Goal: Information Seeking & Learning: Learn about a topic

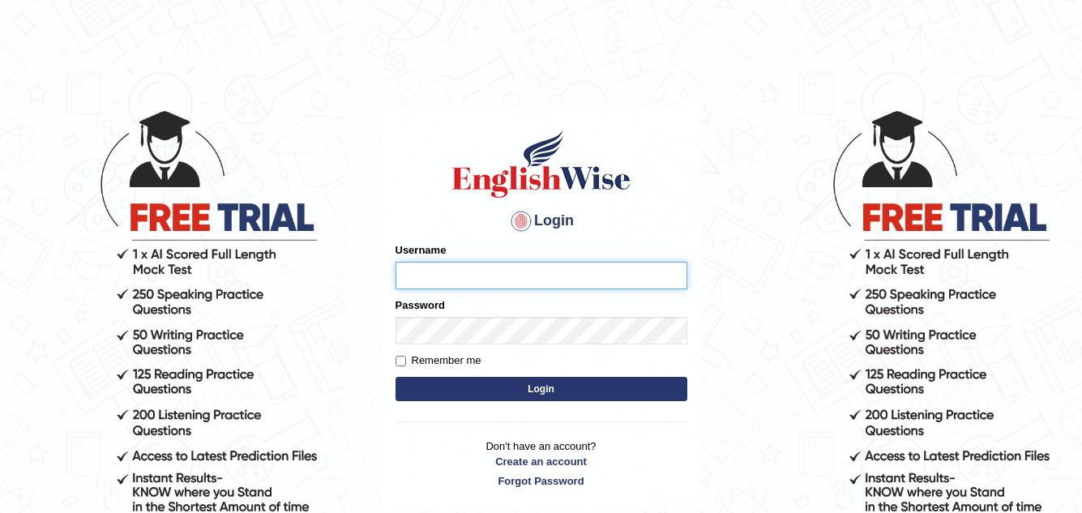
type input "Akriti_Rasaili"
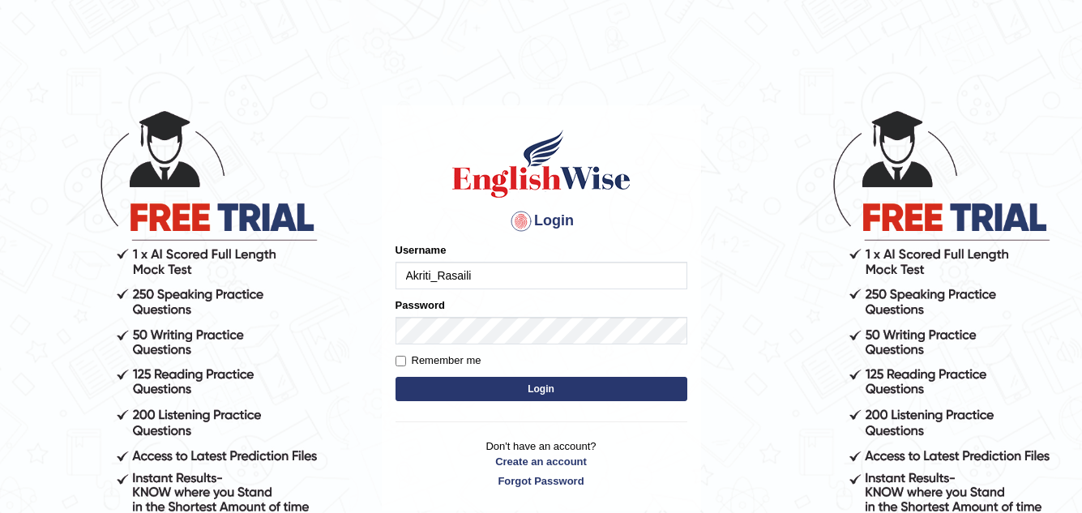
drag, startPoint x: 557, startPoint y: 384, endPoint x: 554, endPoint y: 376, distance: 8.7
click at [558, 385] on button "Login" at bounding box center [542, 389] width 292 height 24
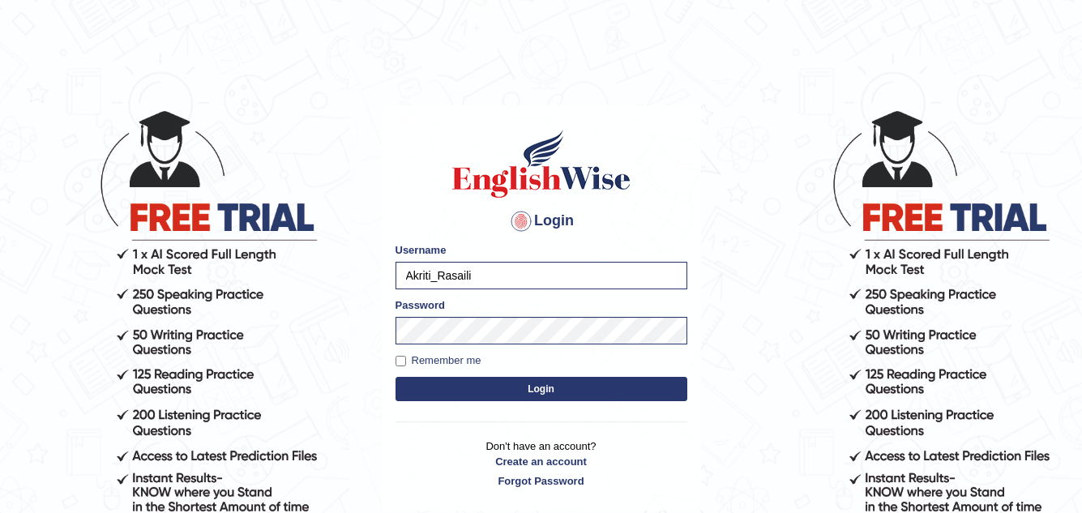
click at [555, 390] on button "Login" at bounding box center [542, 389] width 292 height 24
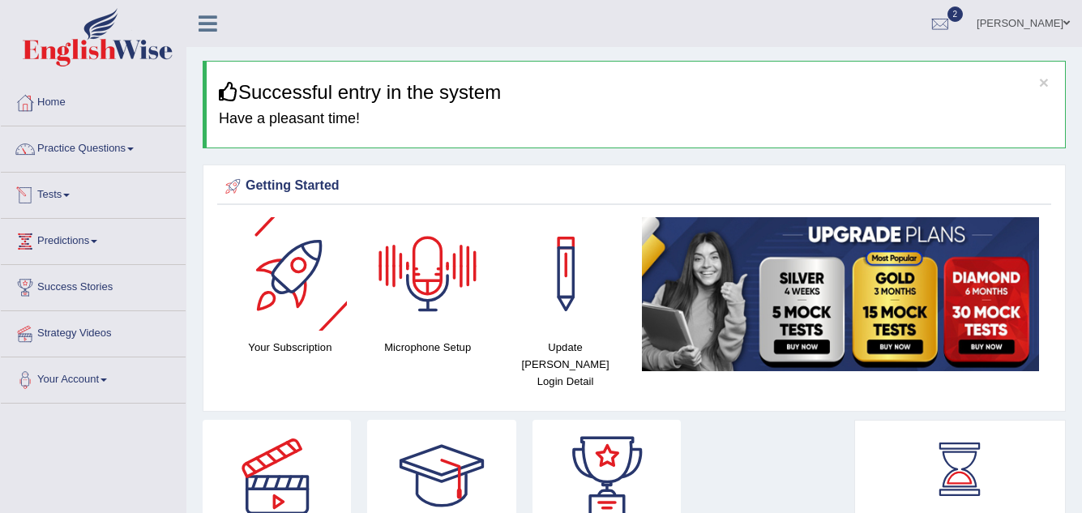
click at [64, 192] on link "Tests" at bounding box center [93, 193] width 185 height 41
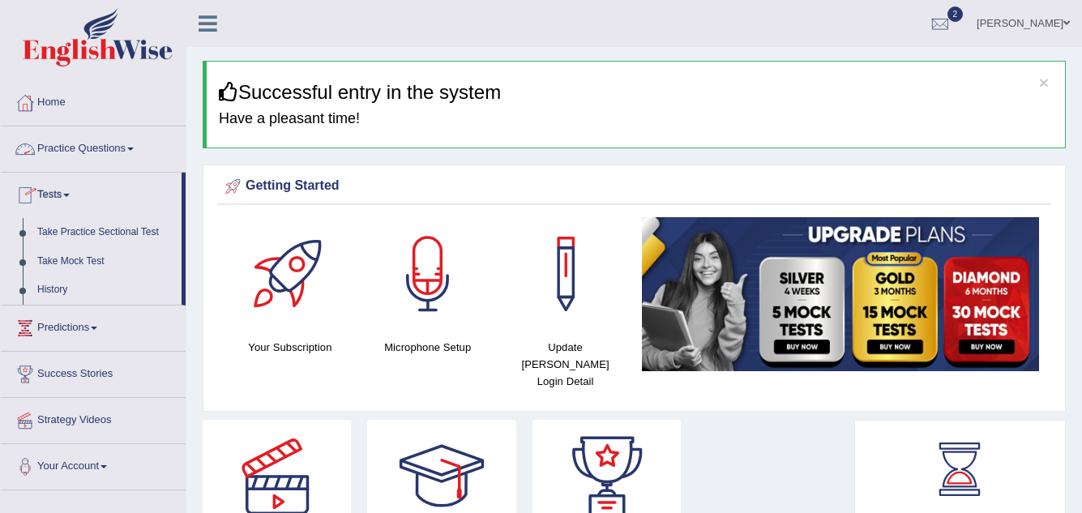
click at [131, 145] on link "Practice Questions" at bounding box center [93, 146] width 185 height 41
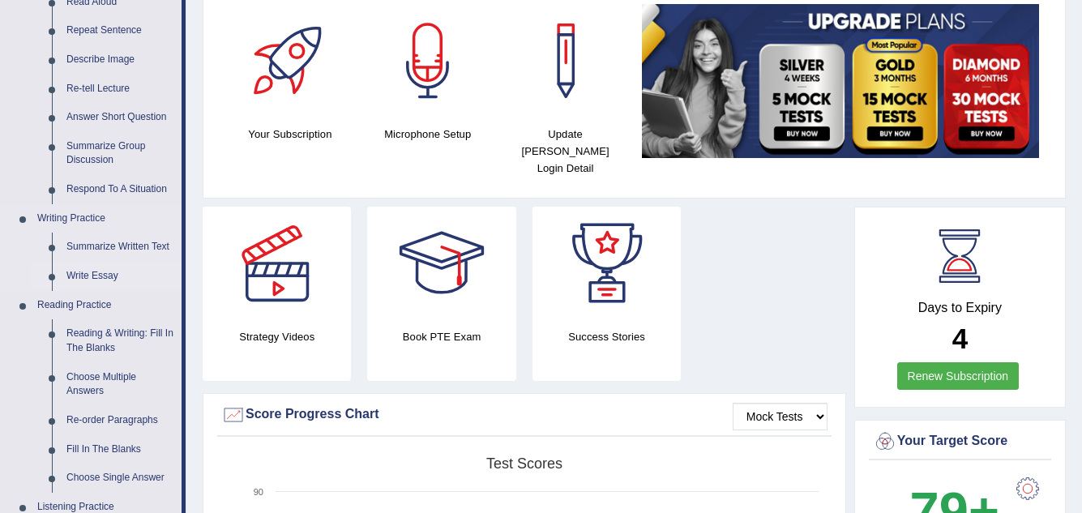
scroll to position [324, 0]
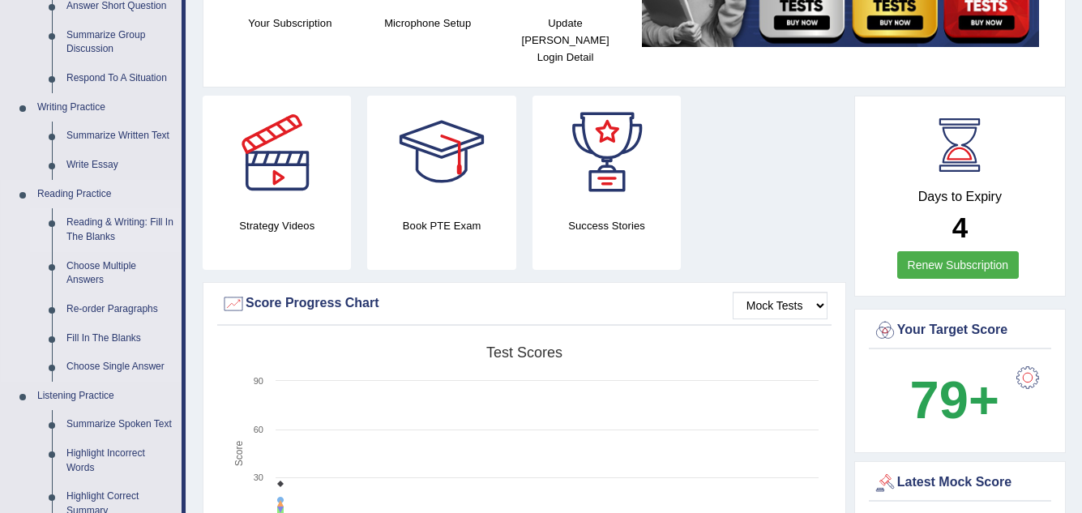
click at [118, 220] on link "Reading & Writing: Fill In The Blanks" at bounding box center [120, 229] width 122 height 43
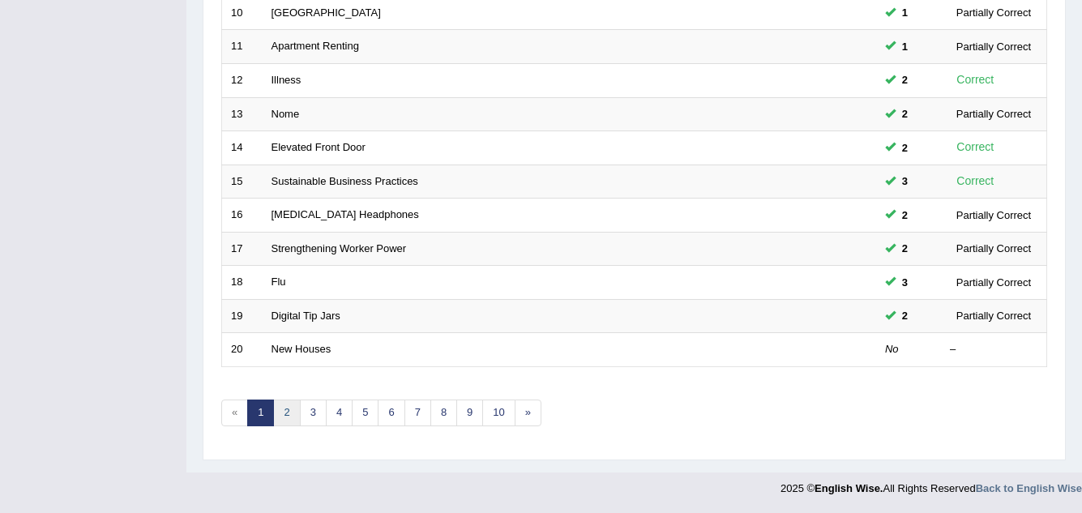
click at [294, 408] on link "2" at bounding box center [286, 413] width 27 height 27
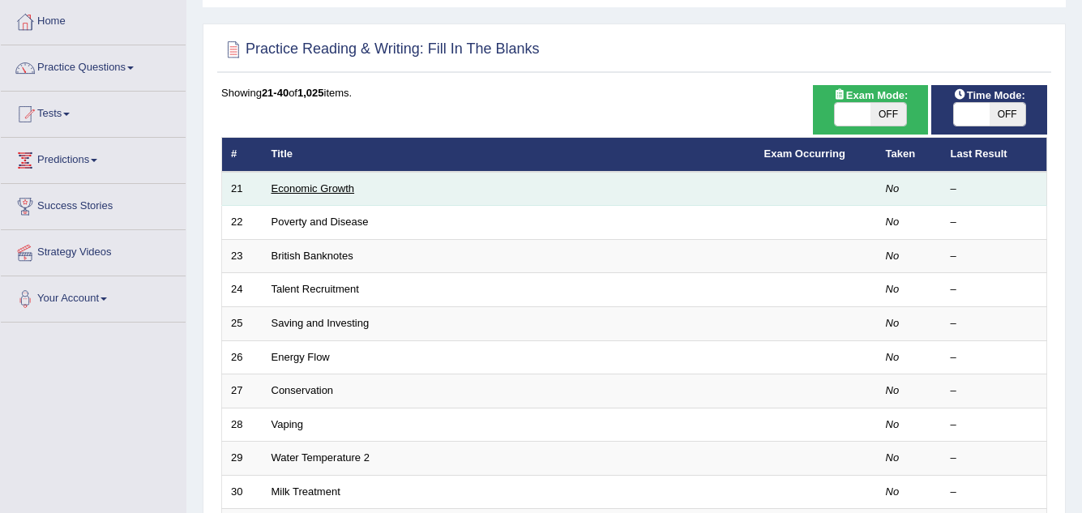
click at [311, 186] on link "Economic Growth" at bounding box center [314, 188] width 84 height 12
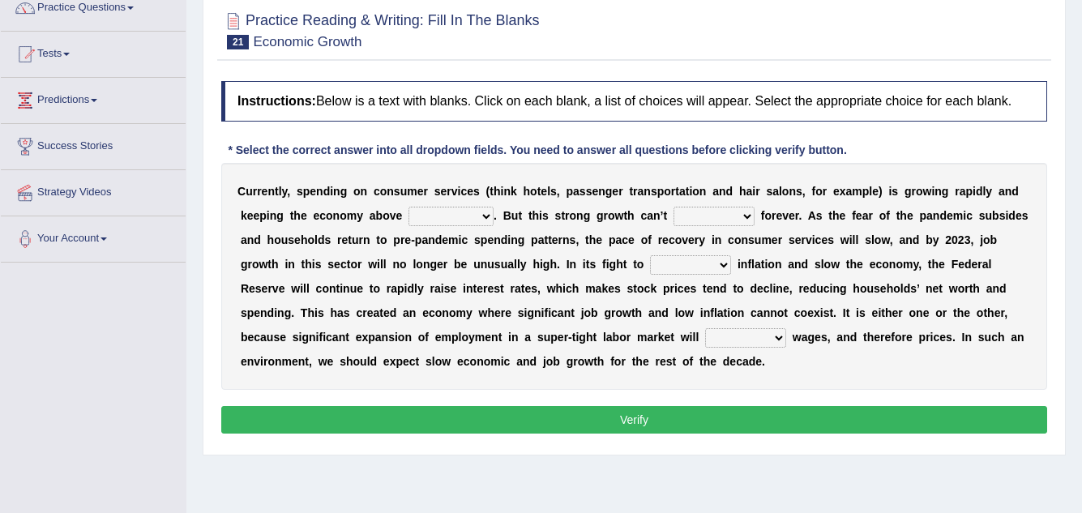
scroll to position [81, 0]
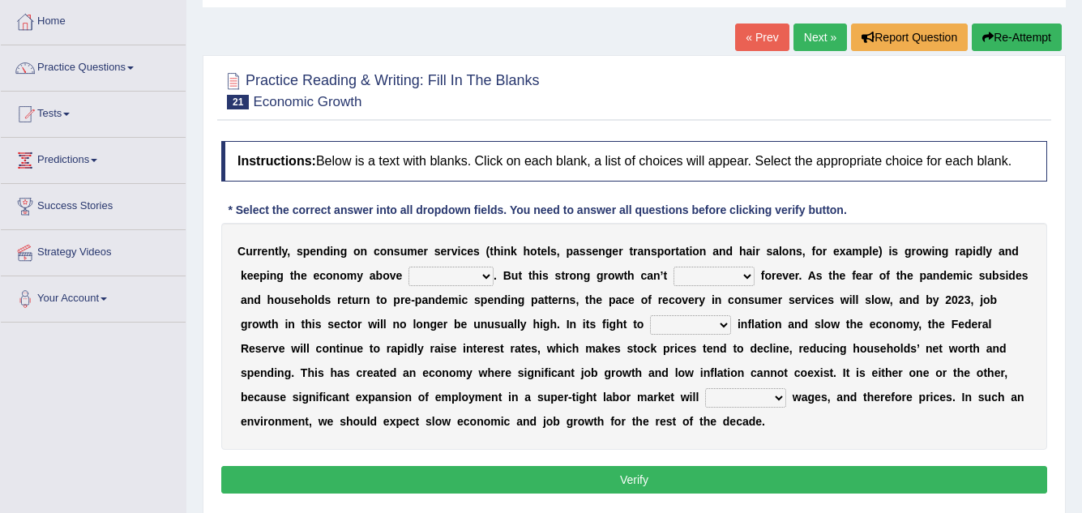
click at [457, 272] on select "board water all themselves" at bounding box center [451, 276] width 85 height 19
click at [409, 267] on select "board water all themselves" at bounding box center [451, 276] width 85 height 19
click at [473, 282] on select "board water all themselves" at bounding box center [451, 276] width 85 height 19
select select "themselves"
click at [409, 267] on select "board water all themselves" at bounding box center [451, 276] width 85 height 19
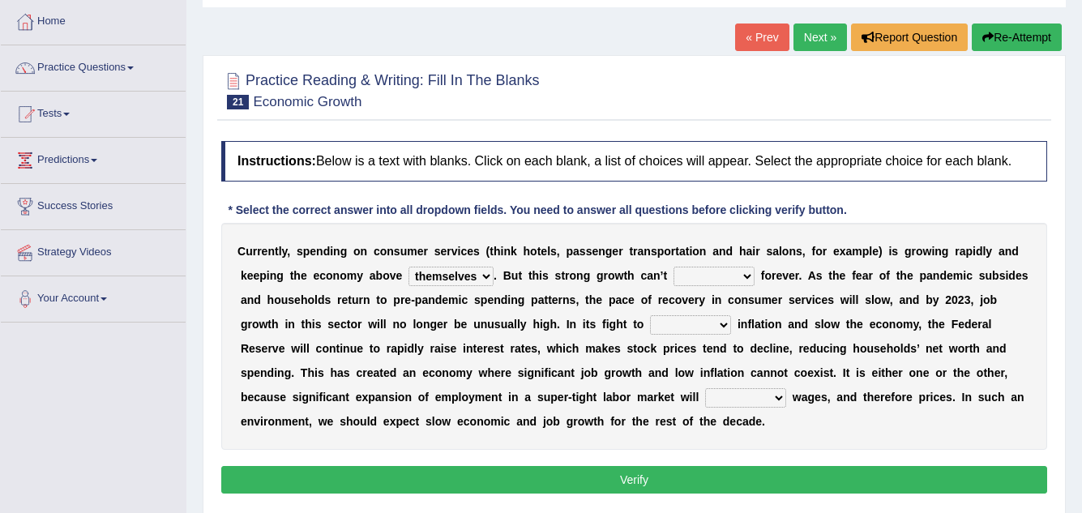
click at [702, 278] on select "perceive persist stride underlie" at bounding box center [714, 276] width 81 height 19
select select "persist"
click at [674, 267] on select "perceive persist stride underlie" at bounding box center [714, 276] width 81 height 19
click at [728, 272] on select "perceive persist stride underlie" at bounding box center [714, 276] width 81 height 19
click at [1004, 272] on b "s" at bounding box center [1003, 275] width 6 height 13
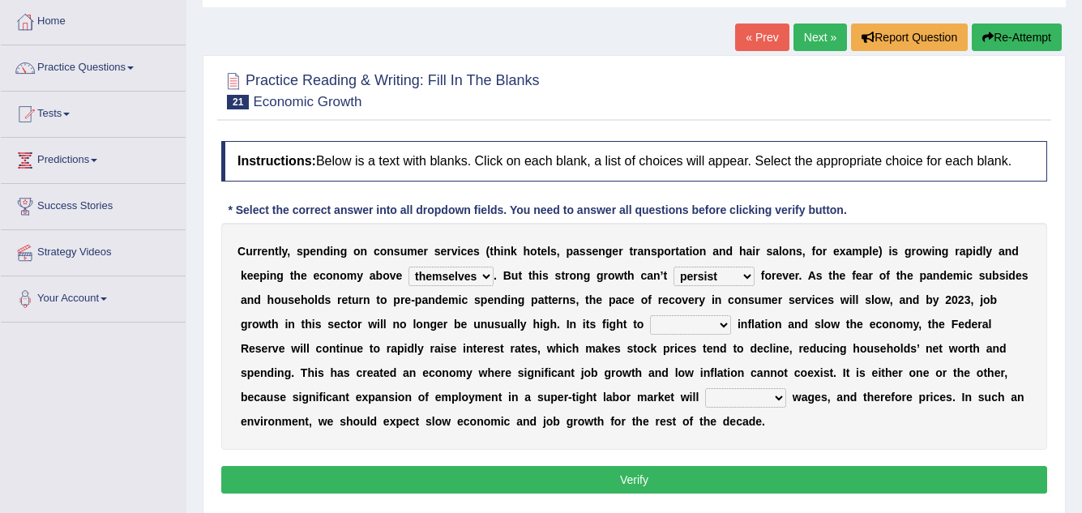
click at [662, 319] on select "inflow disarm tame distaste" at bounding box center [690, 324] width 81 height 19
select select "inflow"
click at [650, 315] on select "inflow disarm tame distaste" at bounding box center [690, 324] width 81 height 19
click at [728, 395] on select "precede rupture accede accelerate" at bounding box center [745, 397] width 81 height 19
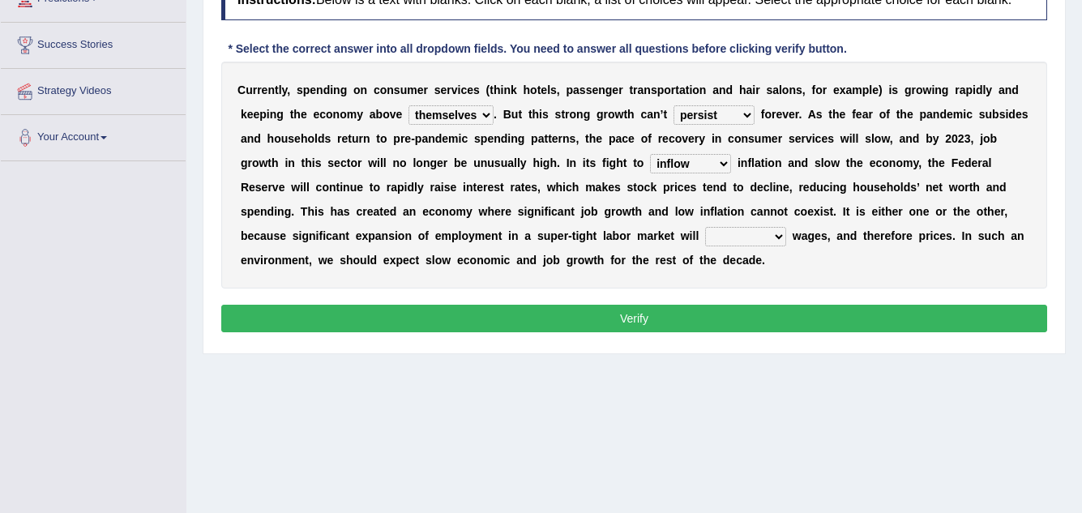
scroll to position [243, 0]
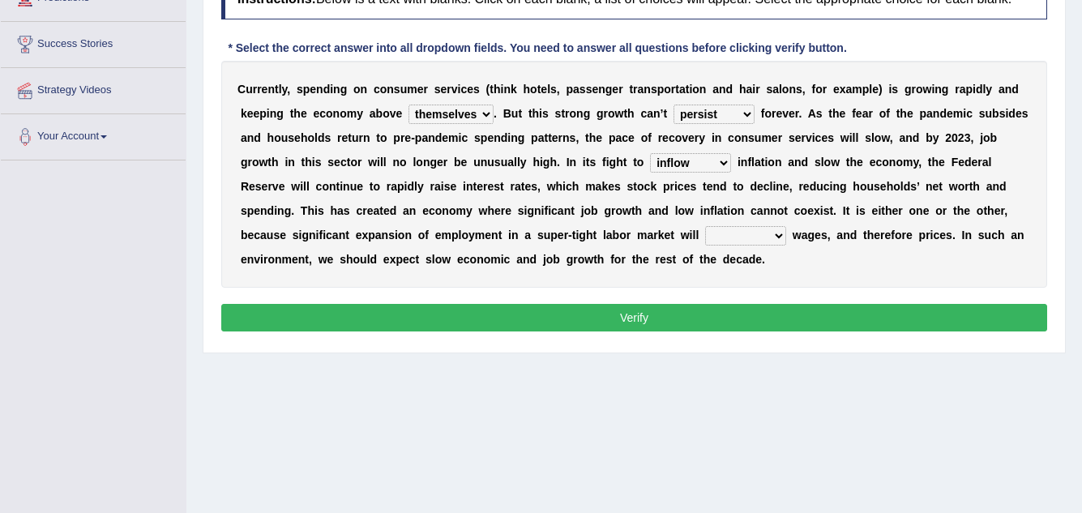
click at [760, 231] on select "precede rupture accede accelerate" at bounding box center [745, 235] width 81 height 19
select select "accelerate"
click at [705, 226] on select "precede rupture accede accelerate" at bounding box center [745, 235] width 81 height 19
click at [692, 315] on button "Verify" at bounding box center [634, 318] width 826 height 28
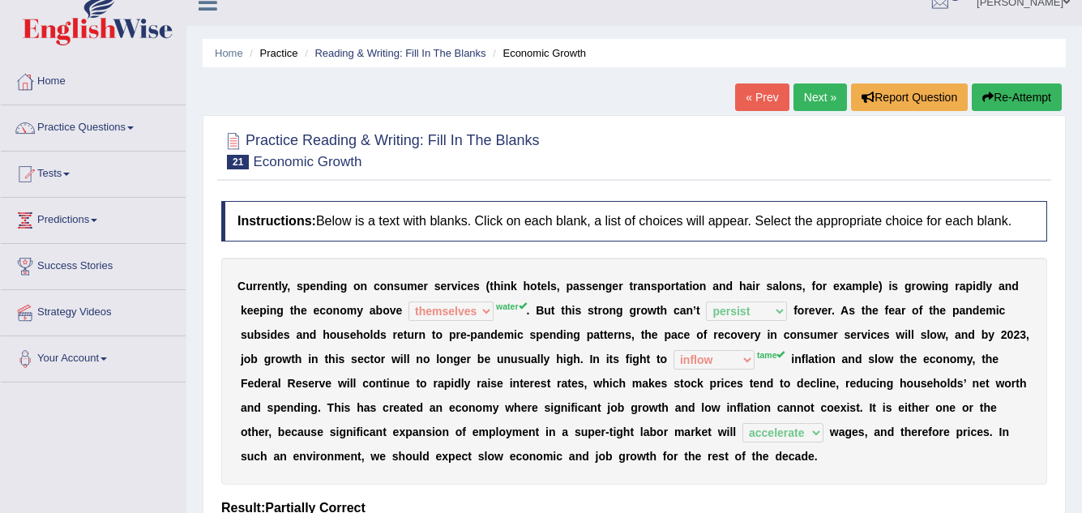
scroll to position [0, 0]
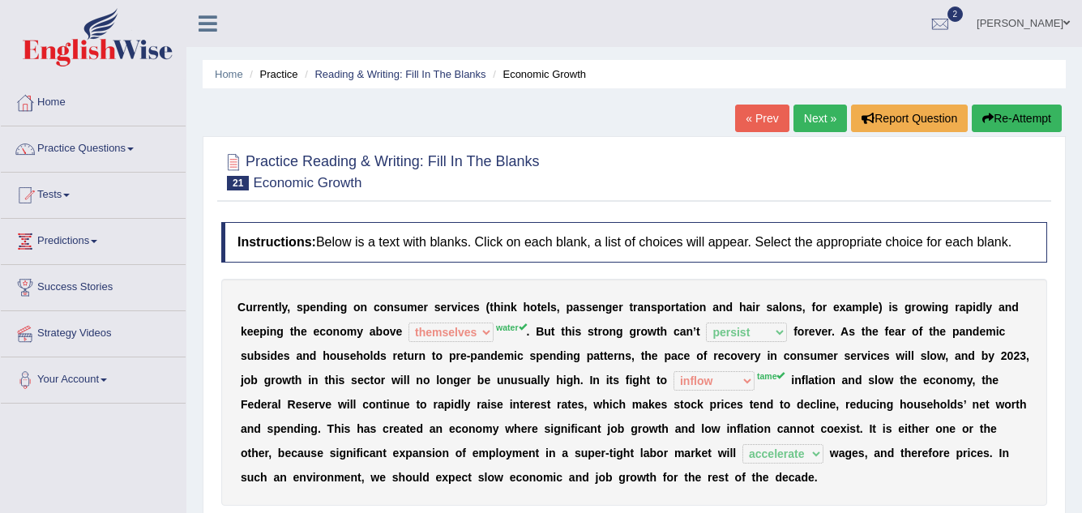
click at [1024, 113] on button "Re-Attempt" at bounding box center [1017, 119] width 90 height 28
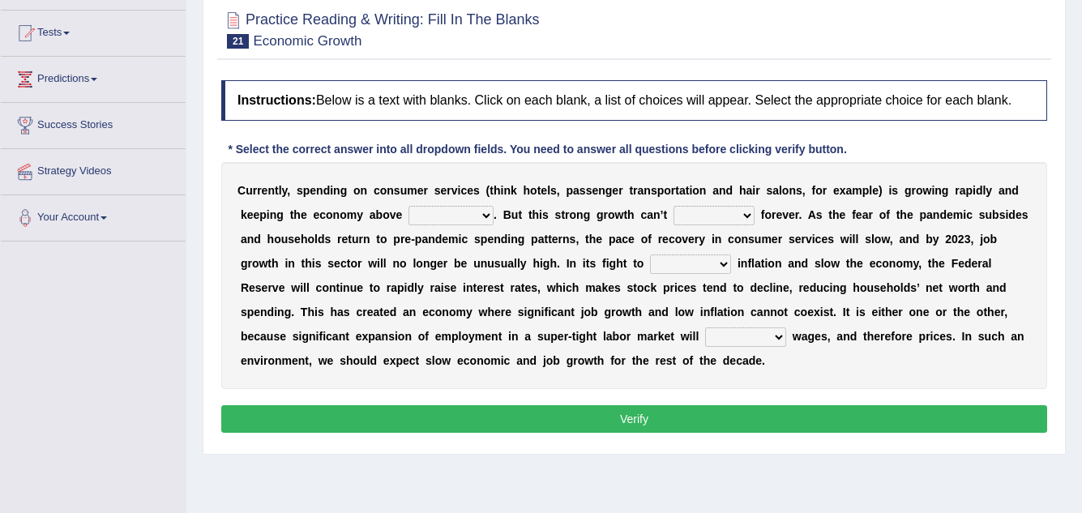
scroll to position [162, 0]
select select "water"
click at [409, 206] on select "board water all themselves" at bounding box center [451, 215] width 85 height 19
click at [700, 208] on select "perceive persist stride underlie" at bounding box center [714, 215] width 81 height 19
select select "persist"
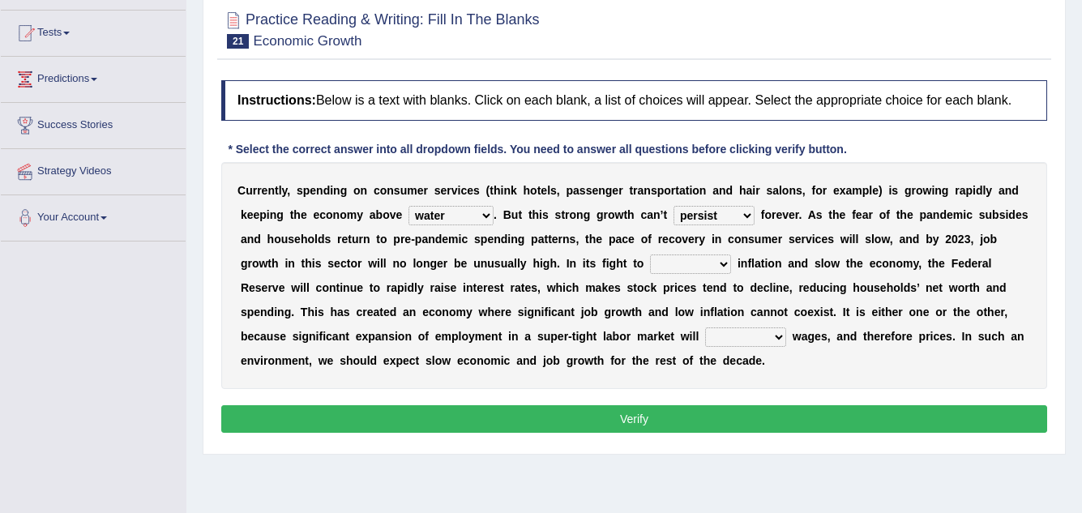
click at [674, 206] on select "perceive persist stride underlie" at bounding box center [714, 215] width 81 height 19
click at [719, 269] on select "inflow disarm tame distaste" at bounding box center [690, 264] width 81 height 19
select select "tame"
click at [650, 255] on select "inflow disarm tame distaste" at bounding box center [690, 264] width 81 height 19
click at [716, 330] on select "precede rupture accede accelerate" at bounding box center [745, 337] width 81 height 19
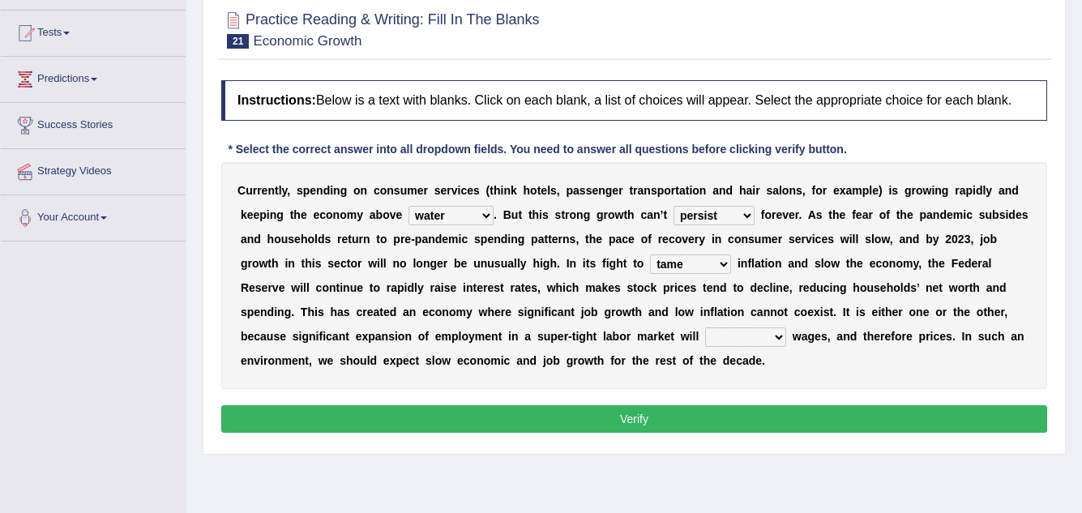
select select "rupture"
click at [705, 328] on select "precede rupture accede accelerate" at bounding box center [745, 337] width 81 height 19
click at [732, 414] on button "Verify" at bounding box center [634, 419] width 826 height 28
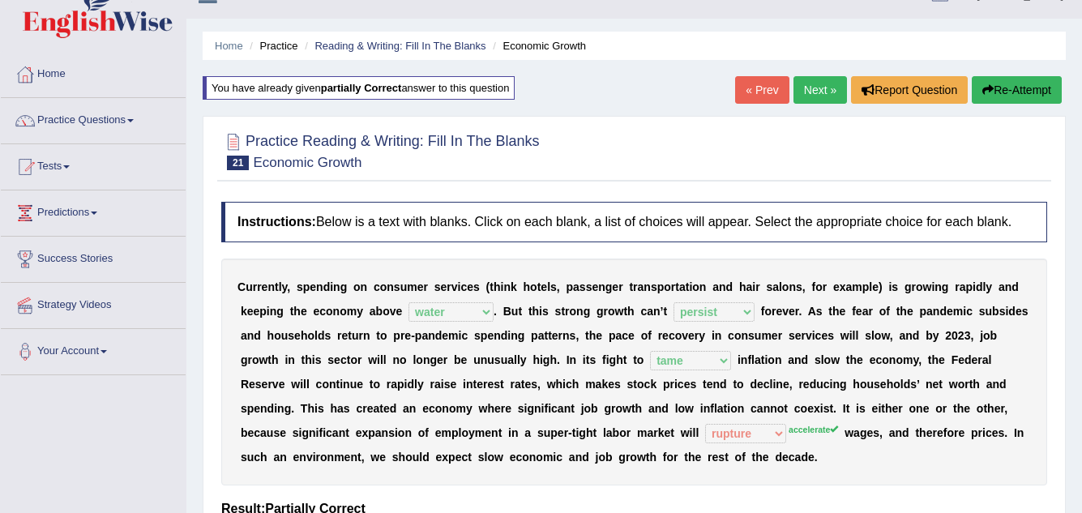
scroll to position [0, 0]
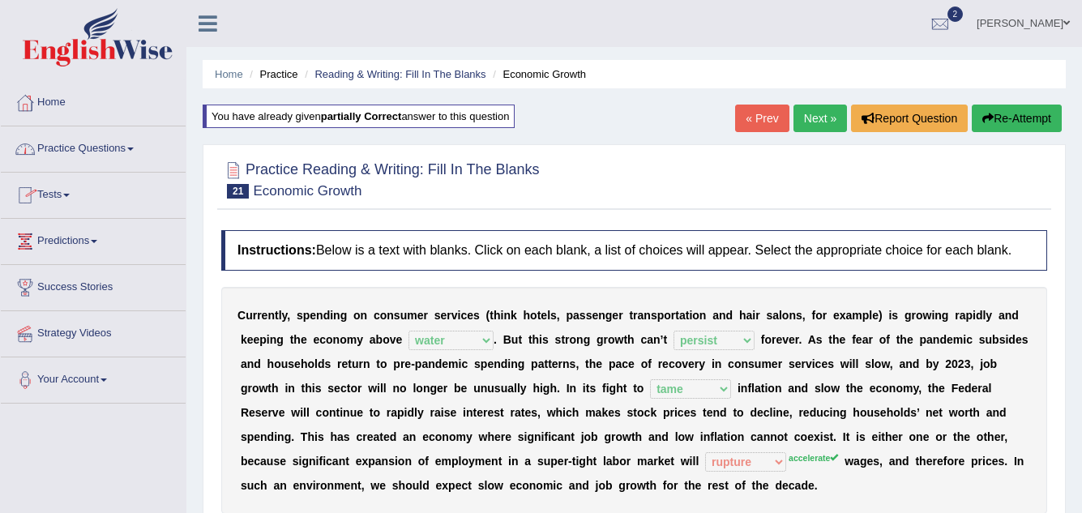
click at [62, 193] on link "Tests" at bounding box center [93, 193] width 185 height 41
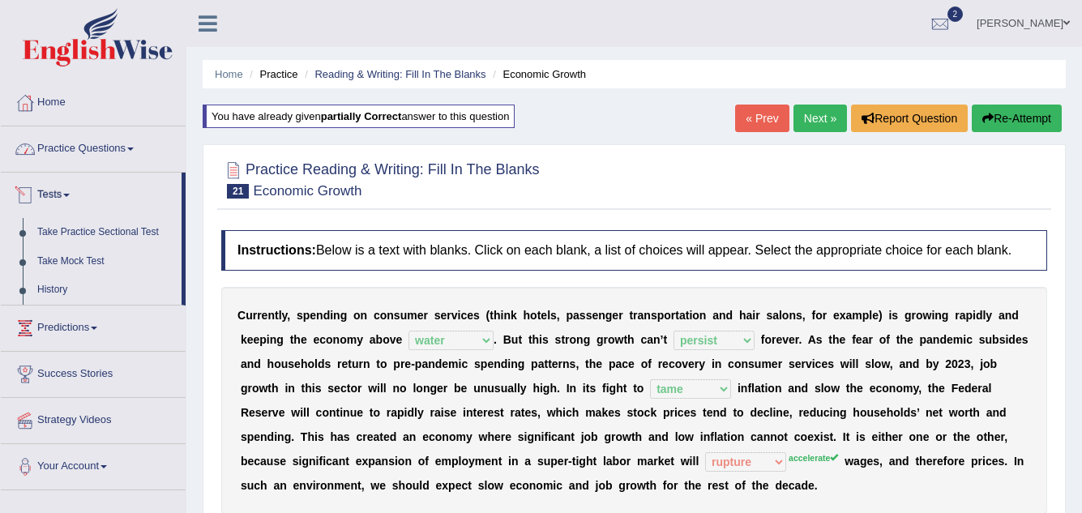
click at [118, 151] on link "Practice Questions" at bounding box center [93, 146] width 185 height 41
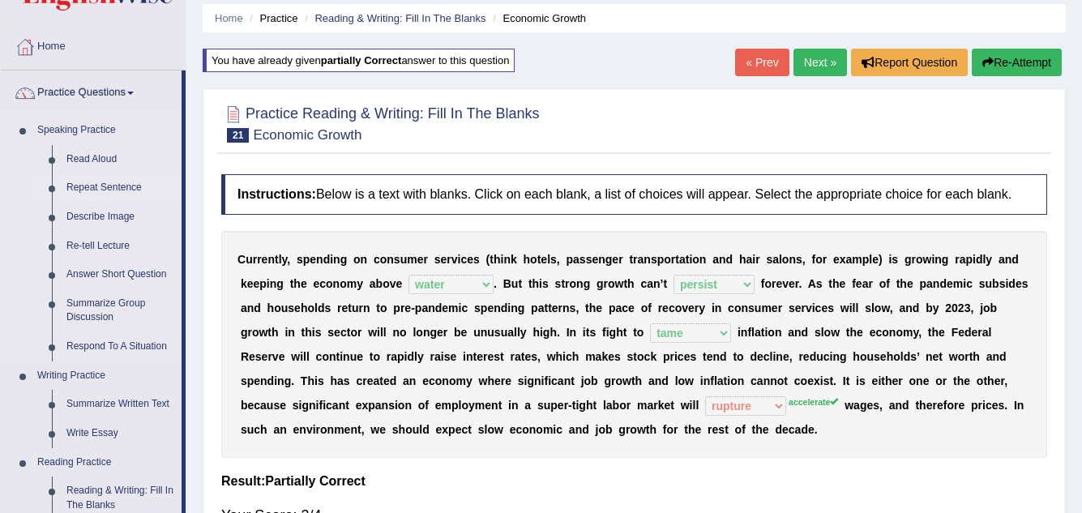
scroll to position [81, 0]
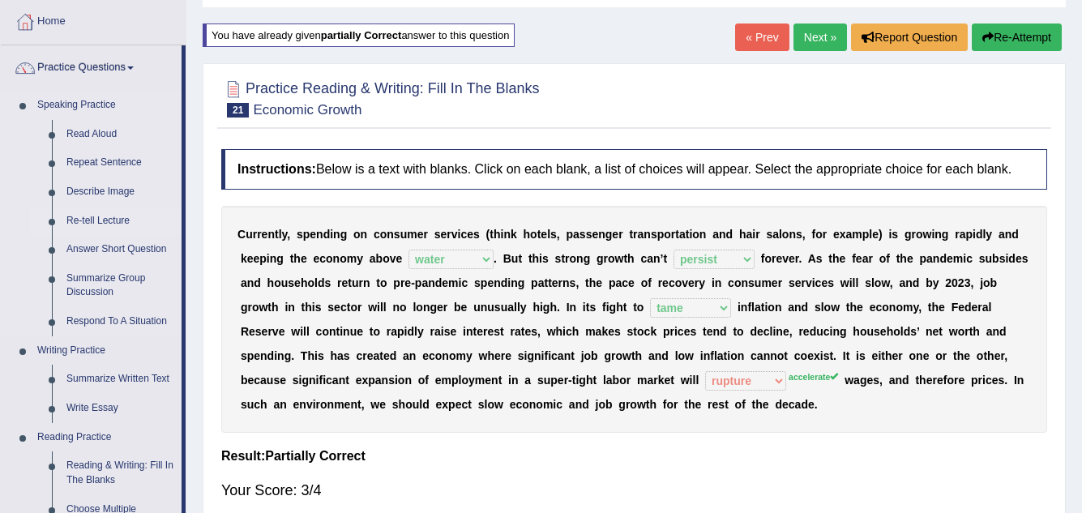
click at [109, 217] on link "Re-tell Lecture" at bounding box center [120, 221] width 122 height 29
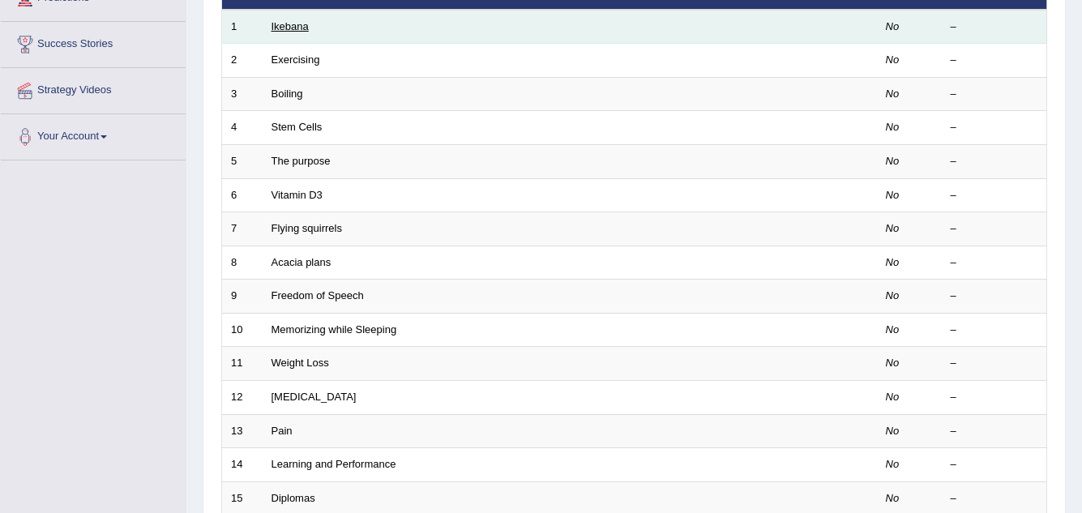
click at [295, 28] on link "Ikebana" at bounding box center [290, 26] width 37 height 12
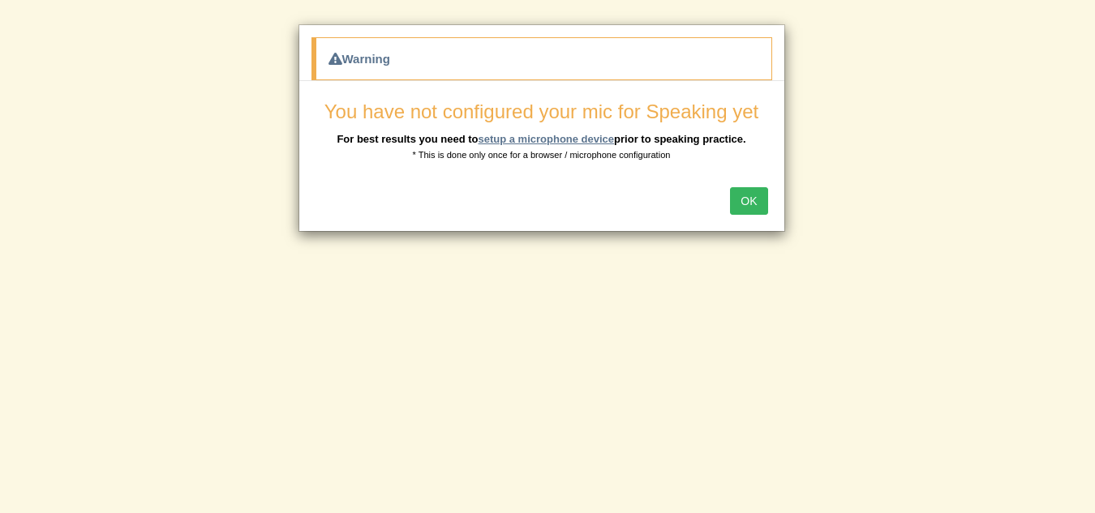
click at [553, 139] on link "setup a microphone device" at bounding box center [546, 139] width 136 height 12
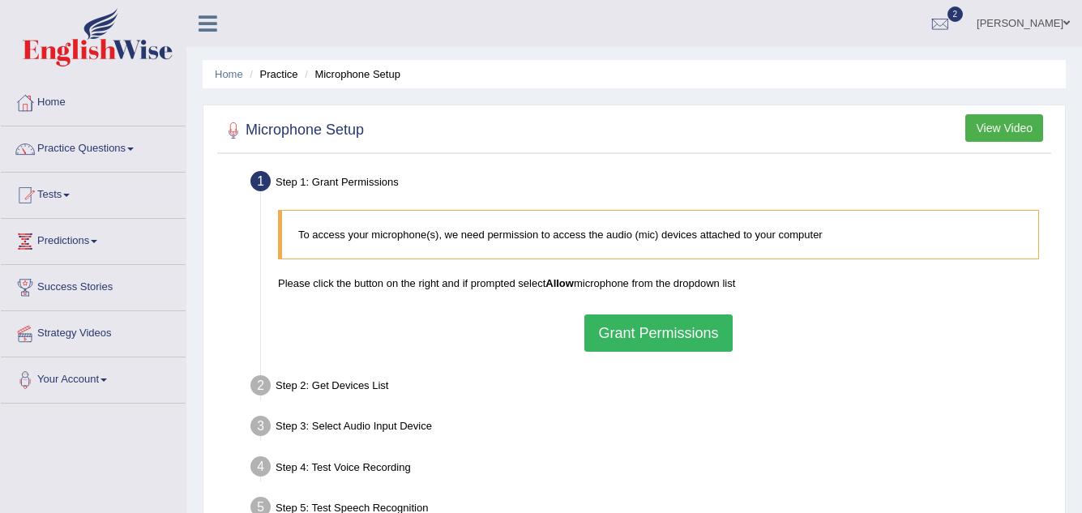
click at [662, 325] on button "Grant Permissions" at bounding box center [659, 333] width 148 height 37
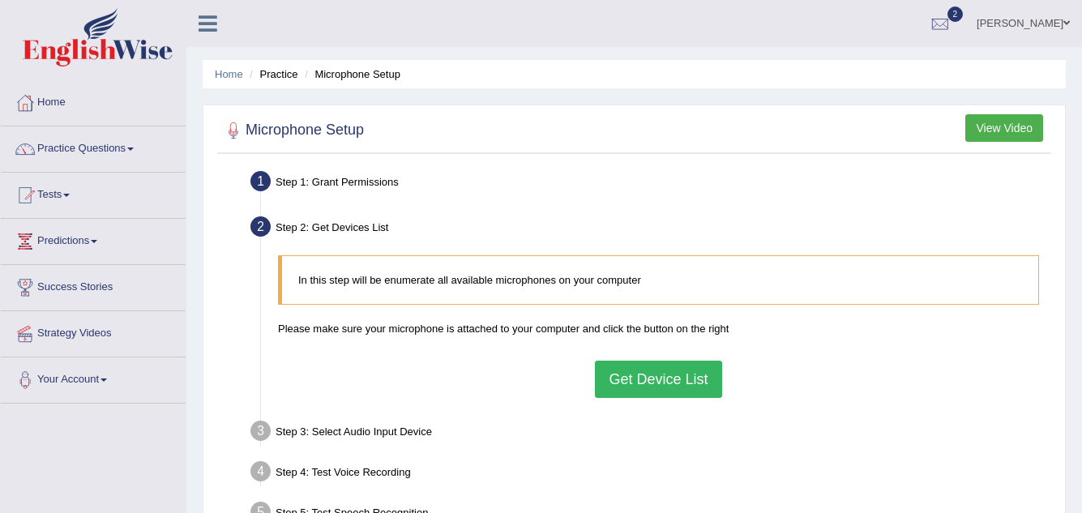
click at [662, 369] on button "Get Device List" at bounding box center [658, 379] width 126 height 37
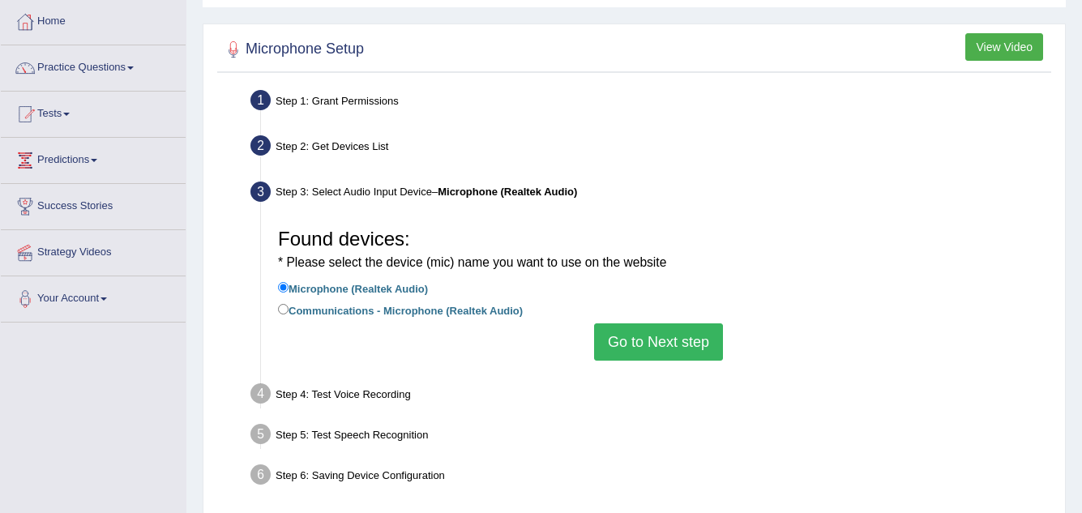
click at [285, 302] on label "Communications - Microphone (Realtek Audio)" at bounding box center [400, 310] width 245 height 18
click at [285, 304] on input "Communications - Microphone (Realtek Audio)" at bounding box center [283, 309] width 11 height 11
radio input "true"
click at [665, 347] on button "Go to Next step" at bounding box center [658, 342] width 129 height 37
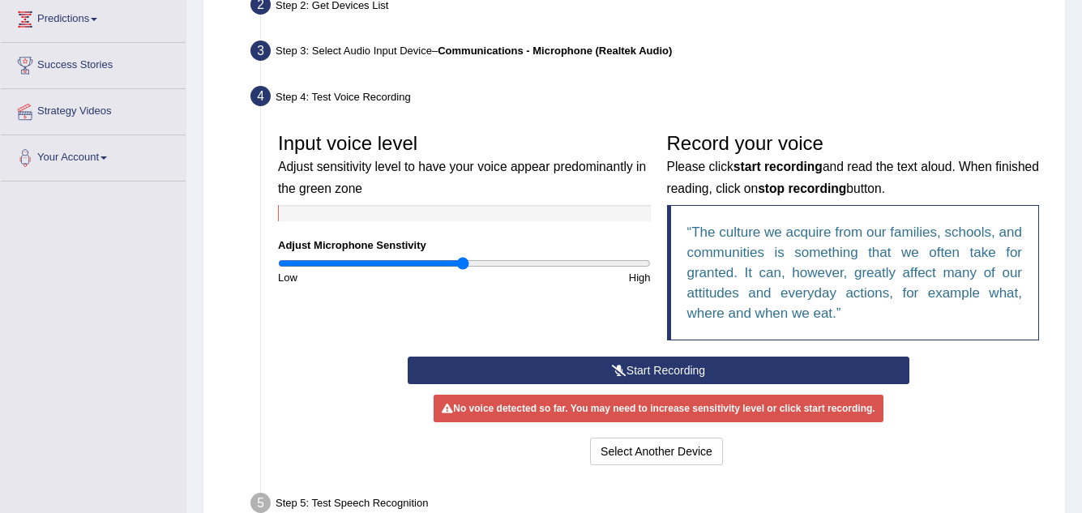
scroll to position [243, 0]
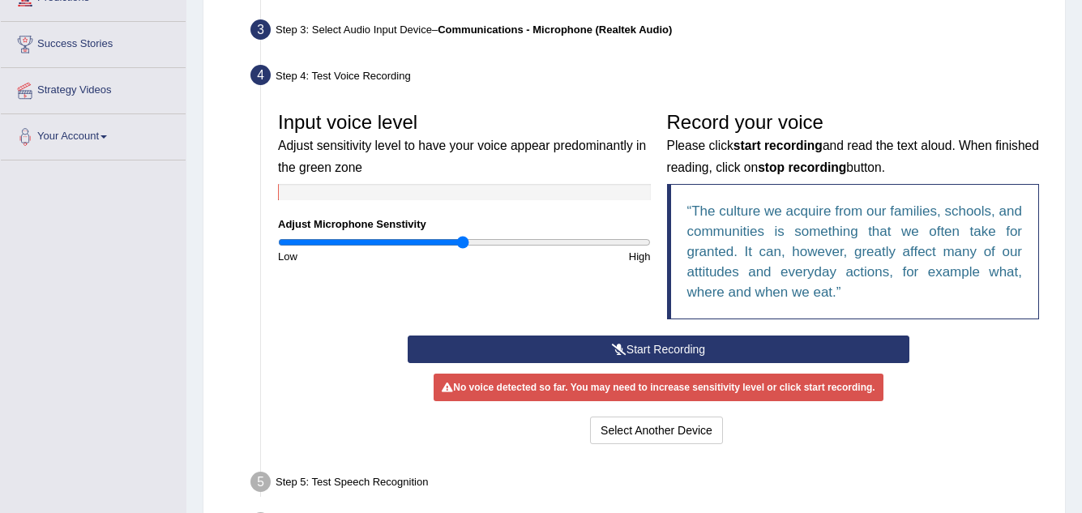
click at [641, 354] on button "Start Recording" at bounding box center [659, 350] width 502 height 28
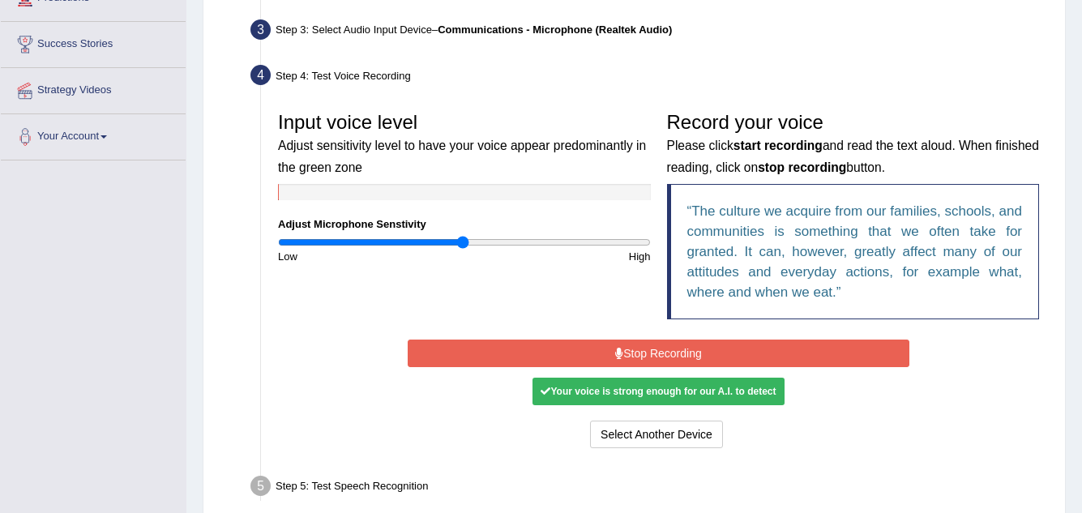
click at [649, 353] on button "Stop Recording" at bounding box center [659, 354] width 502 height 28
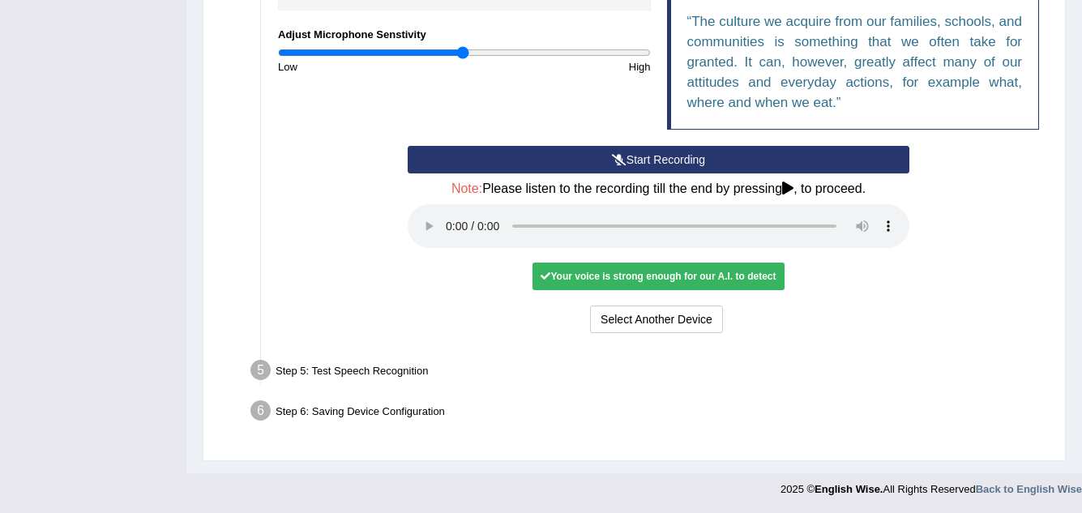
scroll to position [434, 0]
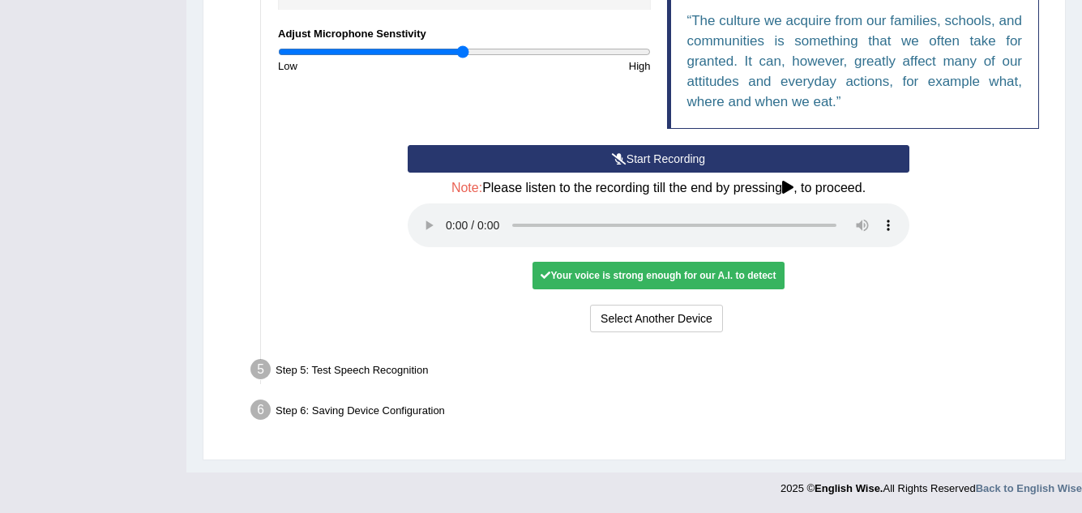
click at [683, 274] on div "Your voice is strong enough for our A.I. to detect" at bounding box center [658, 276] width 251 height 28
click at [658, 319] on button "Select Another Device" at bounding box center [656, 319] width 133 height 28
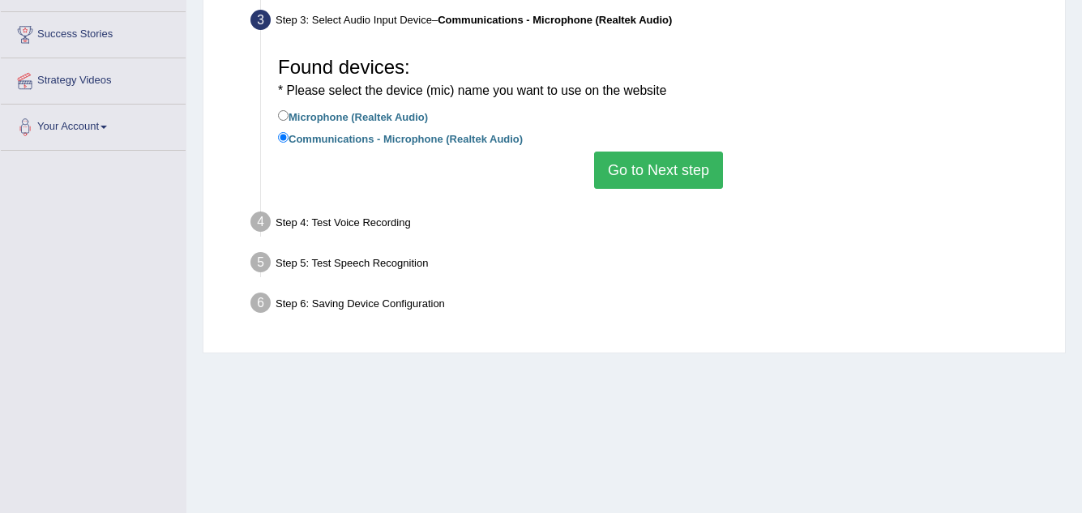
scroll to position [176, 0]
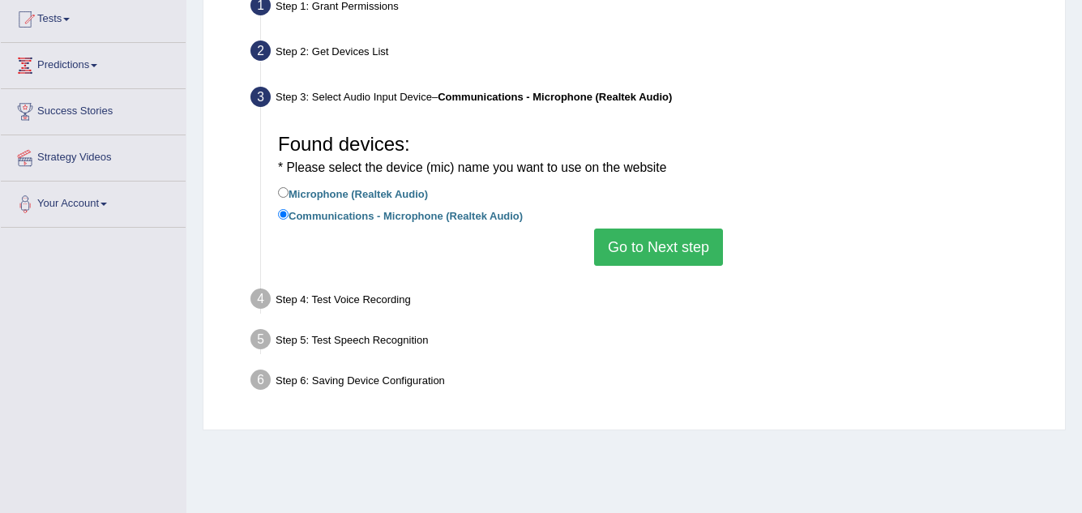
click at [669, 238] on button "Go to Next step" at bounding box center [658, 247] width 129 height 37
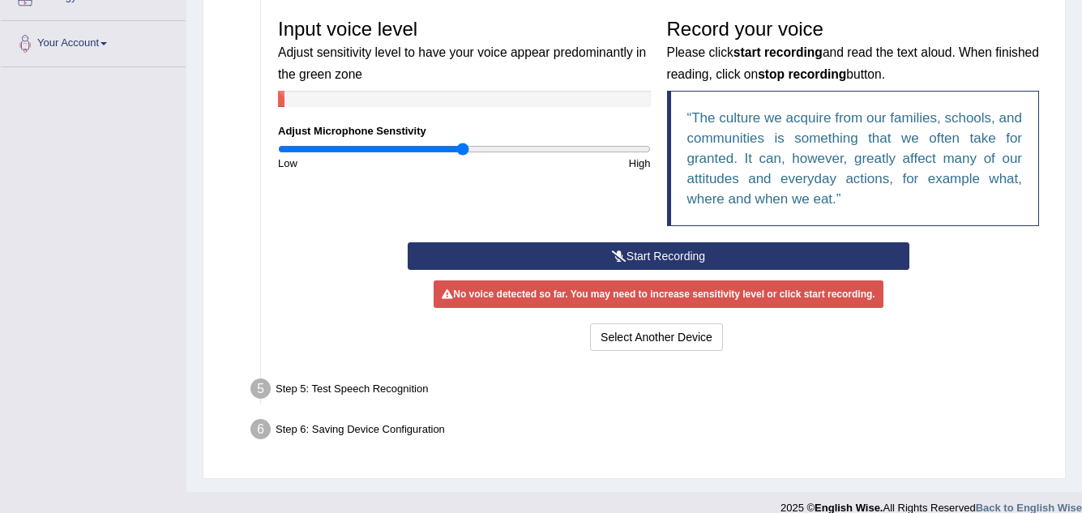
scroll to position [338, 0]
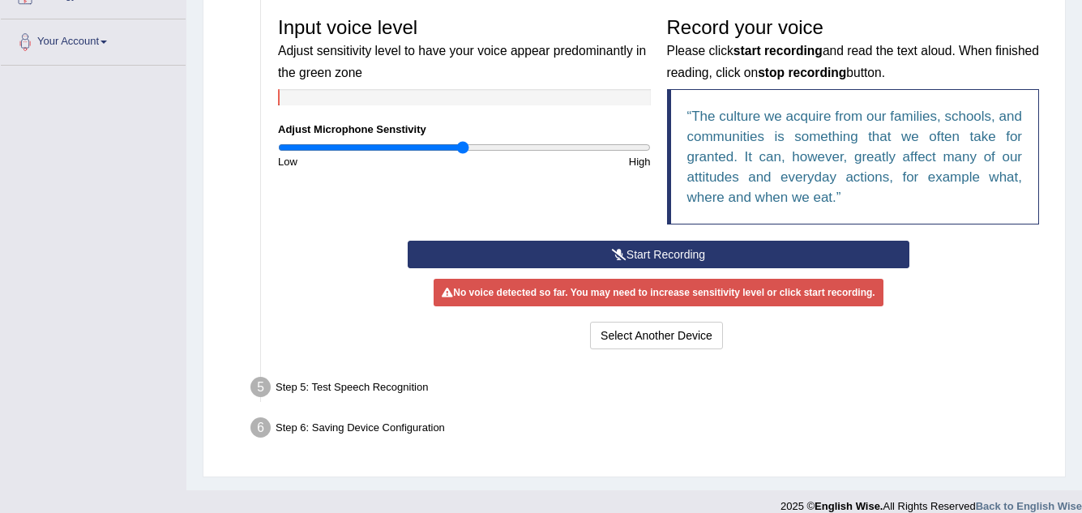
click at [394, 385] on div "Step 5: Test Speech Recognition" at bounding box center [650, 390] width 815 height 36
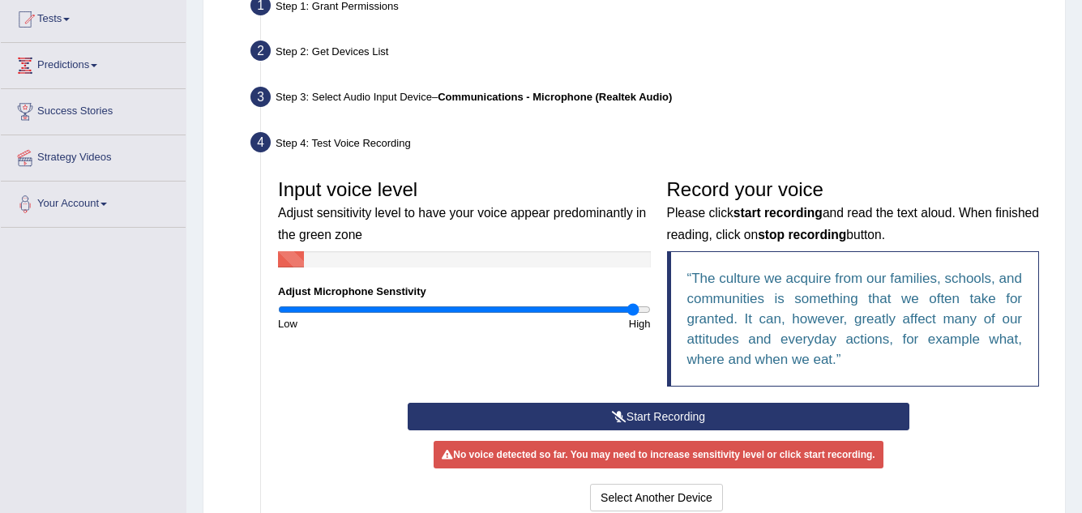
drag, startPoint x: 463, startPoint y: 312, endPoint x: 632, endPoint y: 311, distance: 169.5
click at [632, 311] on input "range" at bounding box center [464, 309] width 373 height 13
drag, startPoint x: 573, startPoint y: 308, endPoint x: 953, endPoint y: 324, distance: 379.8
type input "2"
click at [651, 316] on input "range" at bounding box center [464, 309] width 373 height 13
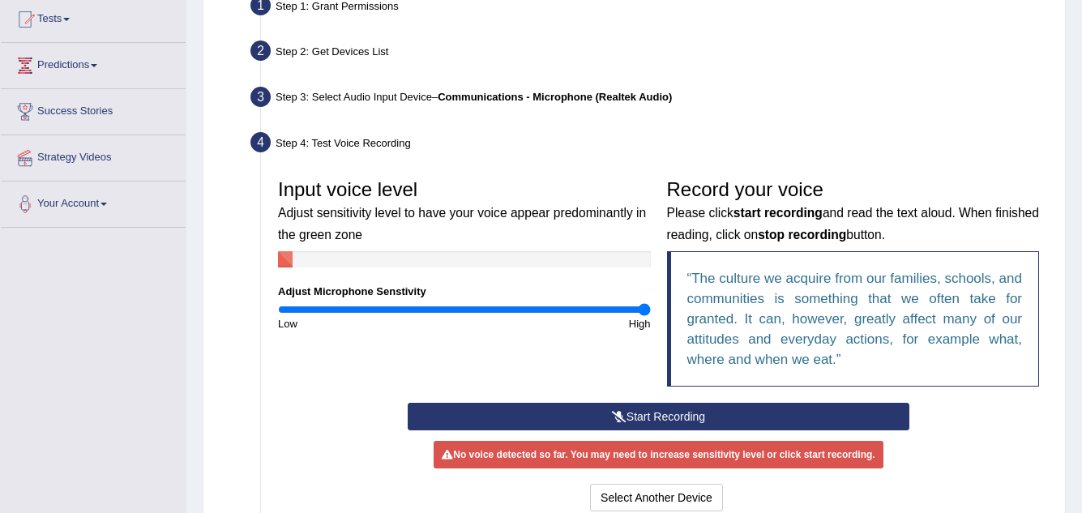
click at [756, 413] on button "Start Recording" at bounding box center [659, 417] width 502 height 28
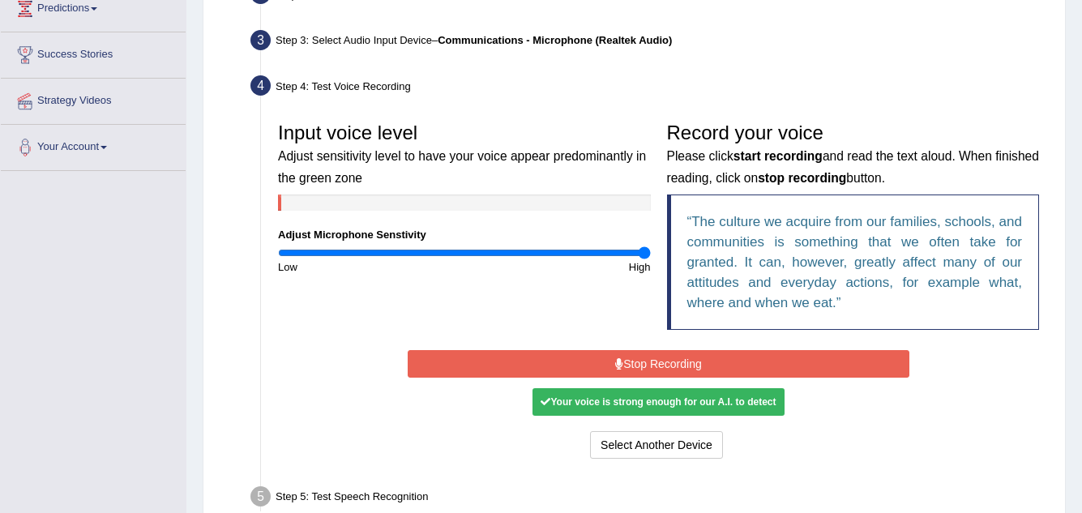
scroll to position [257, 0]
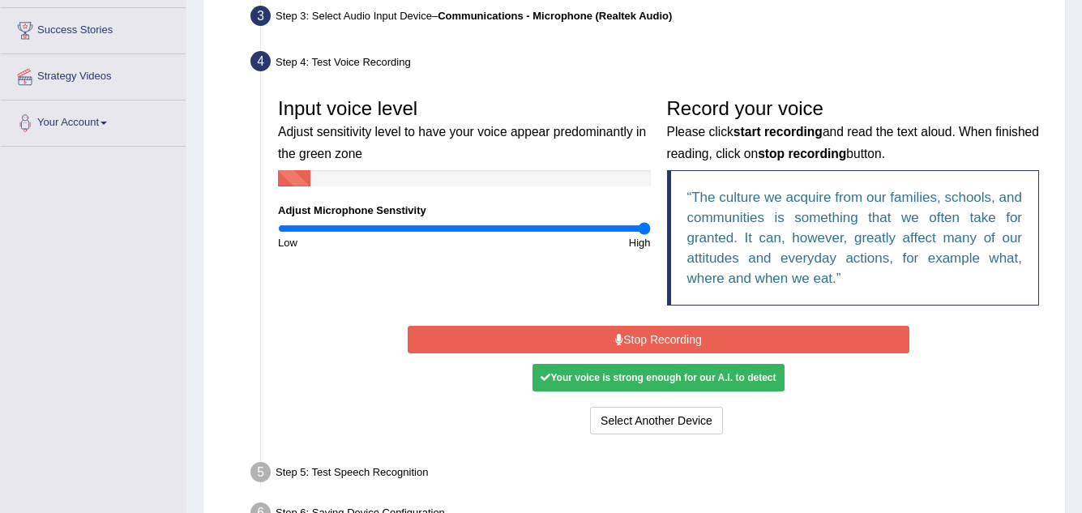
click at [712, 381] on div "Your voice is strong enough for our A.I. to detect" at bounding box center [658, 378] width 251 height 28
click at [737, 384] on div "Your voice is strong enough for our A.I. to detect" at bounding box center [658, 378] width 251 height 28
click at [702, 423] on button "Select Another Device" at bounding box center [656, 421] width 133 height 28
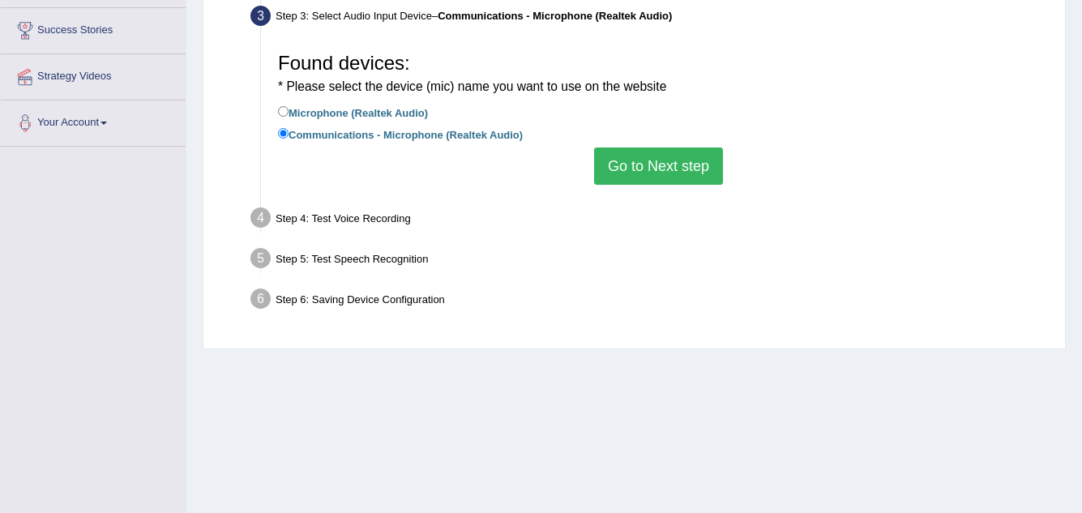
click at [679, 161] on button "Go to Next step" at bounding box center [658, 166] width 129 height 37
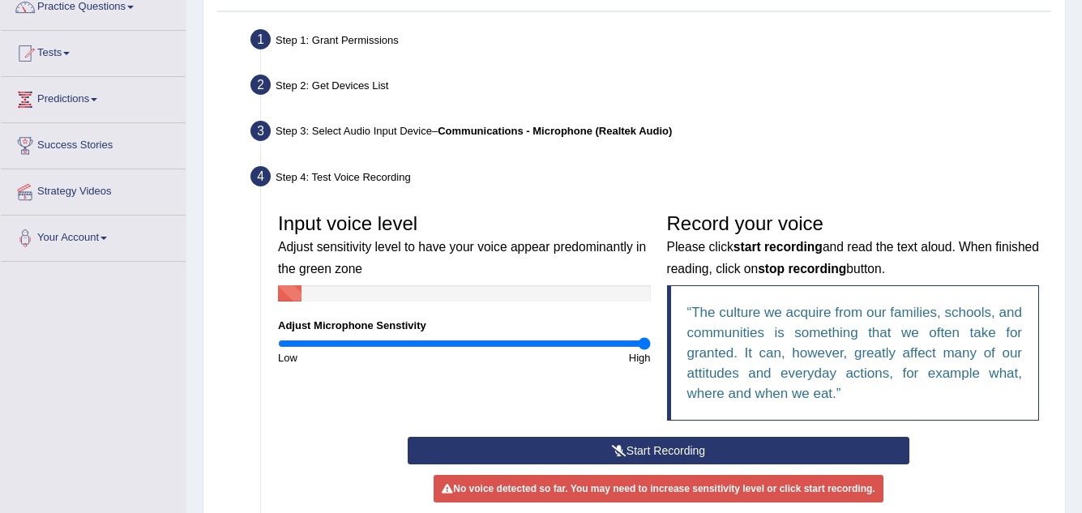
scroll to position [0, 0]
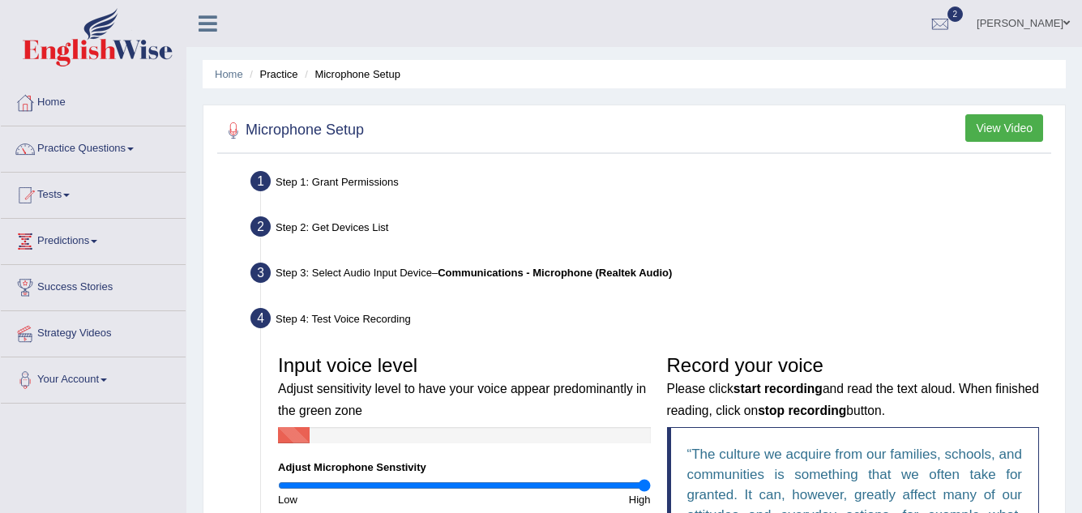
click at [1003, 127] on button "View Video" at bounding box center [1005, 128] width 78 height 28
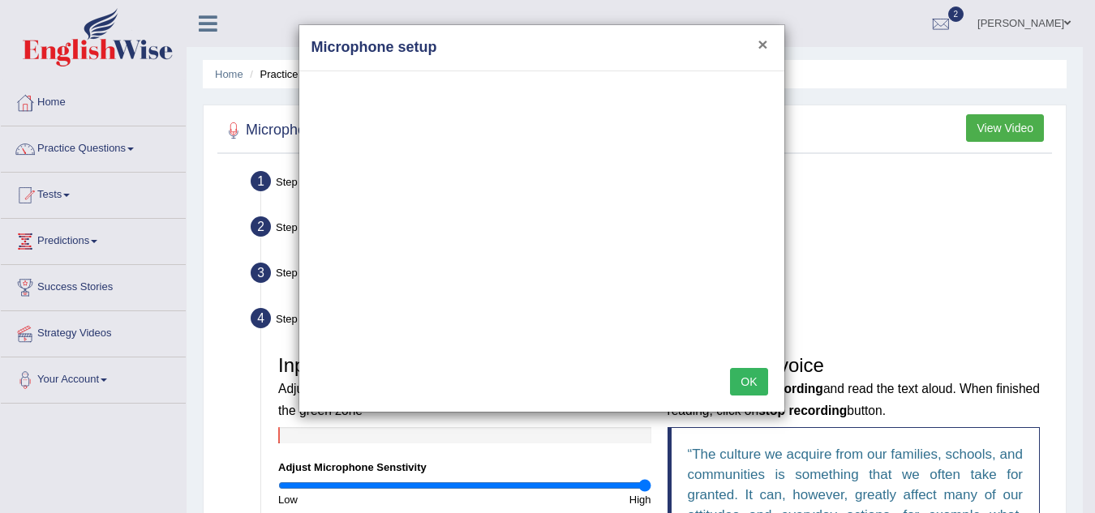
click at [761, 41] on button "×" at bounding box center [762, 44] width 10 height 17
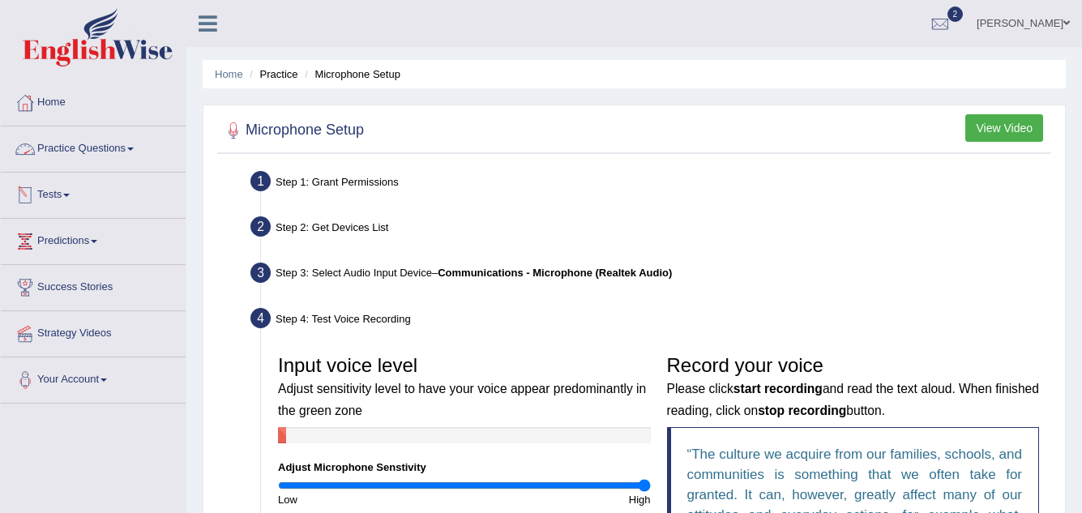
click at [109, 145] on link "Practice Questions" at bounding box center [93, 146] width 185 height 41
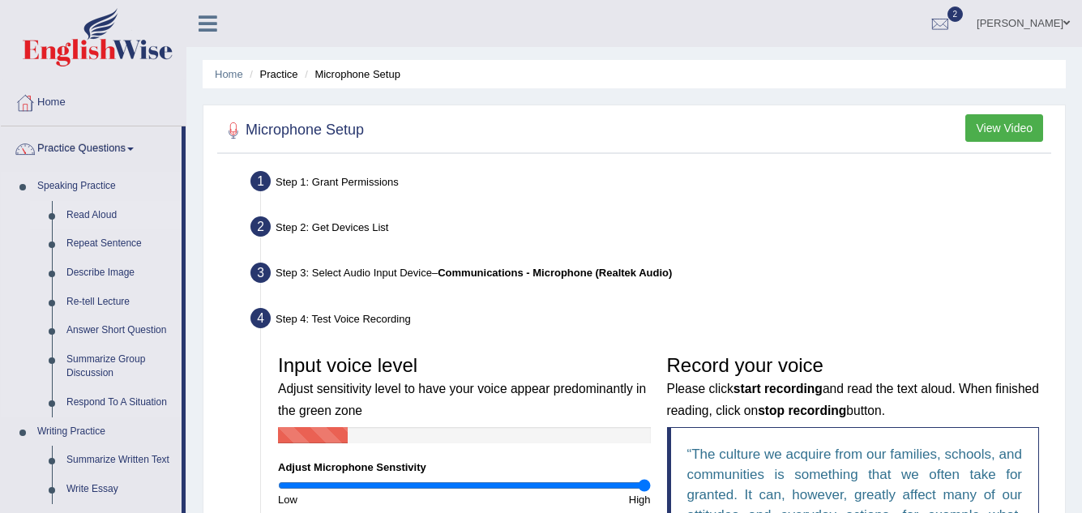
click at [98, 216] on link "Read Aloud" at bounding box center [120, 215] width 122 height 29
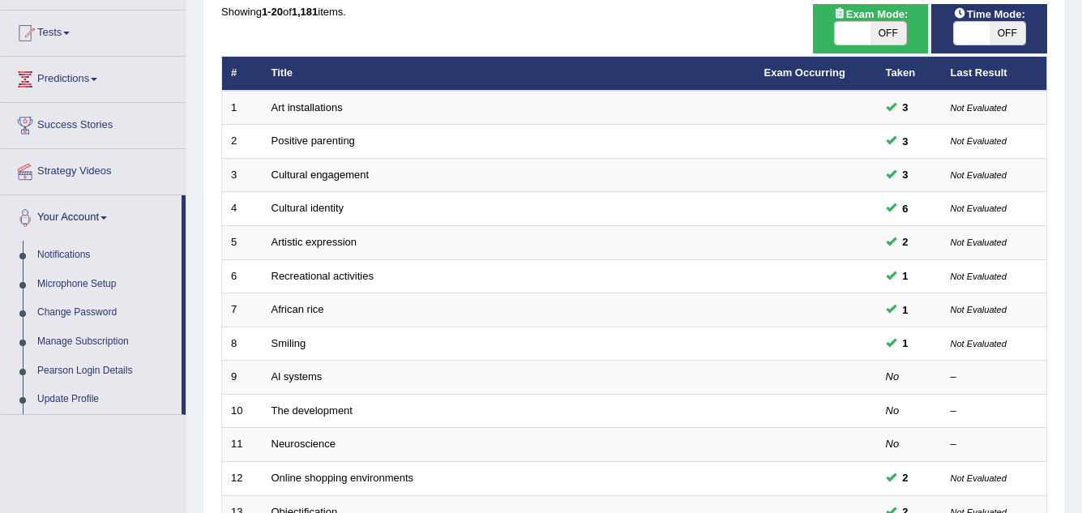
click at [114, 282] on link "Microphone Setup" at bounding box center [106, 284] width 152 height 29
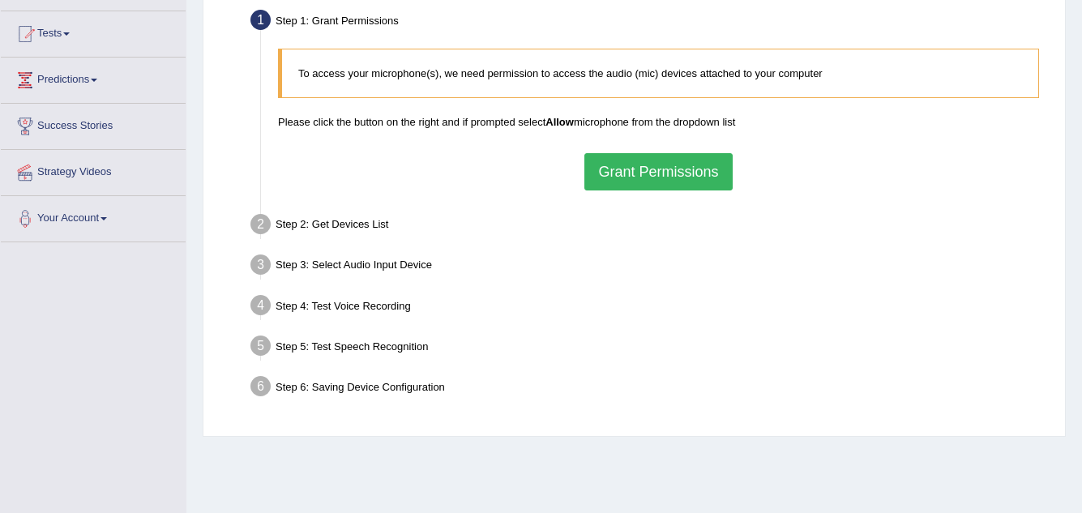
scroll to position [162, 0]
click at [108, 214] on link "Your Account" at bounding box center [93, 215] width 185 height 41
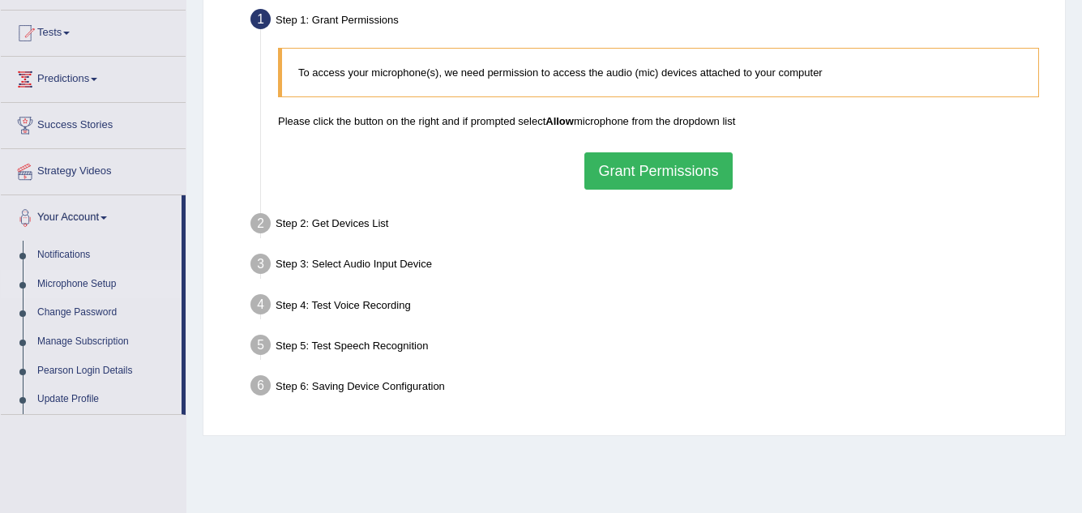
click at [90, 284] on link "Microphone Setup" at bounding box center [106, 284] width 152 height 29
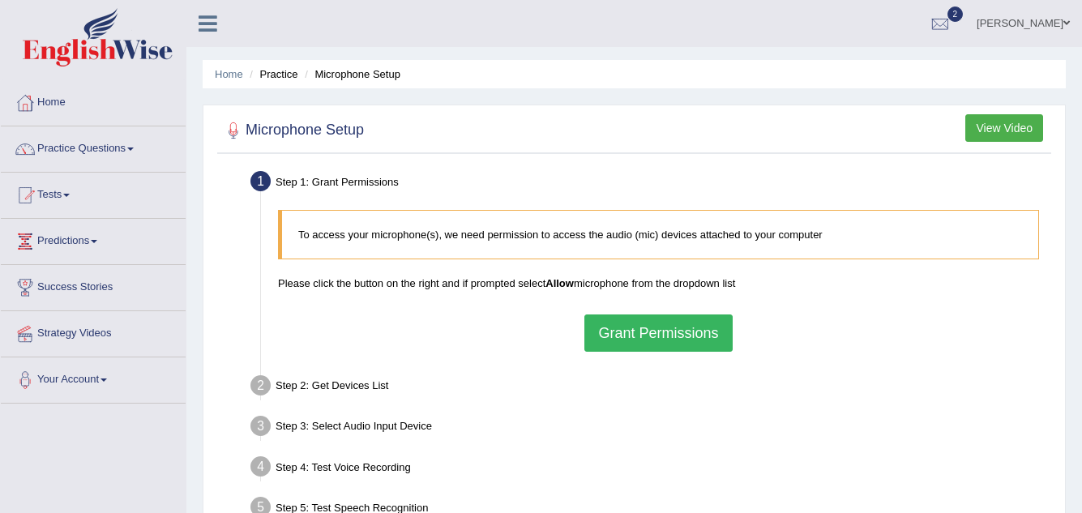
click at [635, 328] on button "Grant Permissions" at bounding box center [659, 333] width 148 height 37
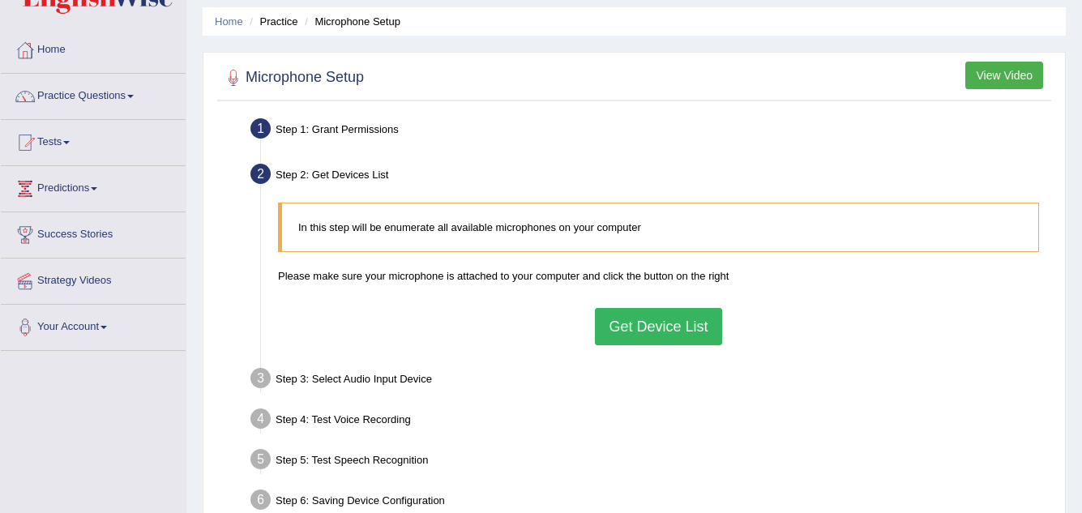
scroll to position [81, 0]
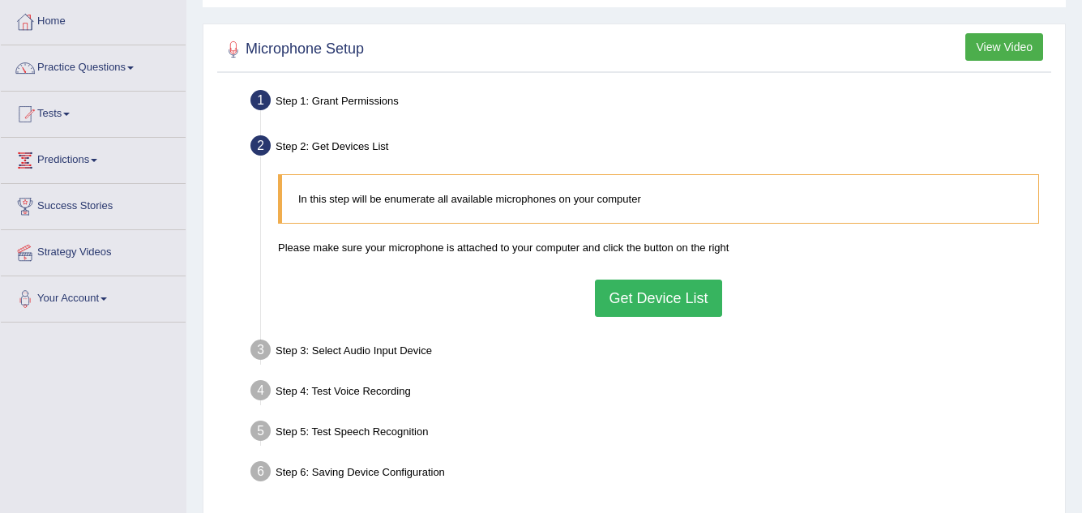
click at [659, 304] on button "Get Device List" at bounding box center [658, 298] width 126 height 37
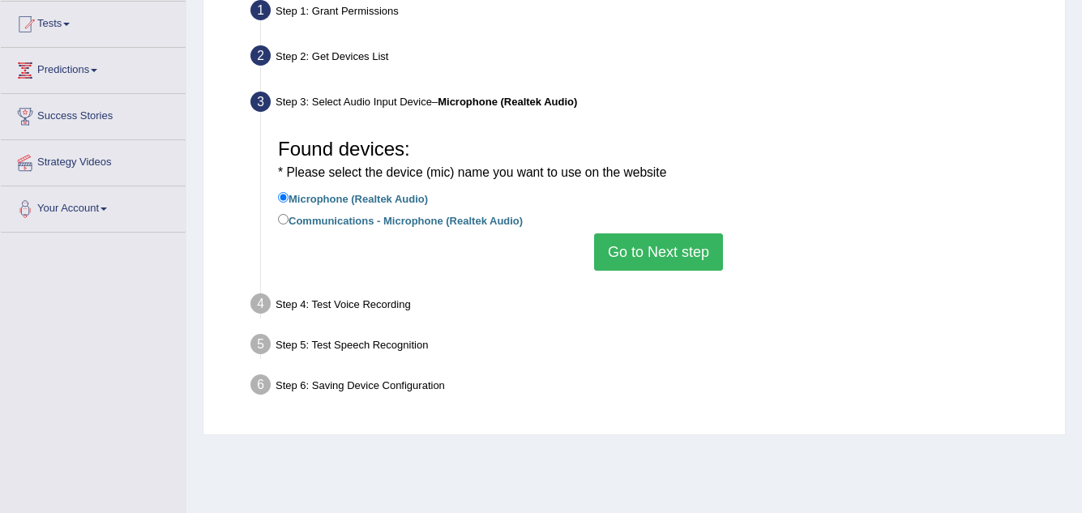
scroll to position [243, 0]
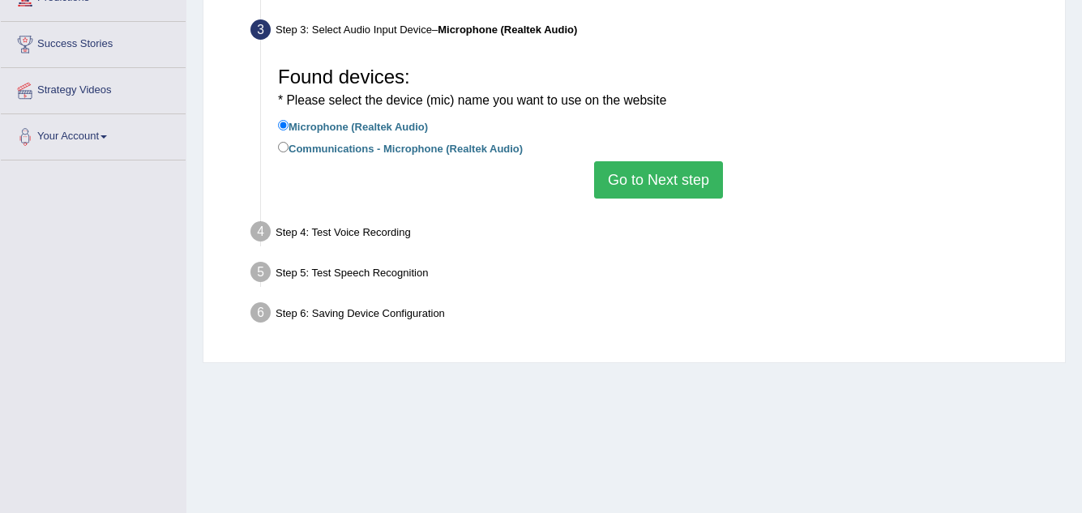
click at [641, 182] on button "Go to Next step" at bounding box center [658, 179] width 129 height 37
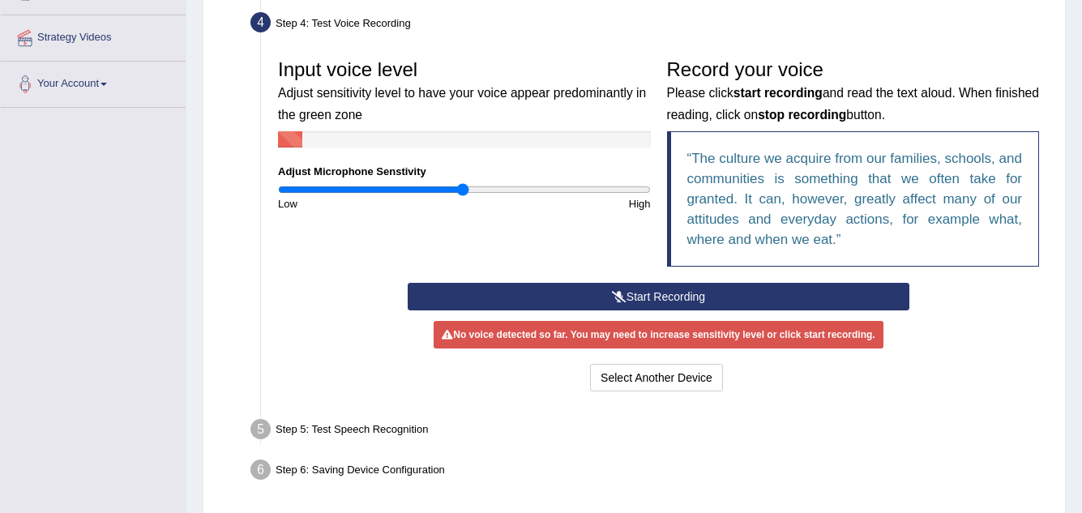
scroll to position [324, 0]
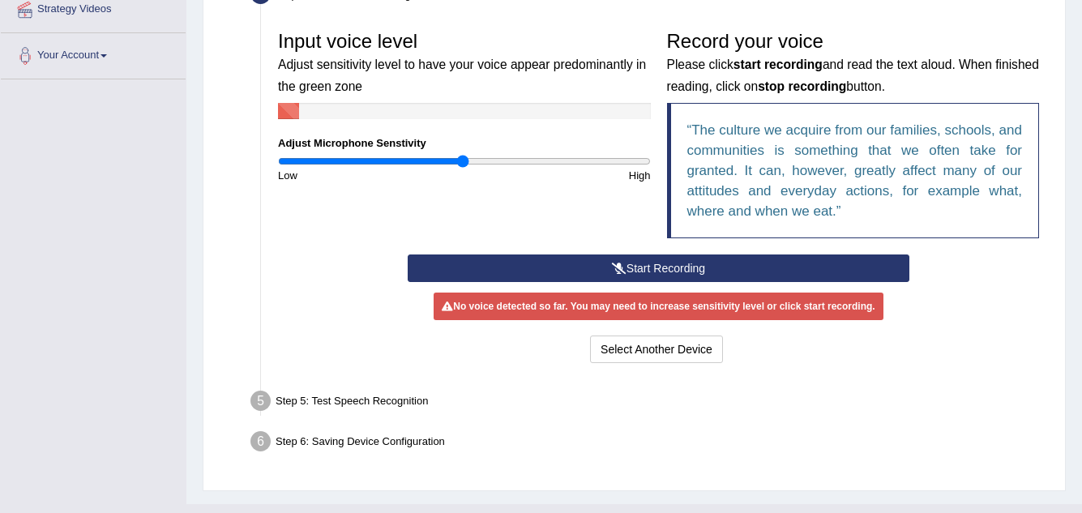
click at [689, 266] on button "Start Recording" at bounding box center [659, 269] width 502 height 28
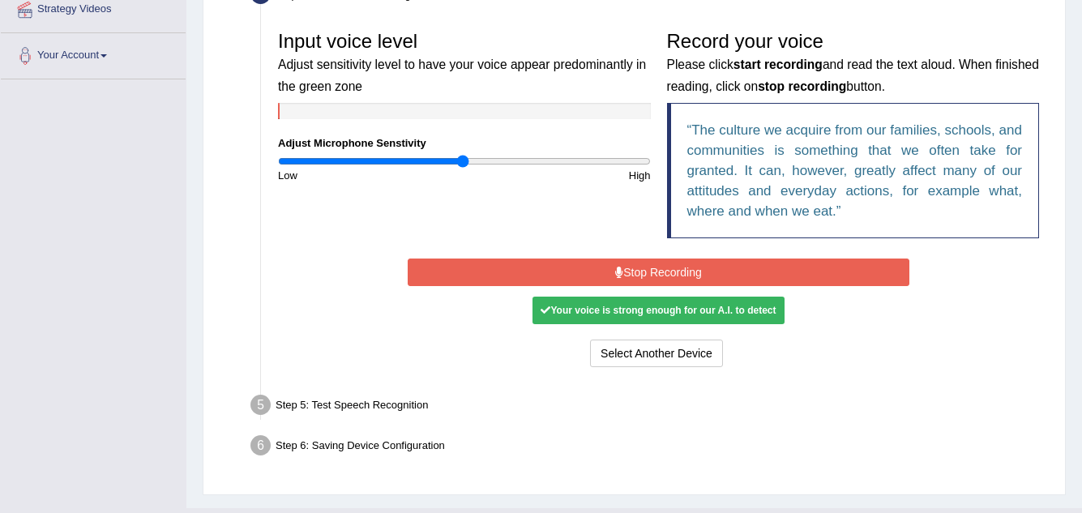
click at [669, 269] on button "Stop Recording" at bounding box center [659, 273] width 502 height 28
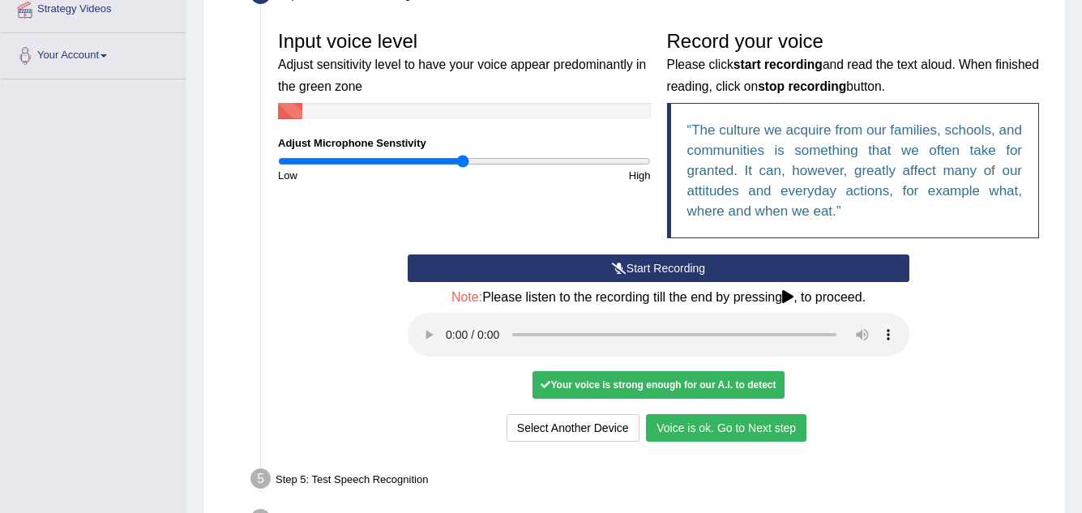
click at [727, 424] on button "Voice is ok. Go to Next step" at bounding box center [726, 428] width 161 height 28
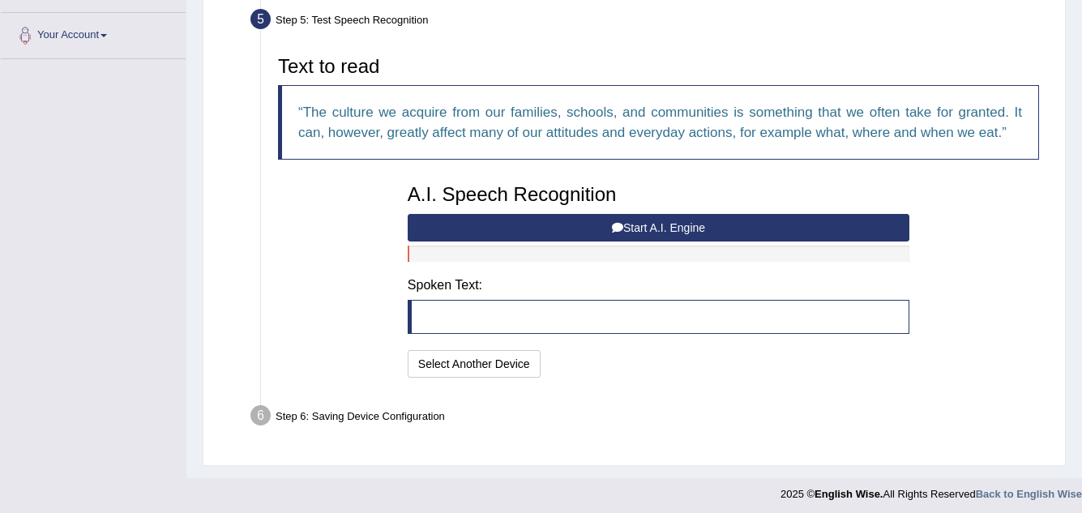
scroll to position [350, 0]
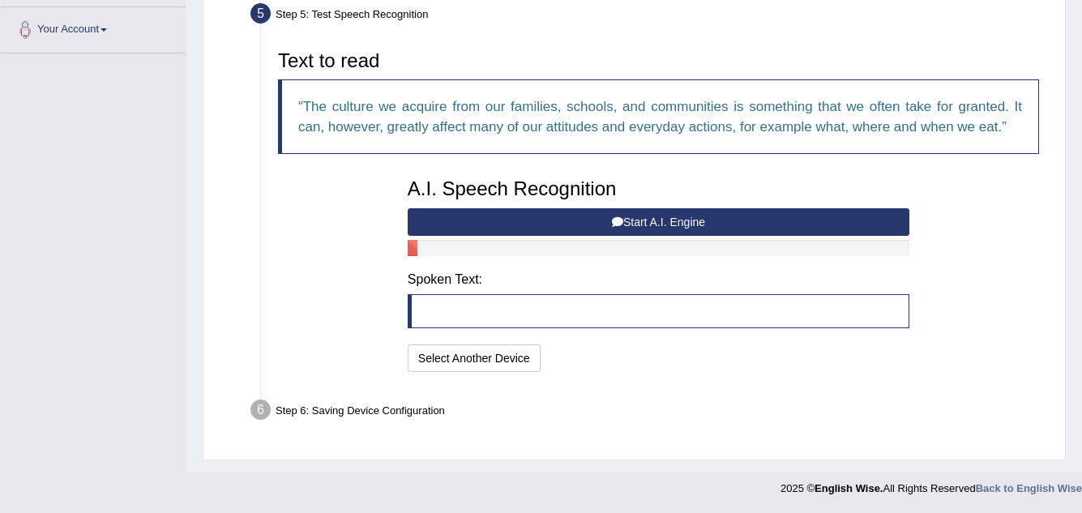
click at [663, 221] on button "Start A.I. Engine" at bounding box center [659, 222] width 502 height 28
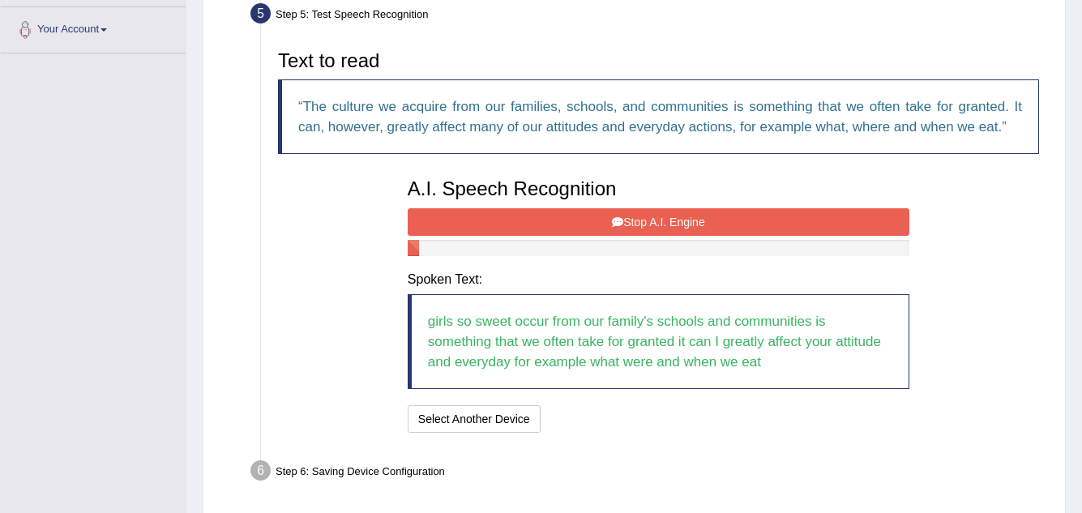
click at [667, 221] on button "Stop A.I. Engine" at bounding box center [659, 222] width 502 height 28
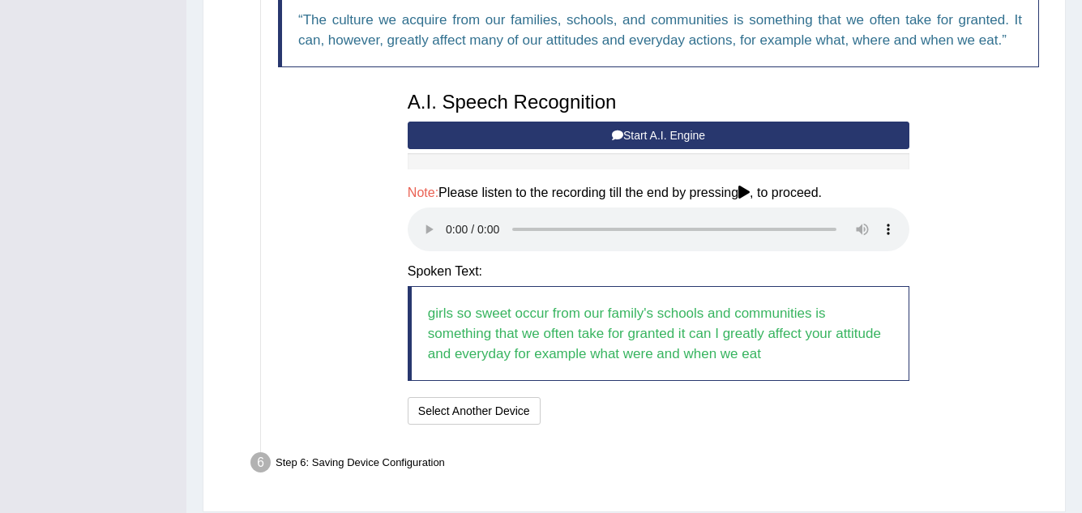
scroll to position [409, 0]
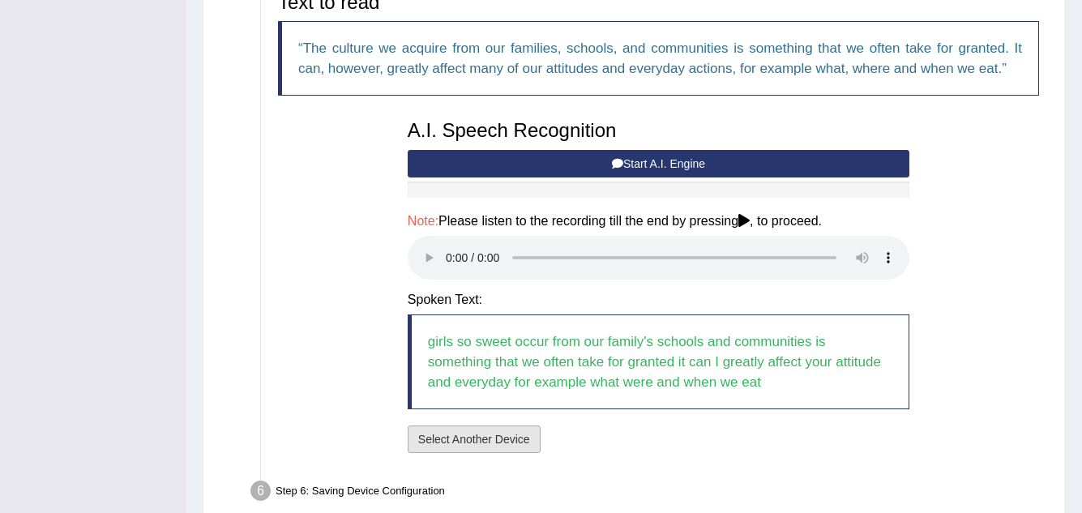
click at [518, 429] on button "Select Another Device" at bounding box center [474, 440] width 133 height 28
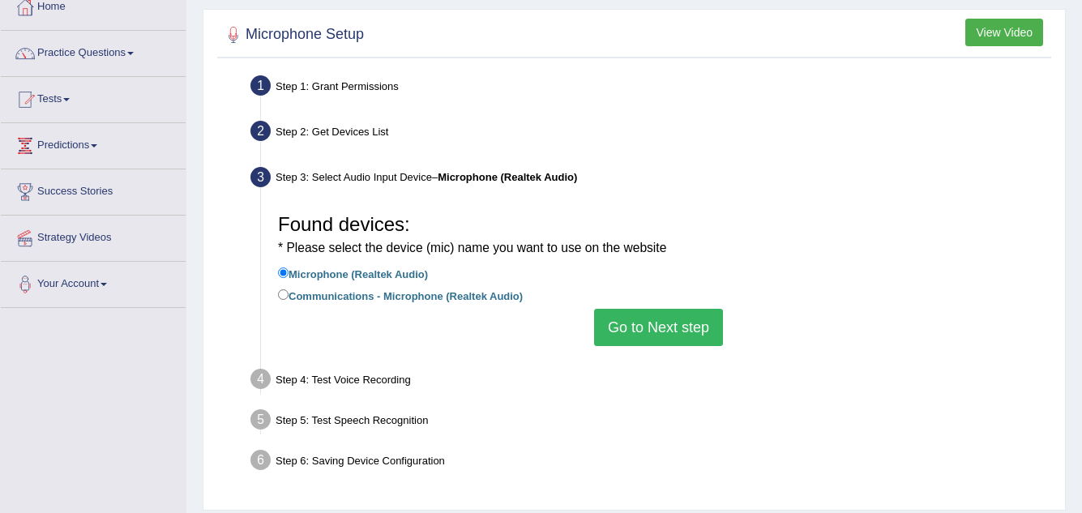
scroll to position [95, 0]
click at [678, 326] on button "Go to Next step" at bounding box center [658, 328] width 129 height 37
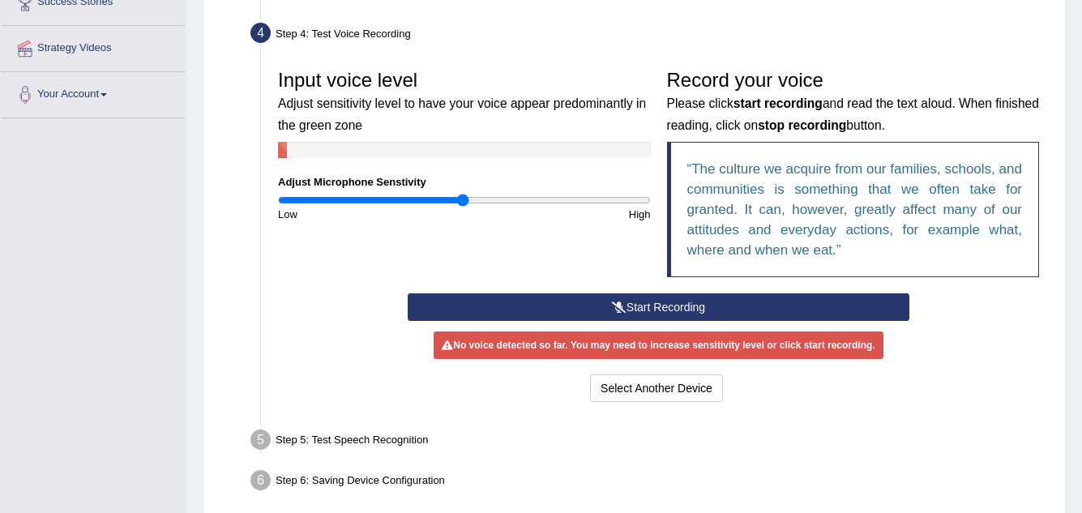
scroll to position [257, 0]
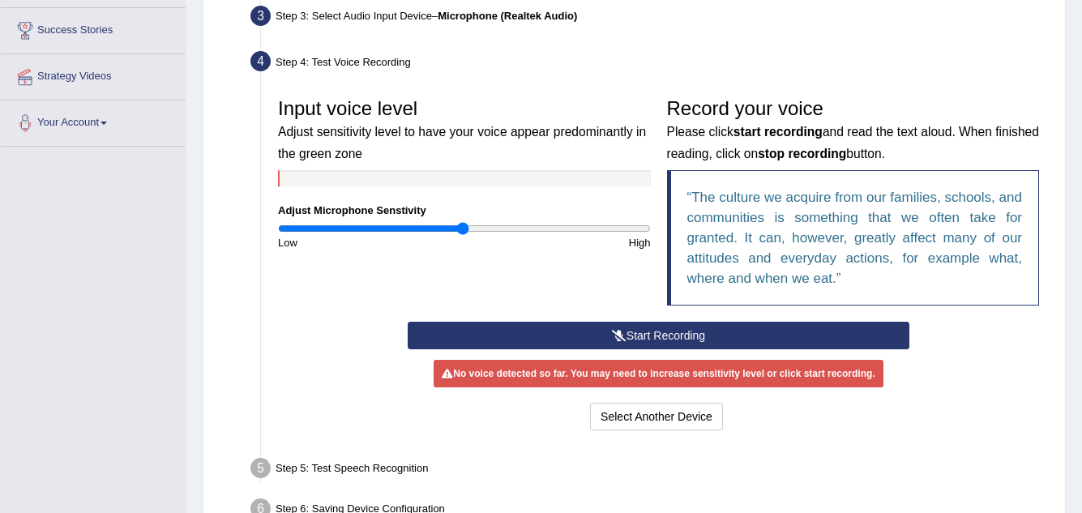
click at [652, 327] on button "Start Recording" at bounding box center [659, 336] width 502 height 28
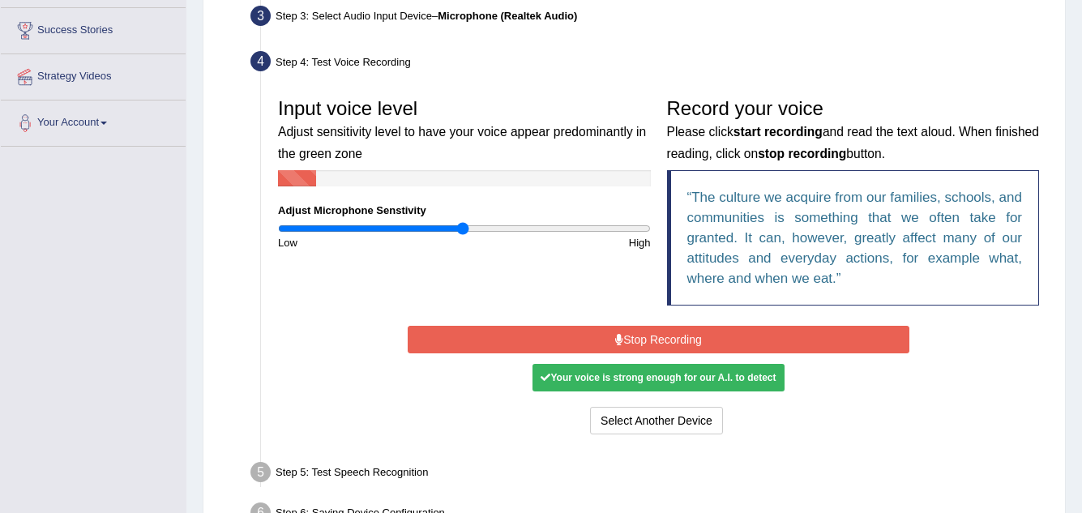
click at [650, 338] on button "Stop Recording" at bounding box center [659, 340] width 502 height 28
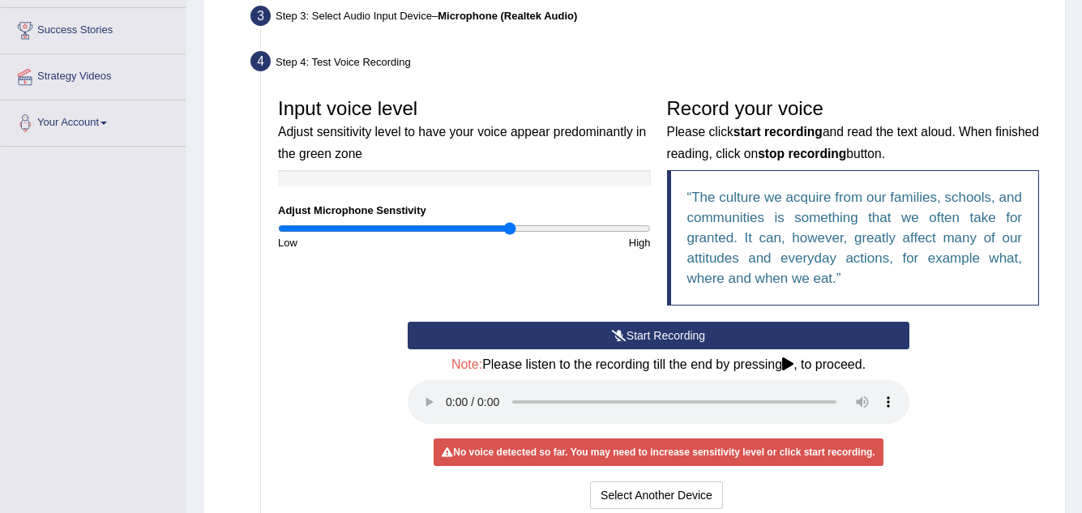
drag, startPoint x: 475, startPoint y: 225, endPoint x: 509, endPoint y: 221, distance: 34.2
click at [509, 222] on input "range" at bounding box center [464, 228] width 373 height 13
drag, startPoint x: 501, startPoint y: 225, endPoint x: 433, endPoint y: 228, distance: 68.2
type input "0.84"
click at [434, 228] on input "range" at bounding box center [464, 228] width 373 height 13
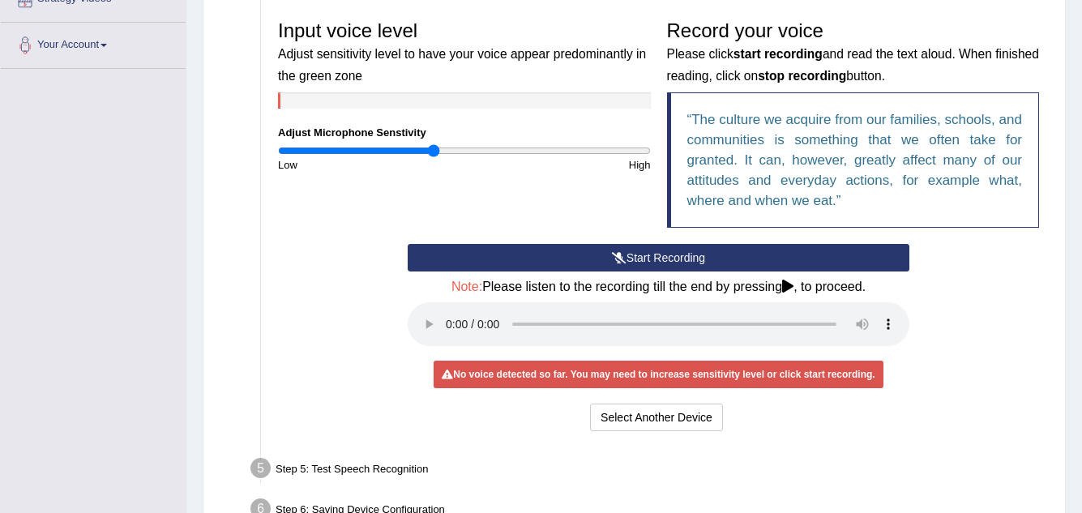
scroll to position [419, 0]
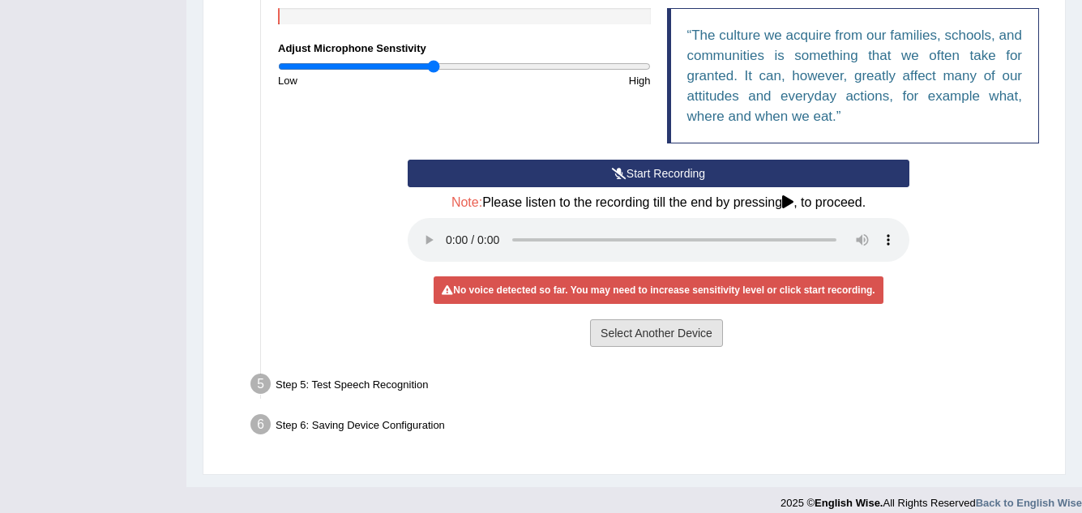
click at [673, 332] on button "Select Another Device" at bounding box center [656, 333] width 133 height 28
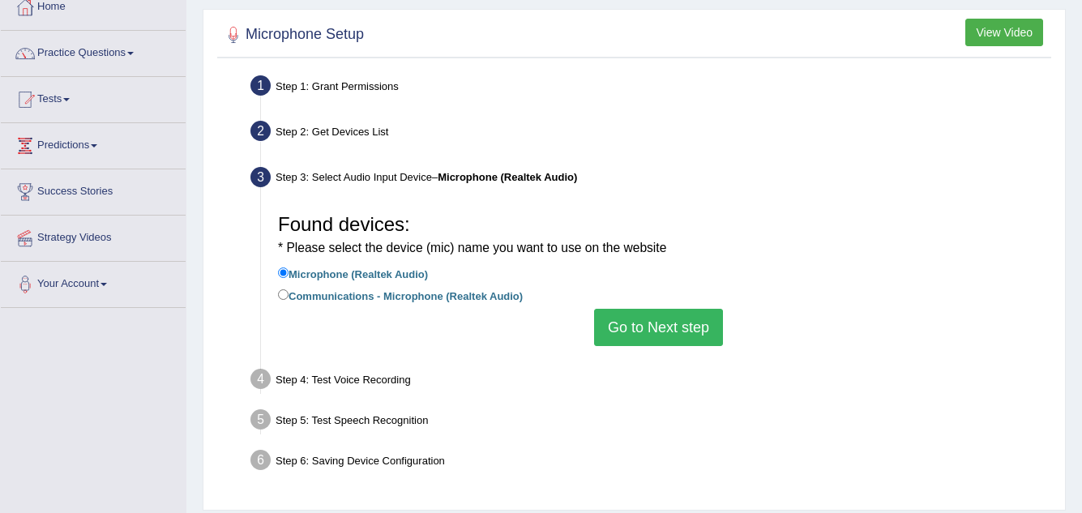
scroll to position [95, 0]
click at [409, 249] on small "* Please select the device (mic) name you want to use on the website" at bounding box center [472, 249] width 388 height 14
click at [642, 332] on button "Go to Next step" at bounding box center [658, 328] width 129 height 37
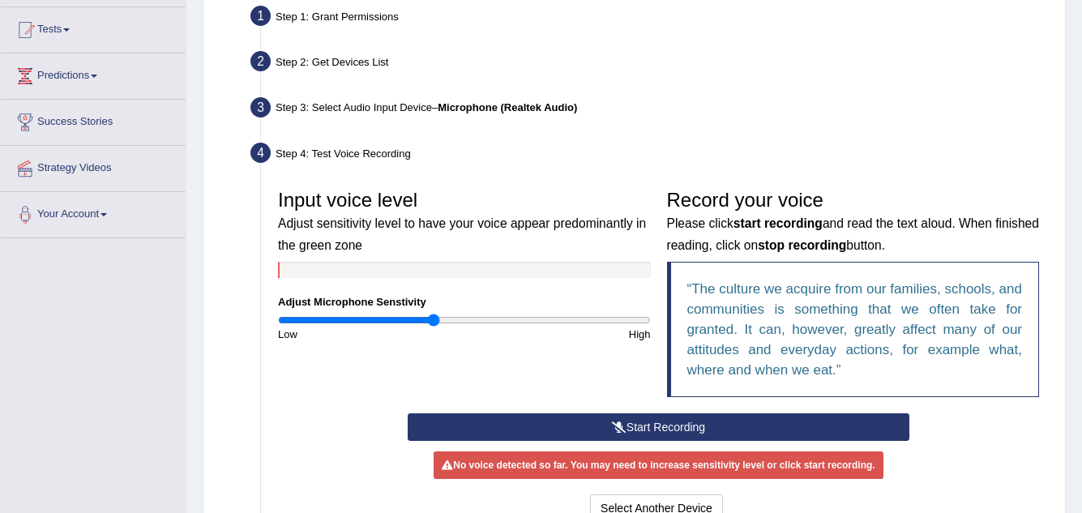
scroll to position [257, 0]
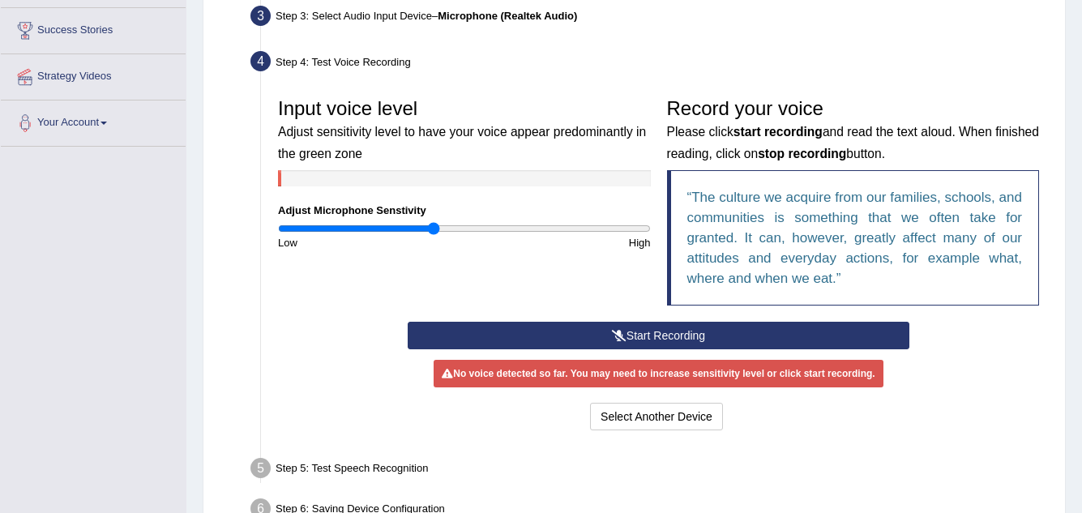
click at [678, 323] on button "Start Recording" at bounding box center [659, 336] width 502 height 28
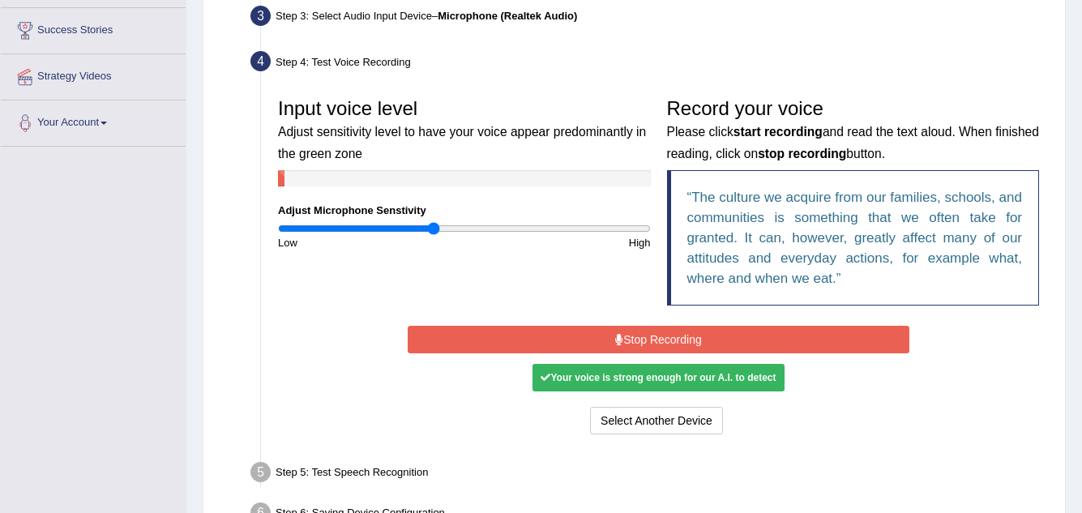
click at [694, 337] on button "Stop Recording" at bounding box center [659, 340] width 502 height 28
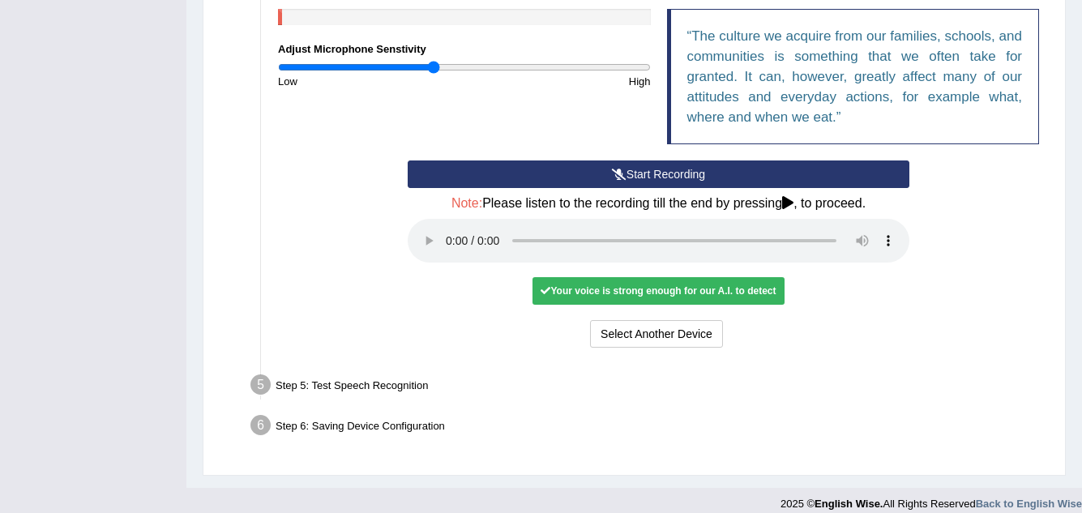
scroll to position [419, 0]
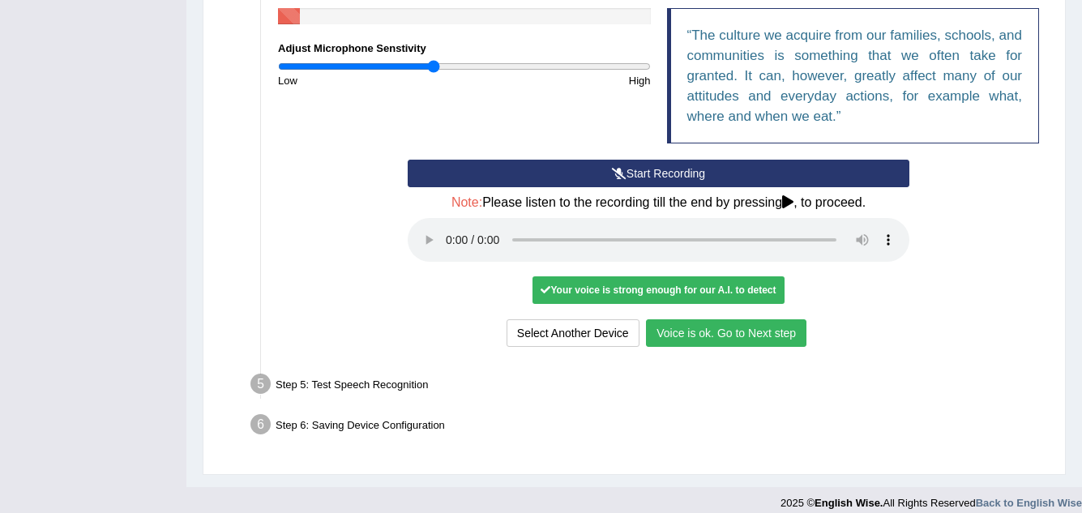
click at [743, 332] on button "Voice is ok. Go to Next step" at bounding box center [726, 333] width 161 height 28
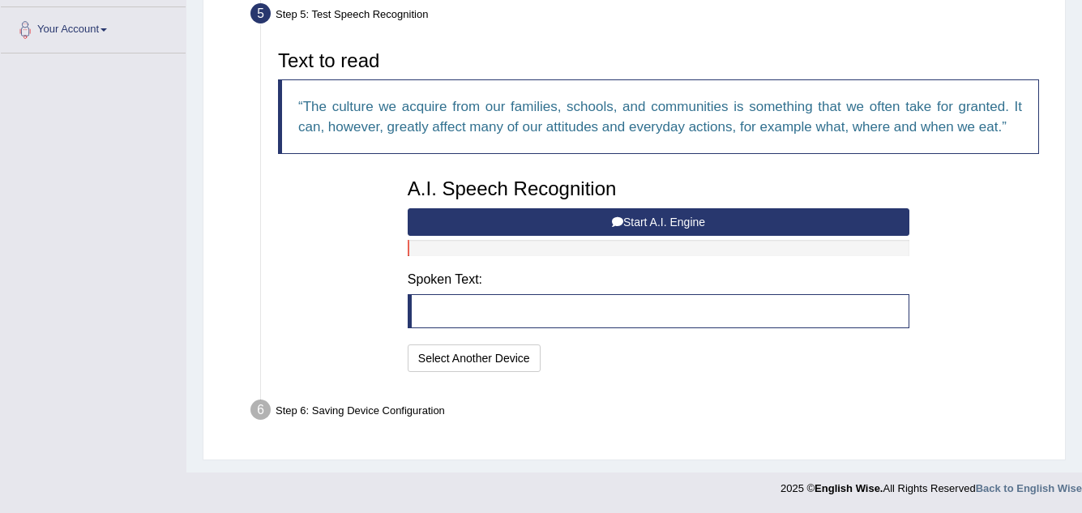
scroll to position [350, 0]
click at [630, 224] on button "Start A.I. Engine" at bounding box center [659, 222] width 502 height 28
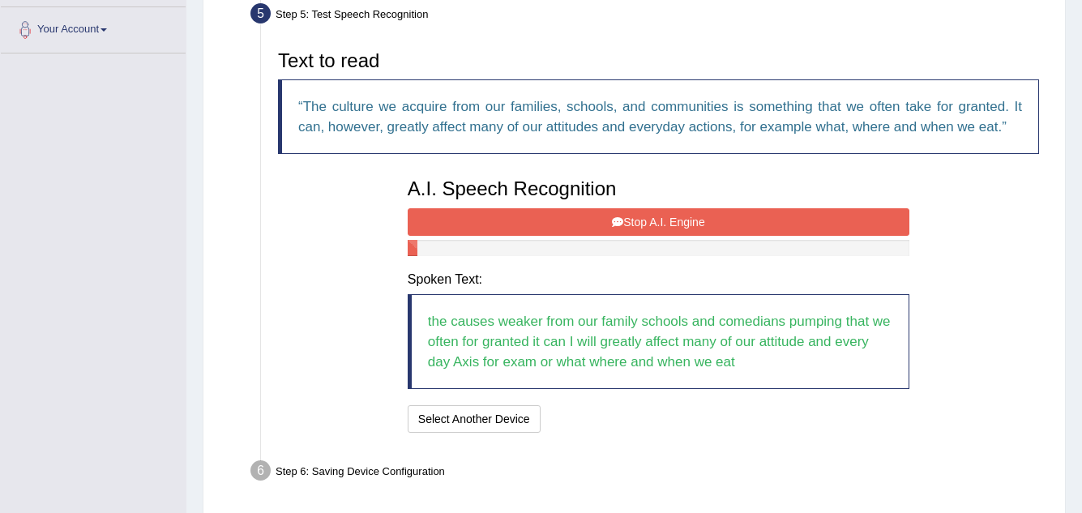
click at [602, 217] on button "Stop A.I. Engine" at bounding box center [659, 222] width 502 height 28
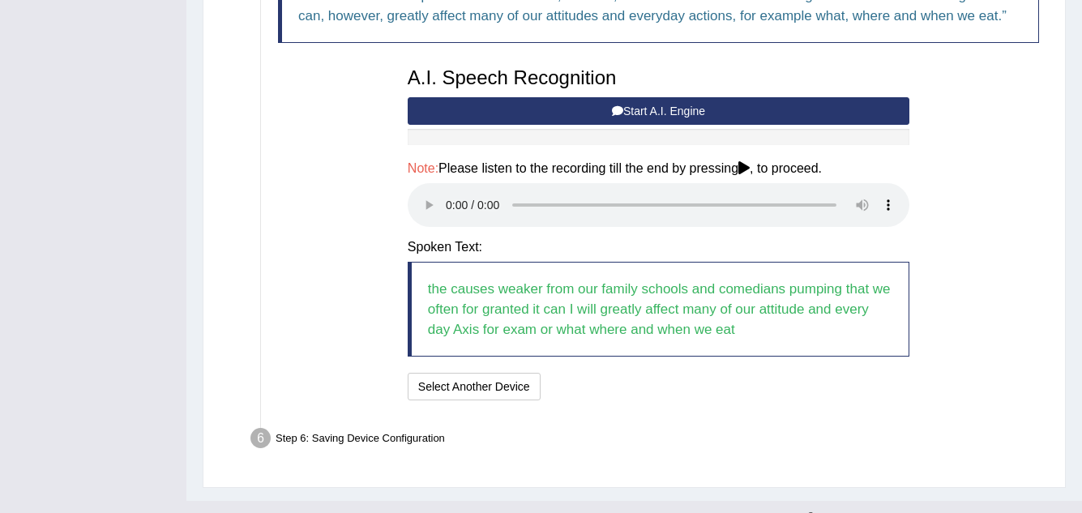
scroll to position [490, 0]
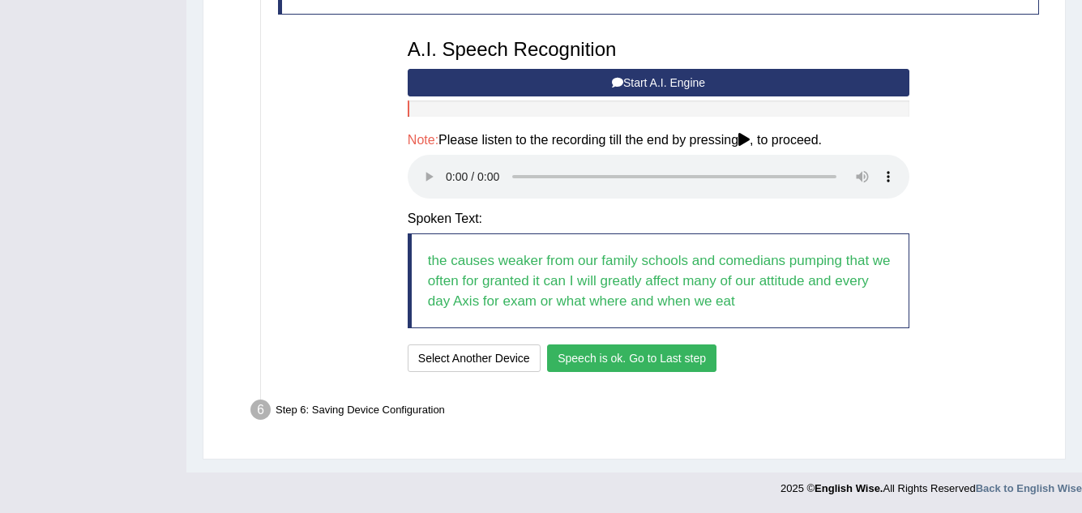
click at [675, 352] on button "Speech is ok. Go to Last step" at bounding box center [631, 359] width 169 height 28
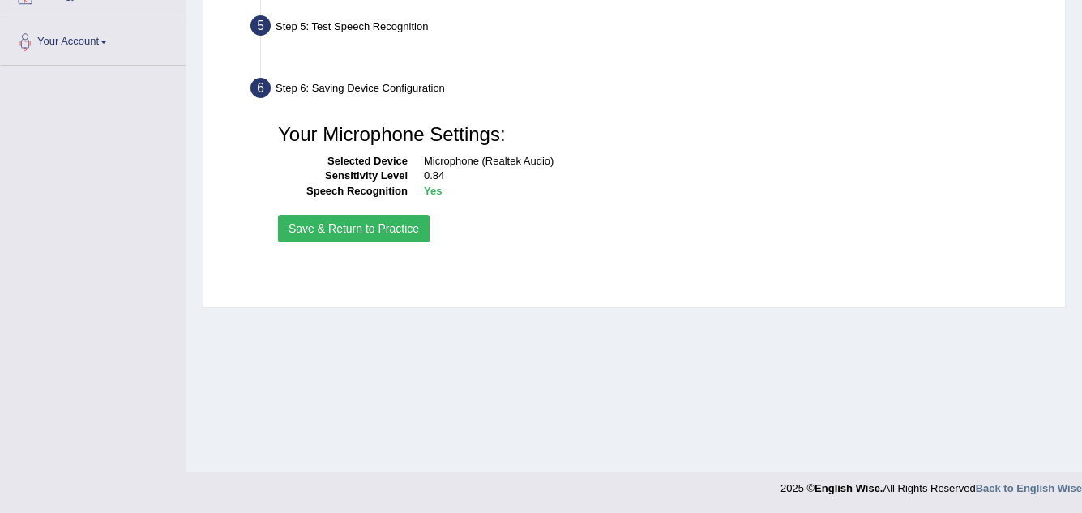
scroll to position [338, 0]
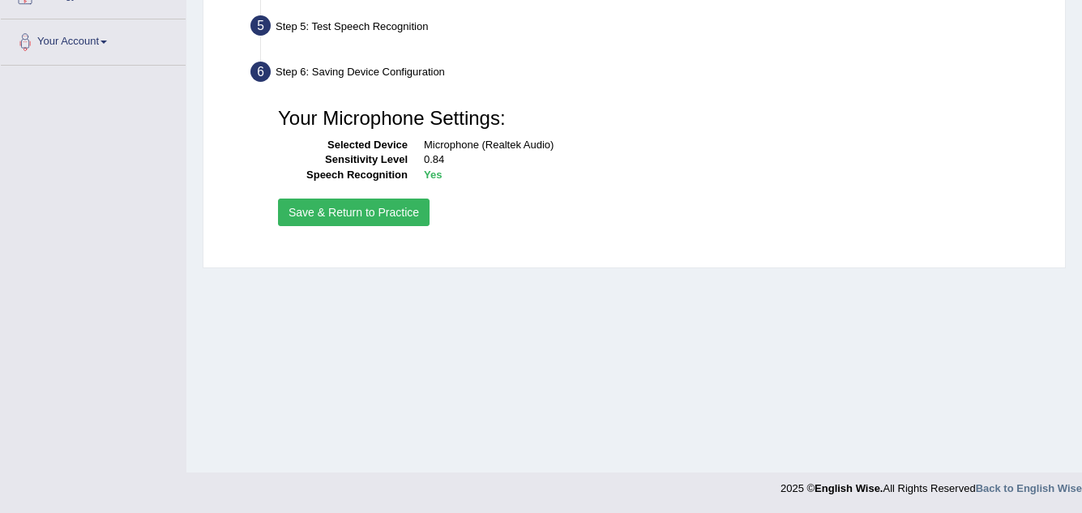
click at [369, 211] on button "Save & Return to Practice" at bounding box center [354, 213] width 152 height 28
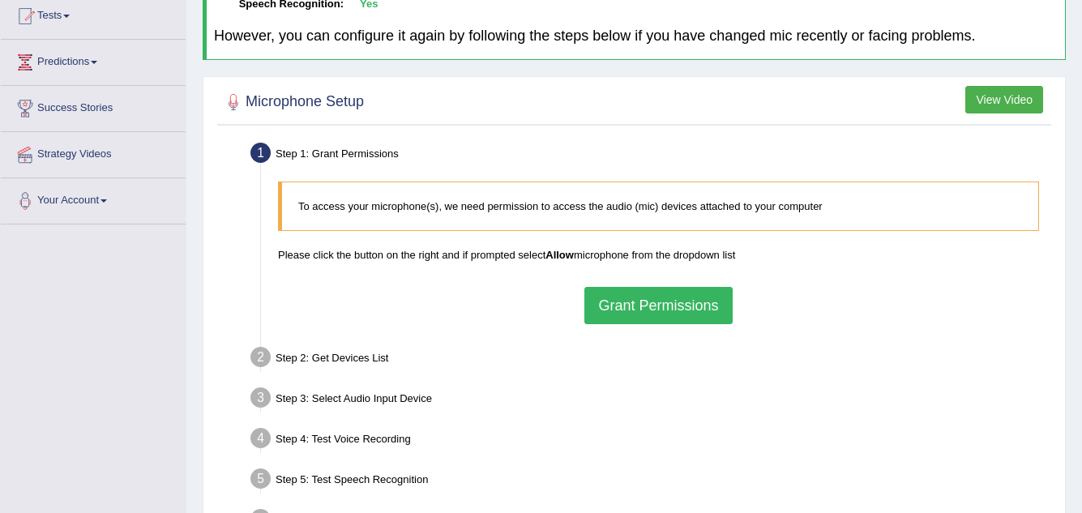
scroll to position [176, 0]
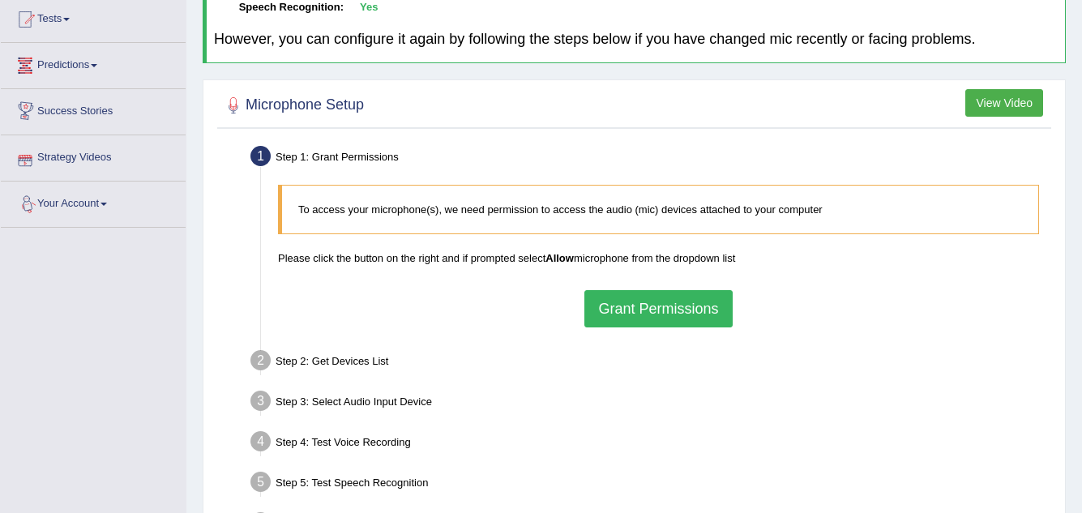
click at [80, 59] on link "Predictions" at bounding box center [93, 63] width 185 height 41
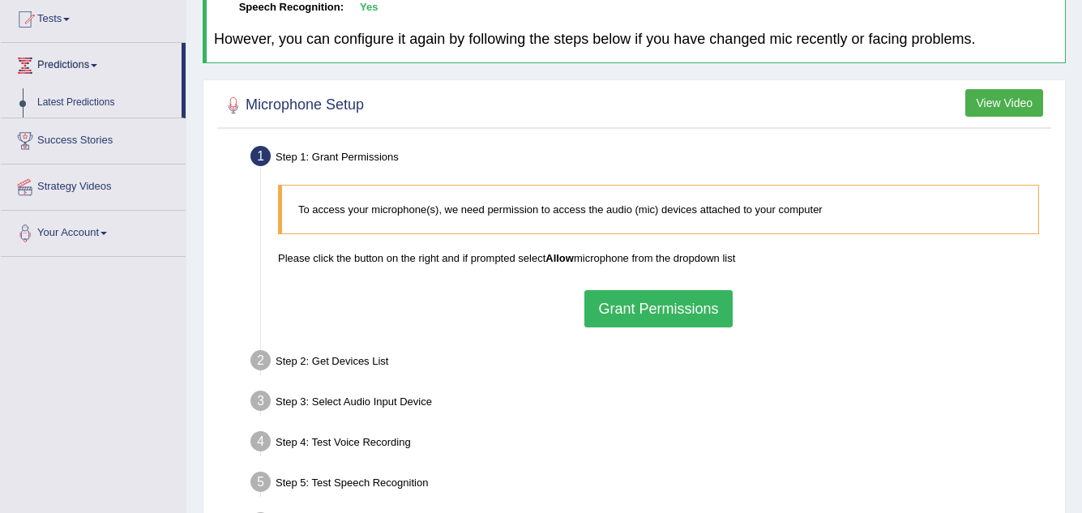
click at [97, 66] on span at bounding box center [94, 65] width 6 height 3
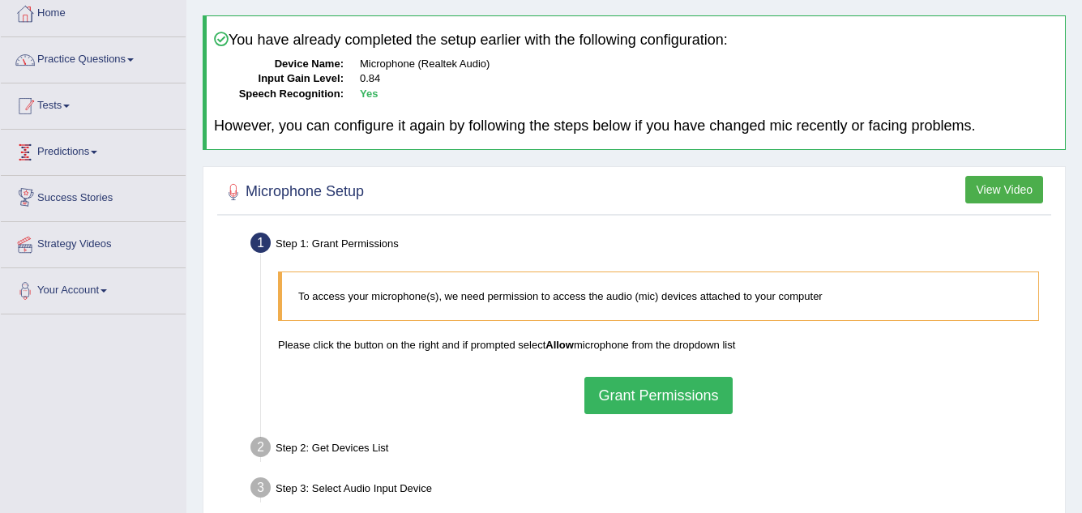
scroll to position [14, 0]
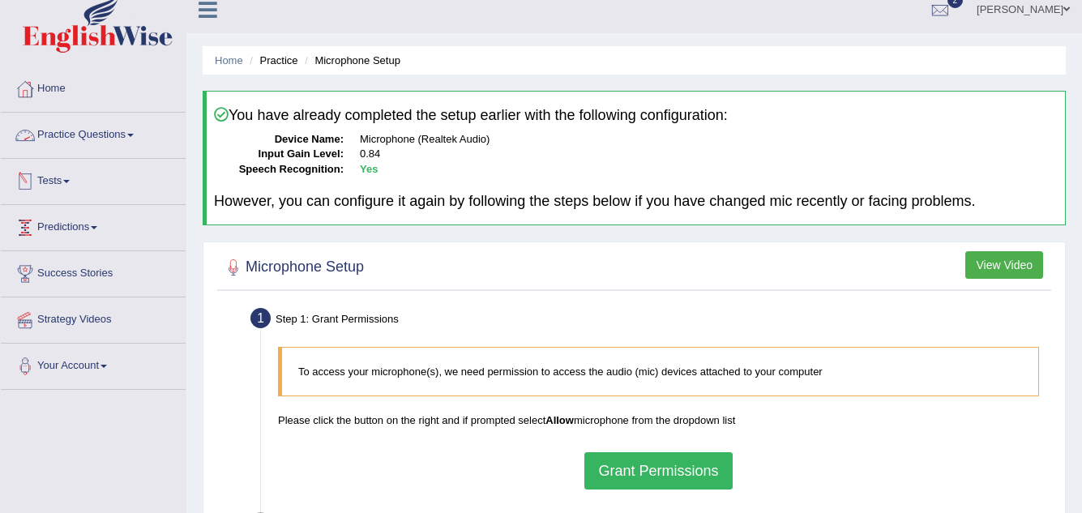
click at [73, 175] on link "Tests" at bounding box center [93, 179] width 185 height 41
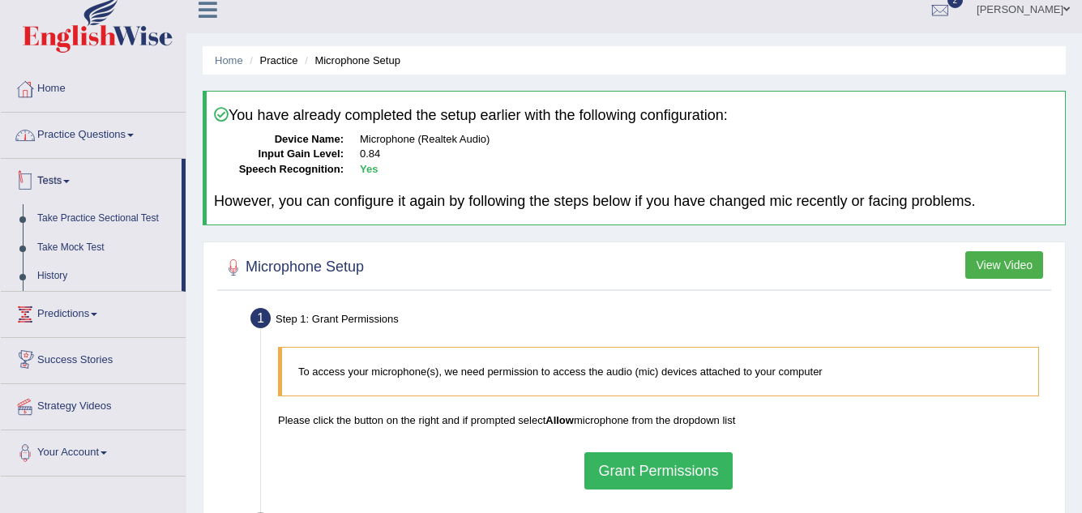
click at [105, 138] on link "Practice Questions" at bounding box center [93, 133] width 185 height 41
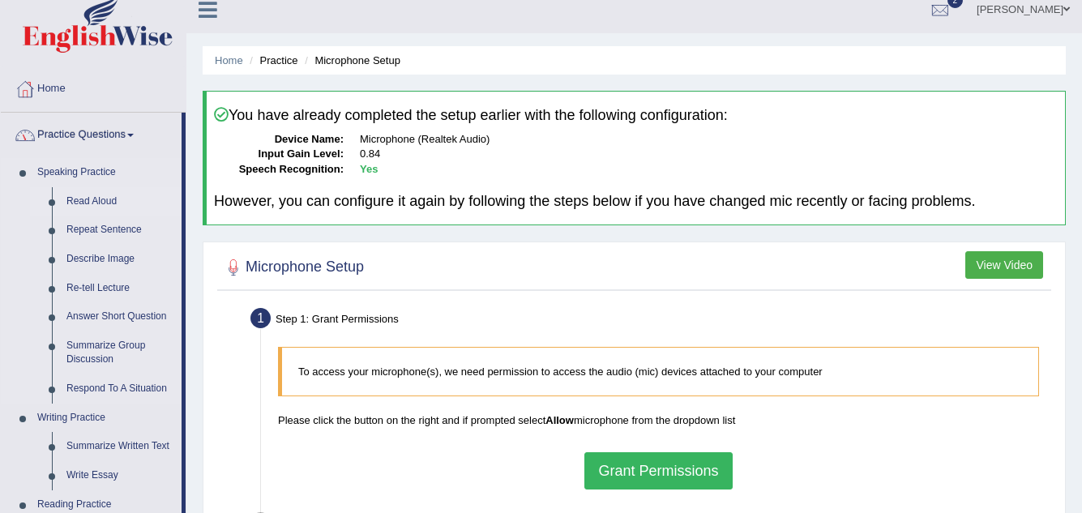
click at [100, 199] on link "Read Aloud" at bounding box center [120, 201] width 122 height 29
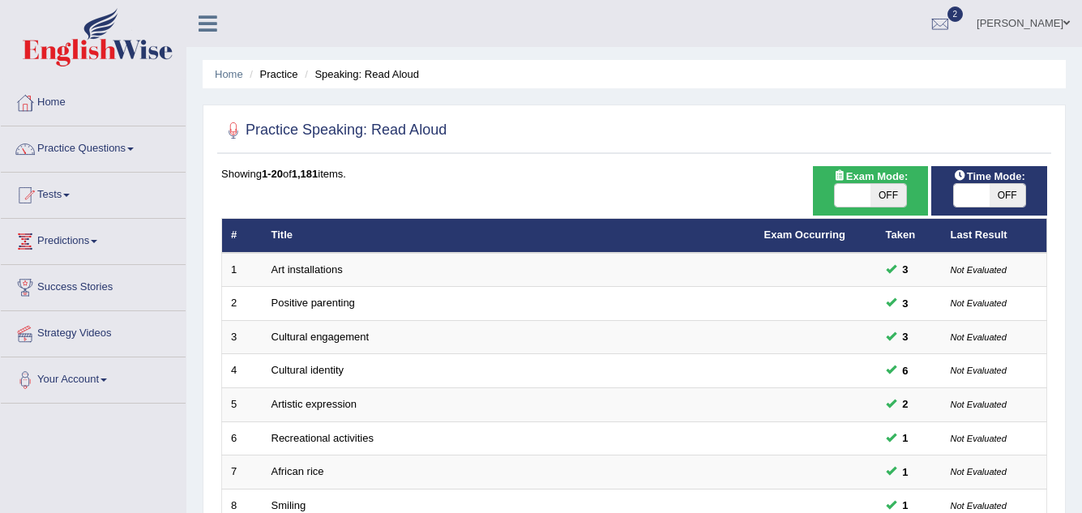
click at [307, 268] on link "Art installations" at bounding box center [307, 270] width 71 height 12
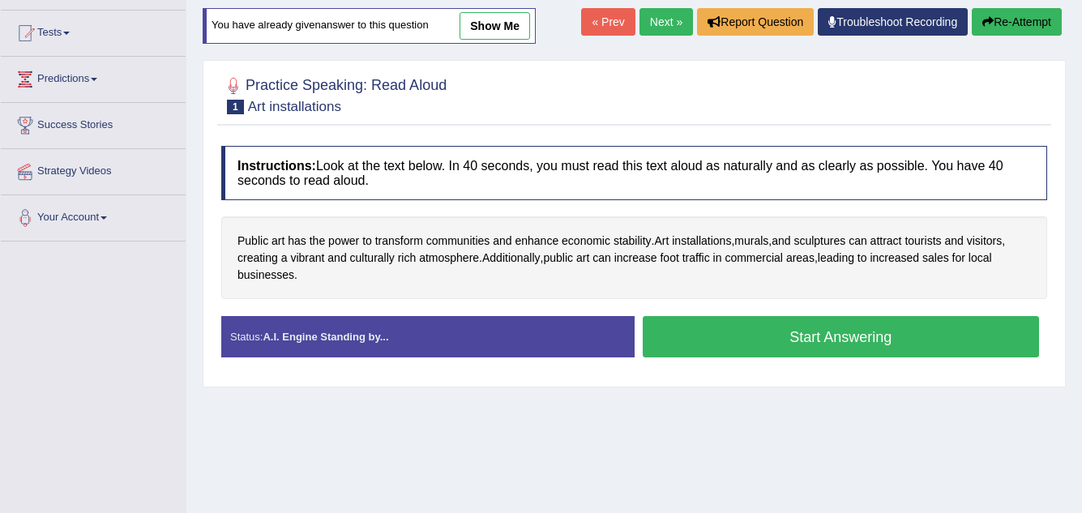
click at [753, 334] on button "Start Answering" at bounding box center [841, 336] width 397 height 41
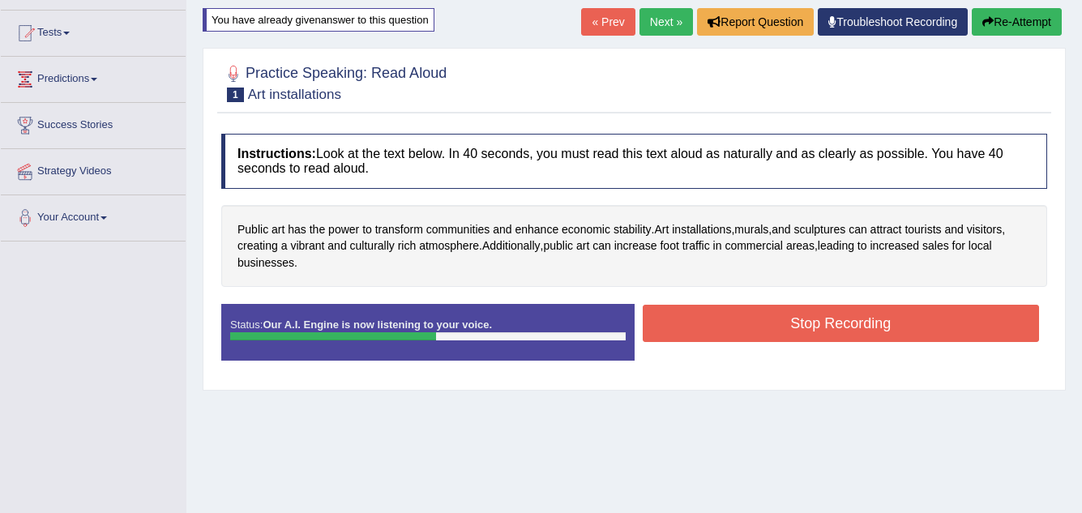
click at [754, 322] on button "Stop Recording" at bounding box center [841, 323] width 397 height 37
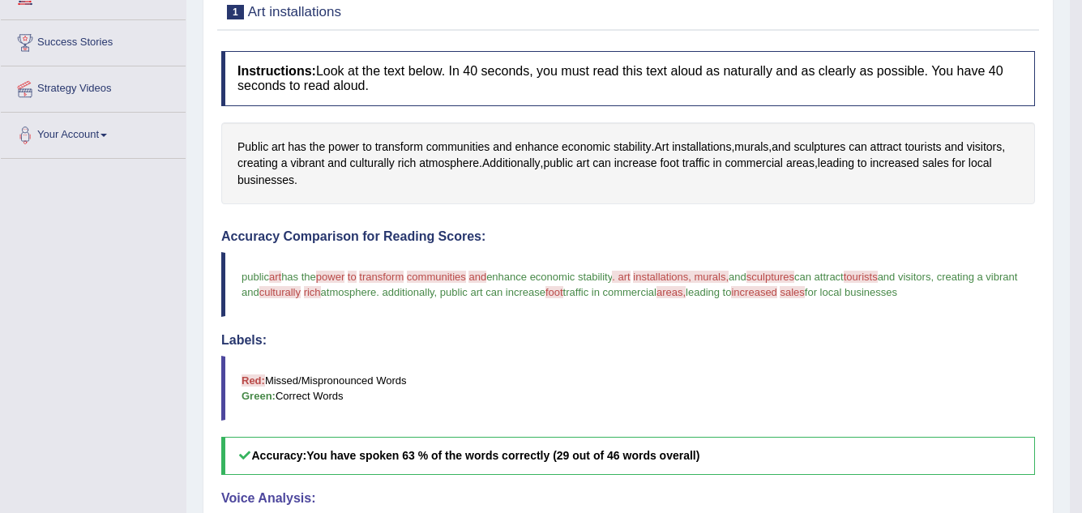
scroll to position [100, 0]
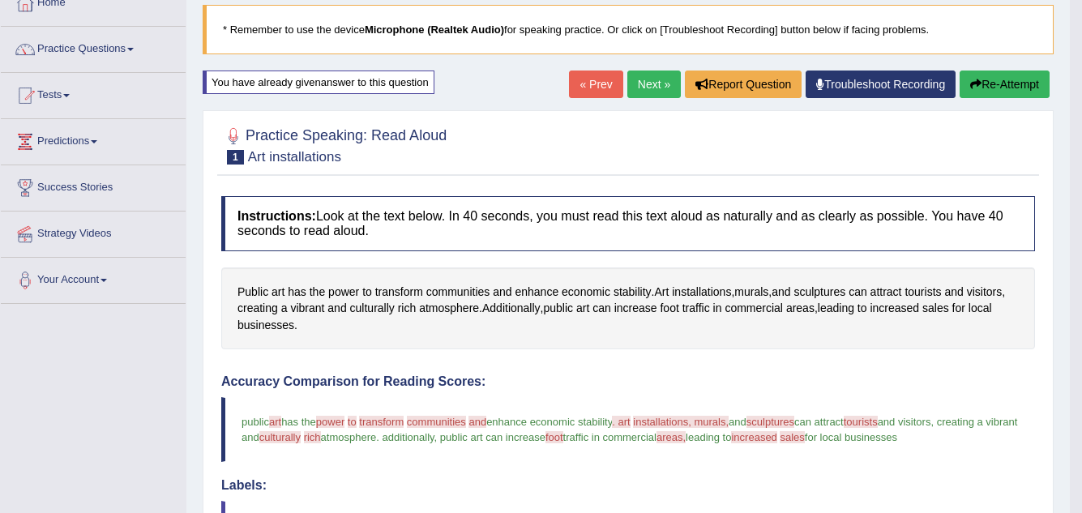
click at [641, 84] on link "Next »" at bounding box center [655, 85] width 54 height 28
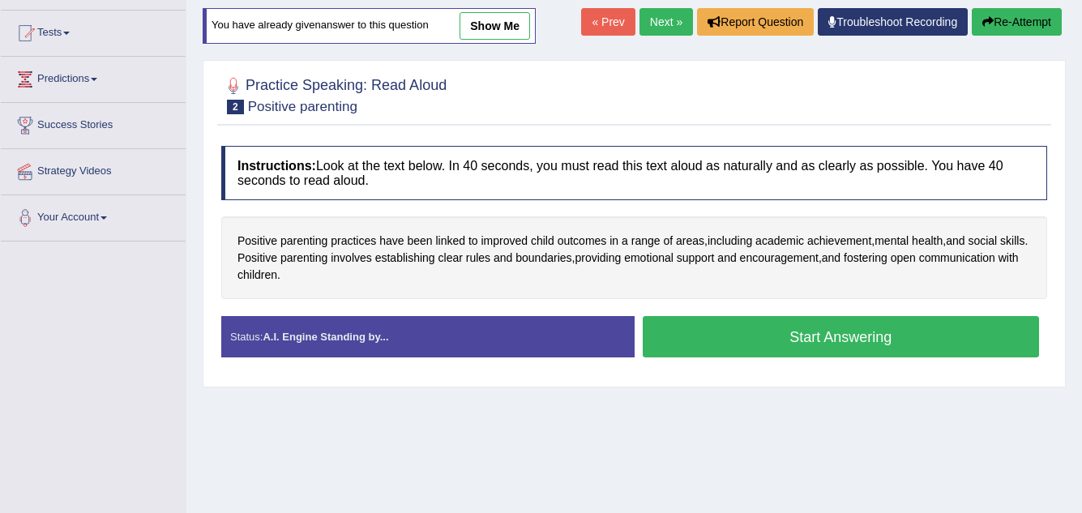
click at [735, 341] on button "Start Answering" at bounding box center [841, 336] width 397 height 41
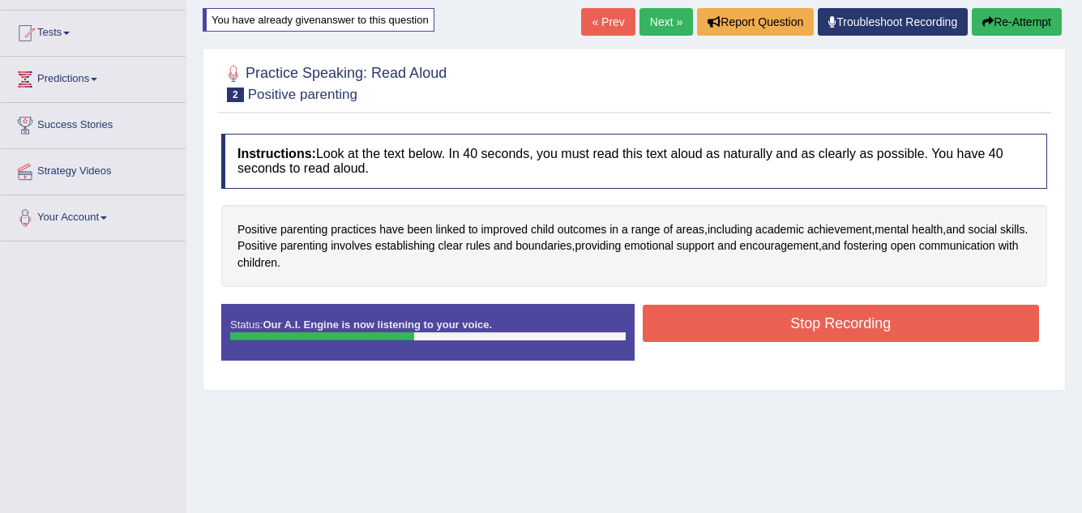
click at [734, 327] on button "Stop Recording" at bounding box center [841, 323] width 397 height 37
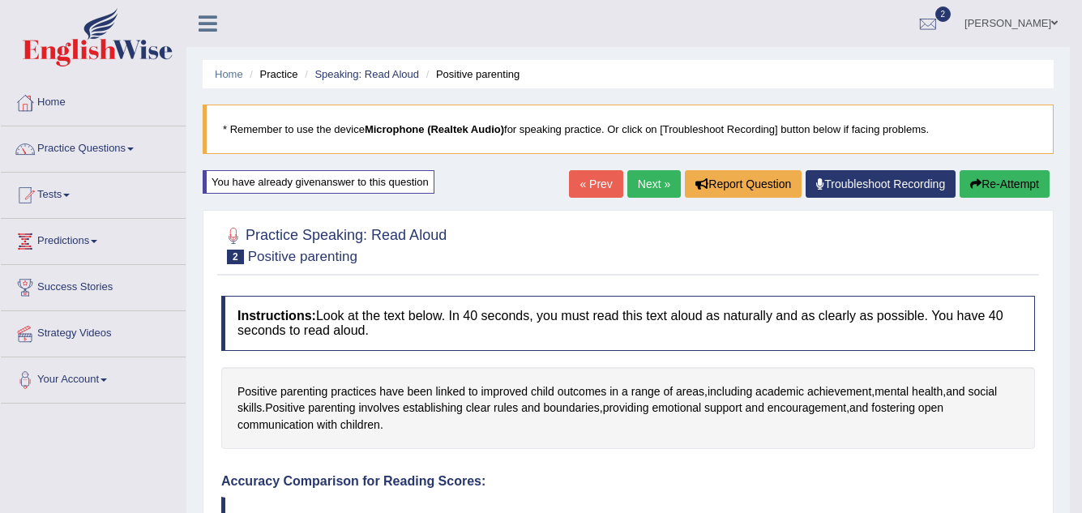
click at [648, 178] on link "Next »" at bounding box center [655, 184] width 54 height 28
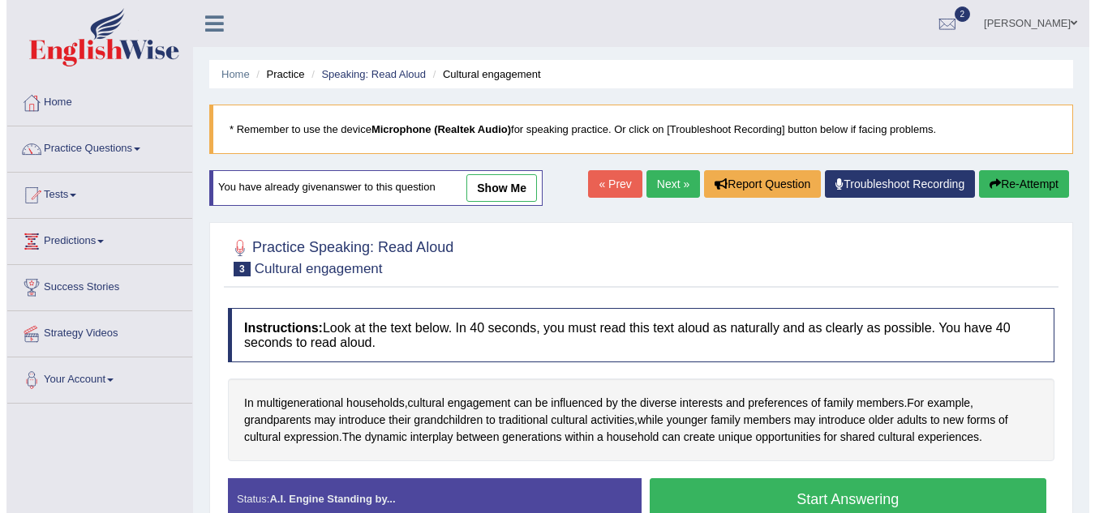
scroll to position [81, 0]
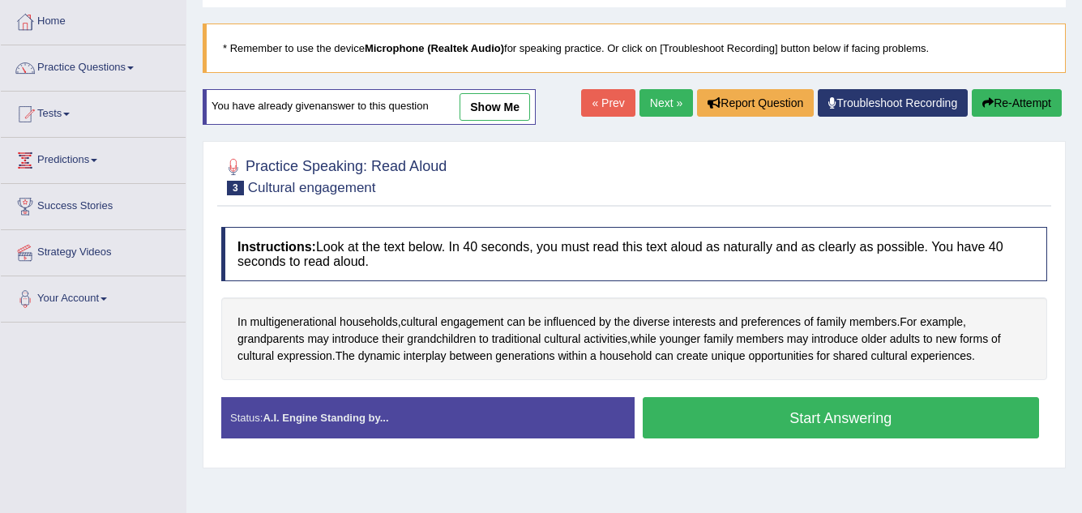
click at [786, 424] on button "Start Answering" at bounding box center [841, 417] width 397 height 41
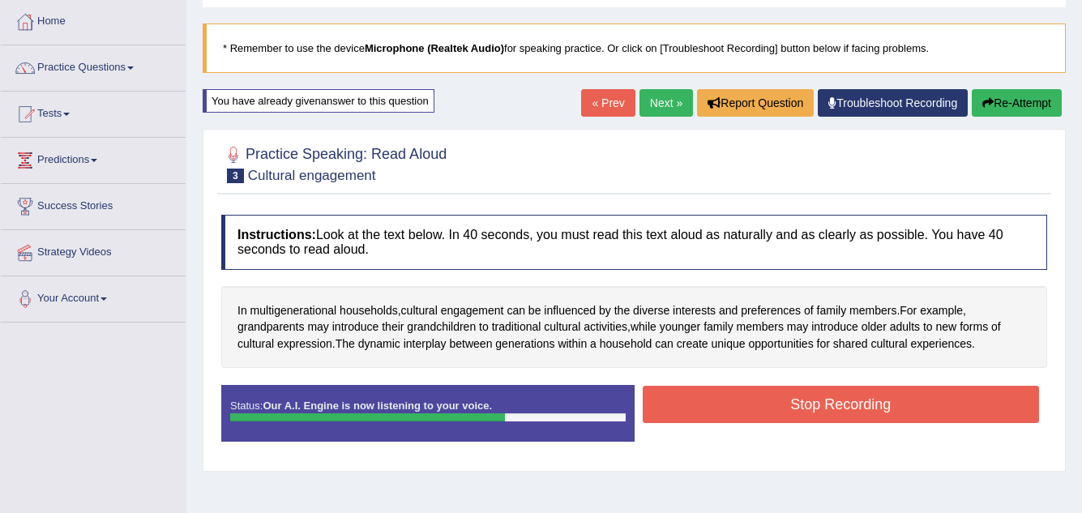
click at [784, 401] on button "Stop Recording" at bounding box center [841, 404] width 397 height 37
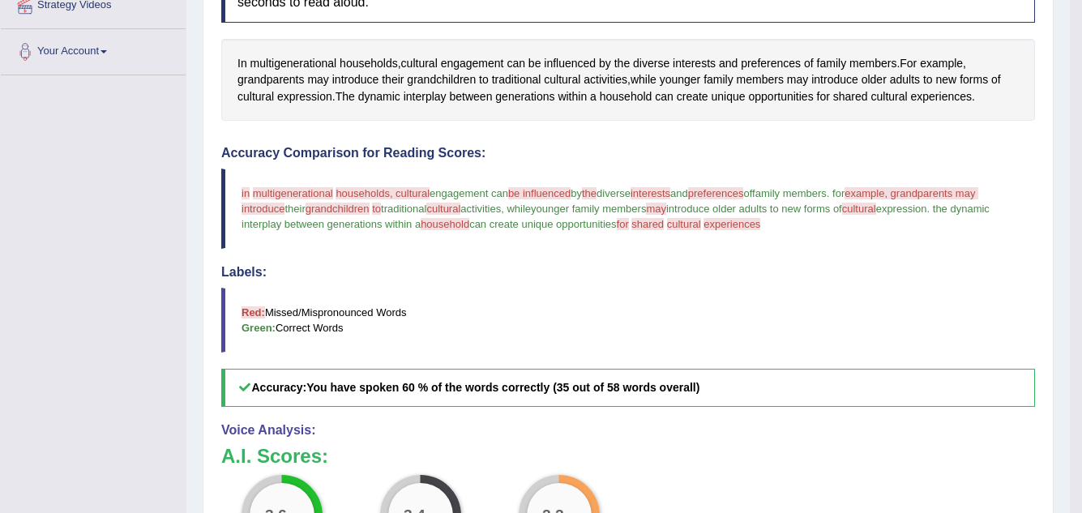
scroll to position [243, 0]
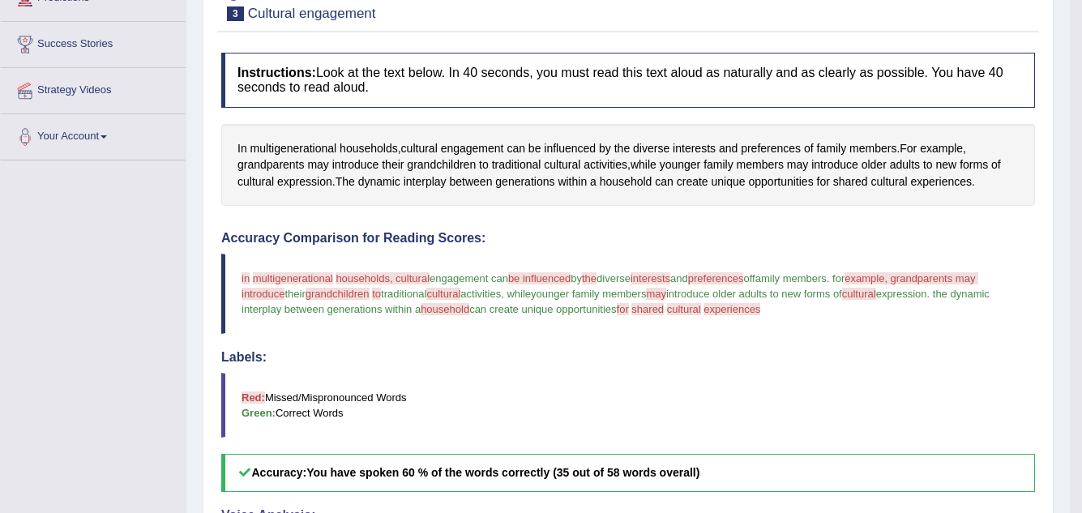
click at [322, 278] on span "multigenerational" at bounding box center [293, 278] width 80 height 12
click at [370, 277] on span "households, cultural" at bounding box center [383, 278] width 94 height 12
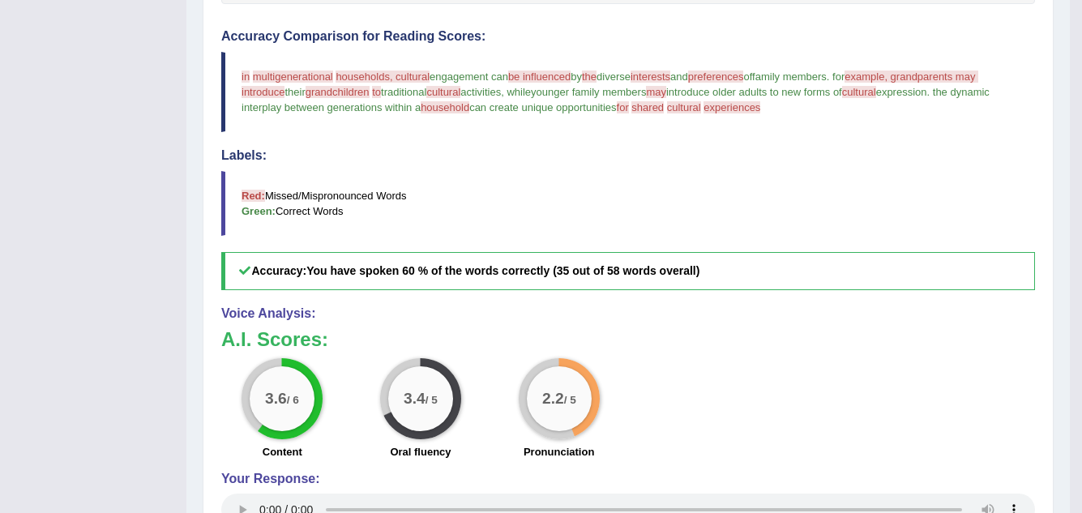
scroll to position [35, 0]
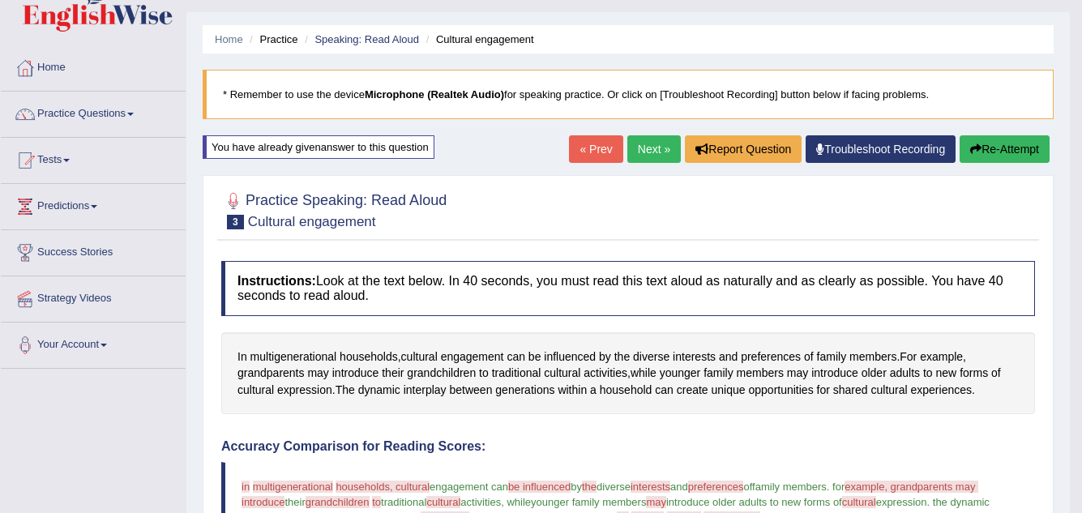
click at [628, 148] on link "Next »" at bounding box center [655, 149] width 54 height 28
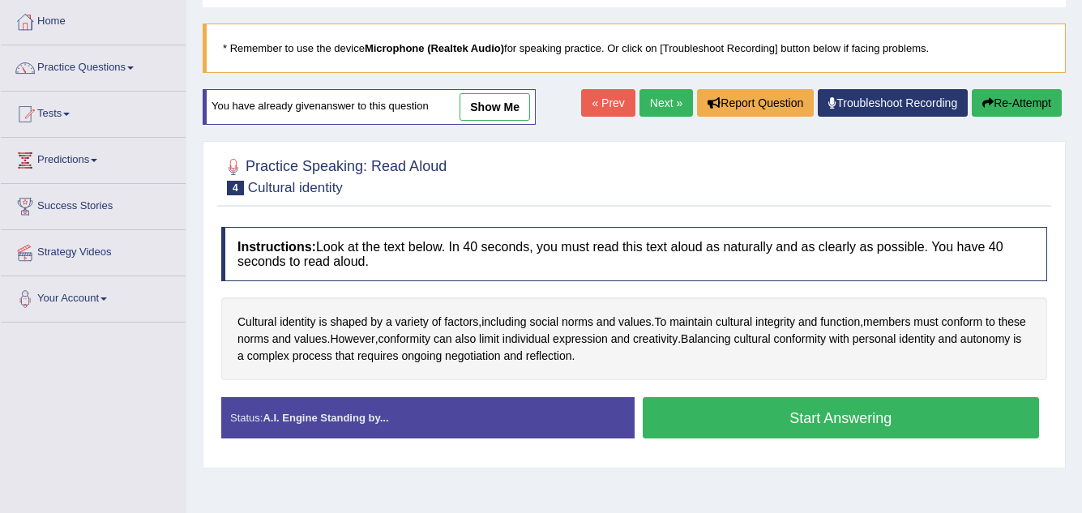
click at [740, 418] on button "Start Answering" at bounding box center [841, 417] width 397 height 41
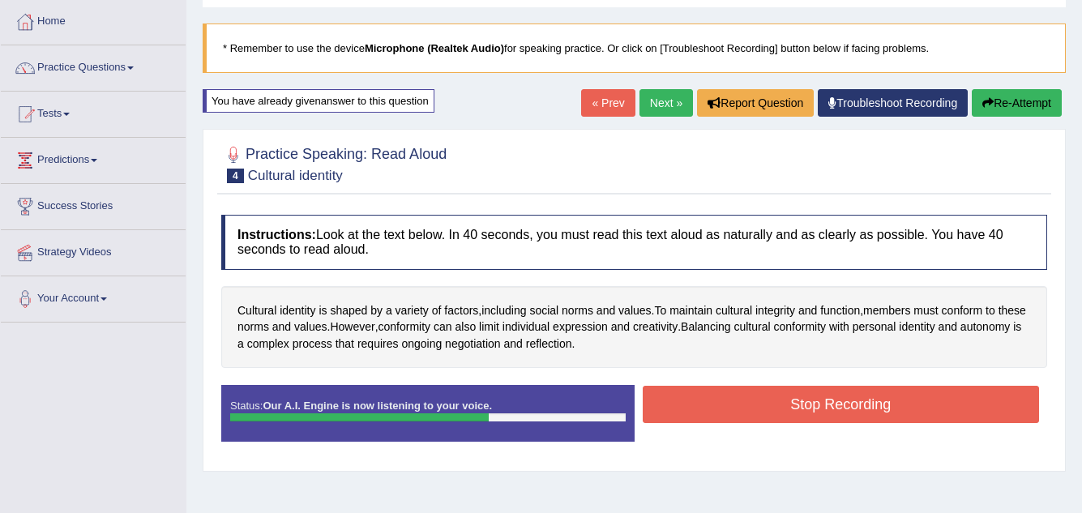
click at [746, 405] on button "Stop Recording" at bounding box center [841, 404] width 397 height 37
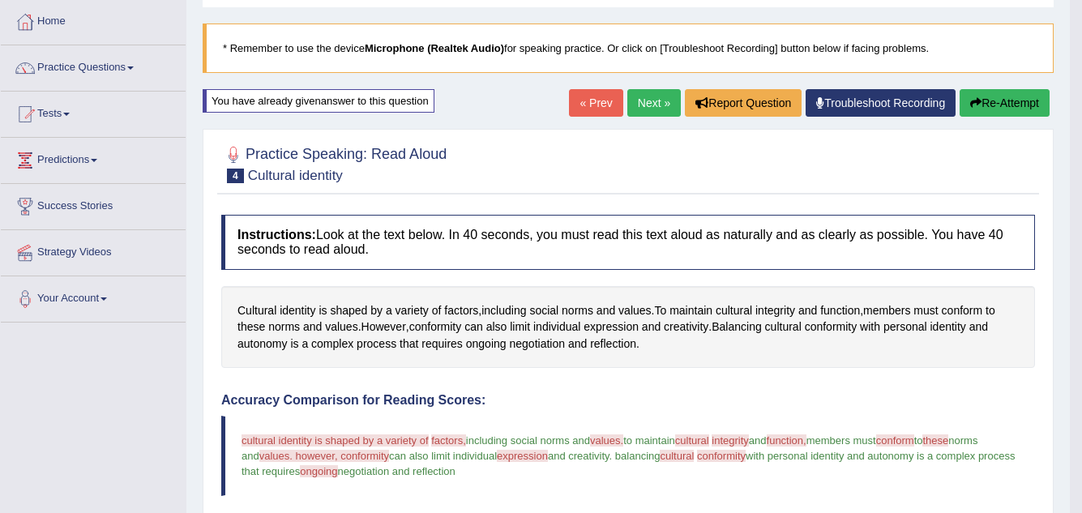
click at [744, 288] on div "Cultural identity is shaped by a variety of factors , including social norms an…" at bounding box center [628, 327] width 814 height 83
click at [726, 259] on h4 "Instructions: Look at the text below. In 40 seconds, you must read this text al…" at bounding box center [628, 242] width 814 height 54
click at [724, 259] on h4 "Instructions: Look at the text below. In 40 seconds, you must read this text al…" at bounding box center [628, 242] width 814 height 54
click at [725, 259] on h4 "Instructions: Look at the text below. In 40 seconds, you must read this text al…" at bounding box center [628, 242] width 814 height 54
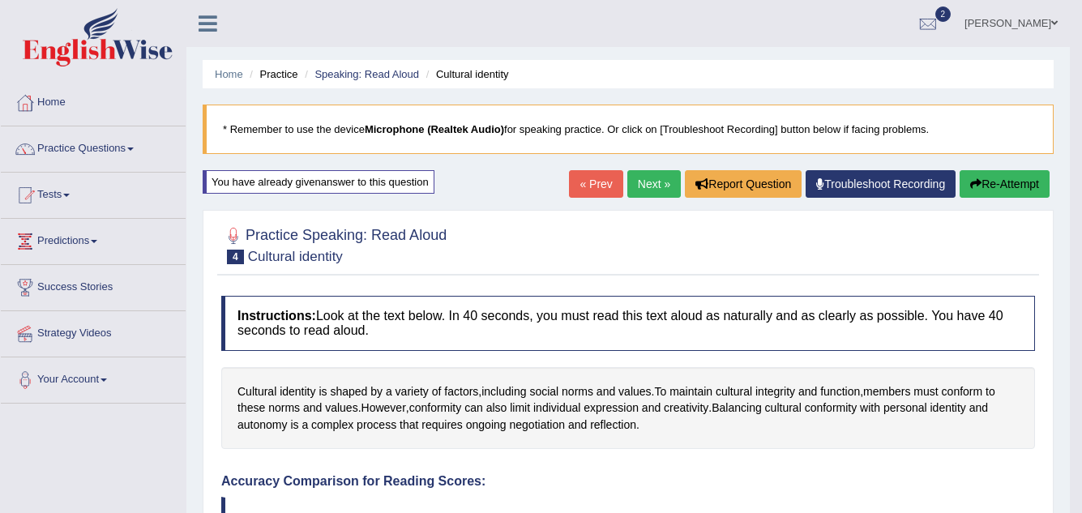
click at [648, 183] on link "Next »" at bounding box center [655, 184] width 54 height 28
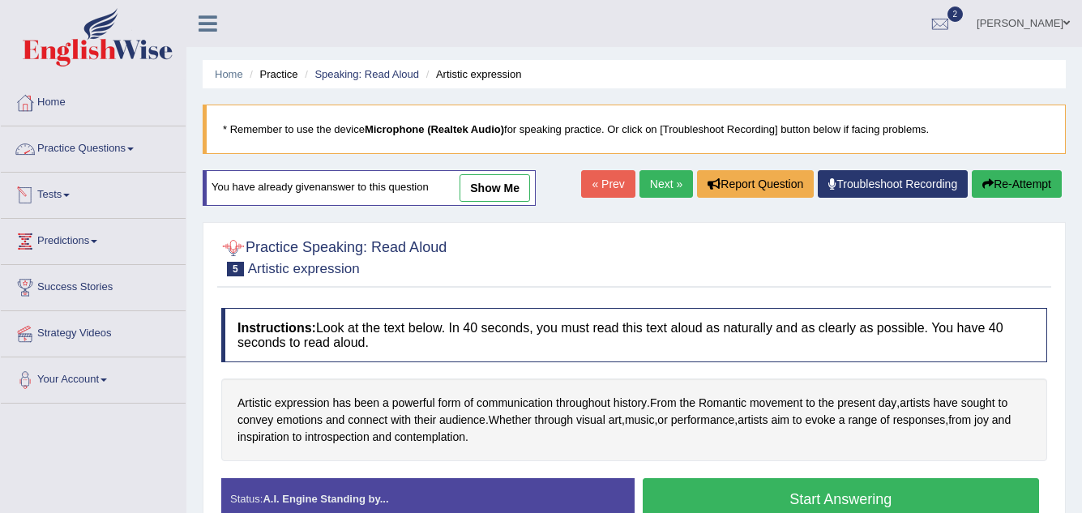
click at [140, 146] on link "Practice Questions" at bounding box center [93, 146] width 185 height 41
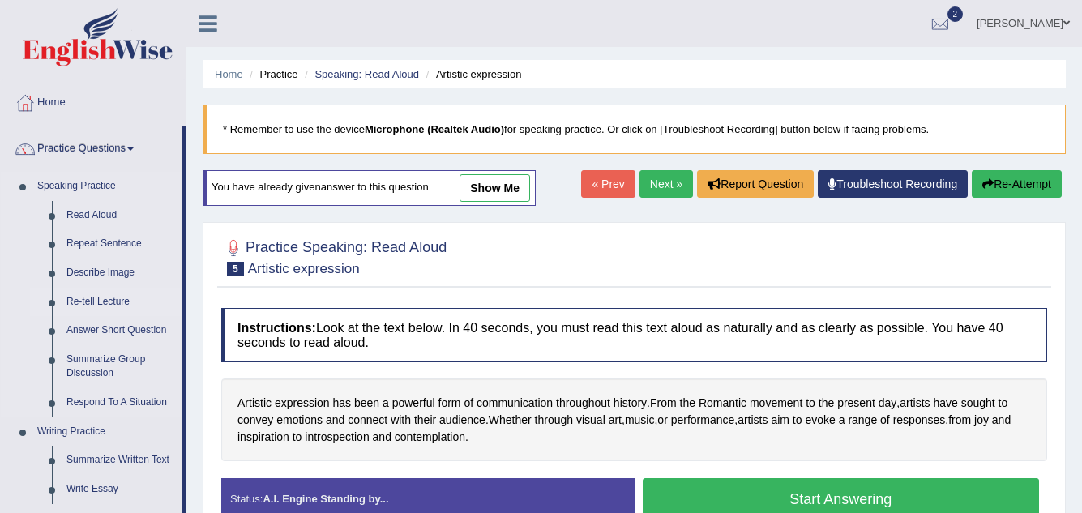
click at [116, 298] on link "Re-tell Lecture" at bounding box center [120, 302] width 122 height 29
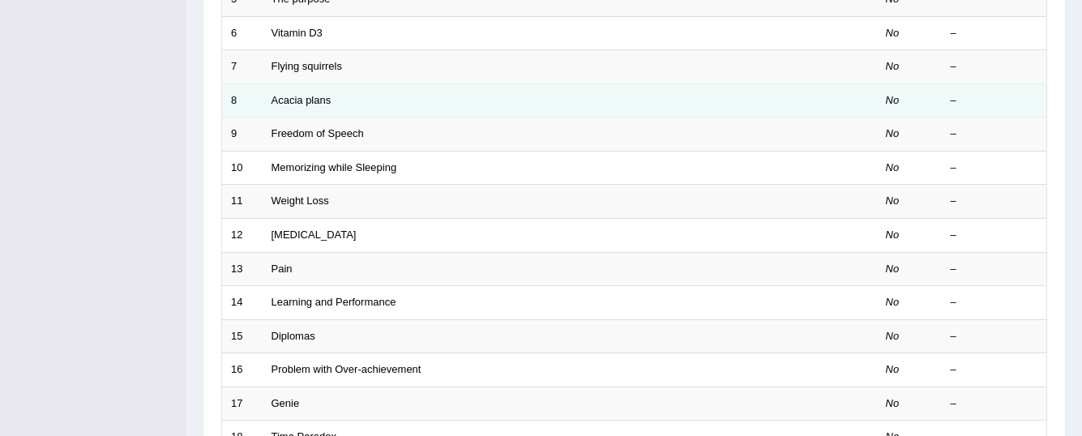
scroll to position [81, 0]
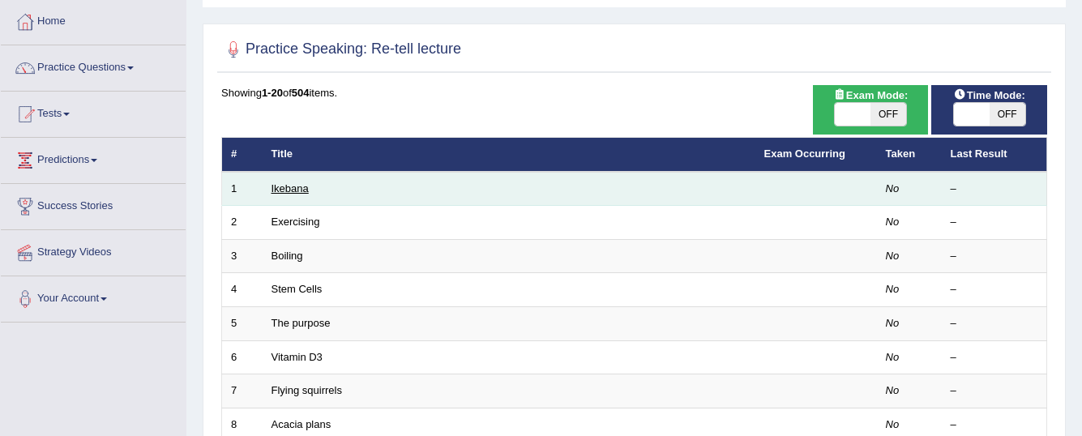
click at [275, 192] on link "Ikebana" at bounding box center [290, 188] width 37 height 12
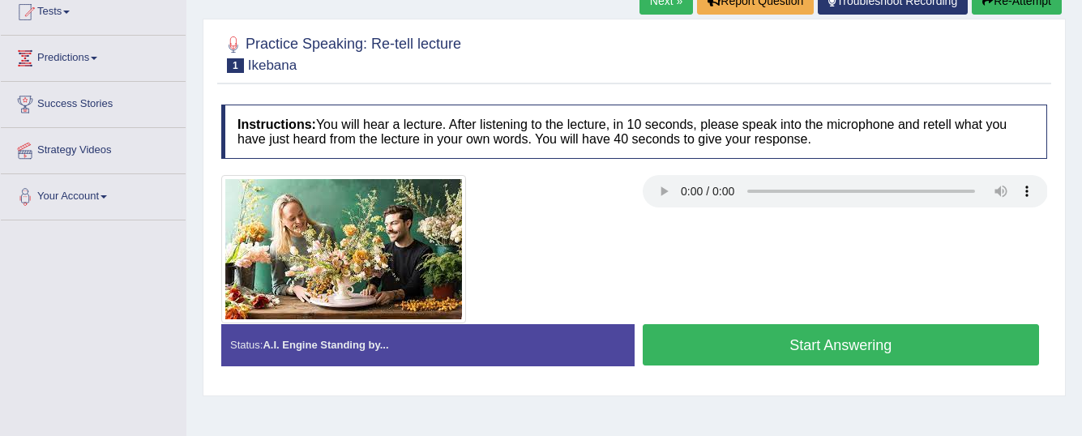
click at [778, 349] on button "Start Answering" at bounding box center [841, 344] width 397 height 41
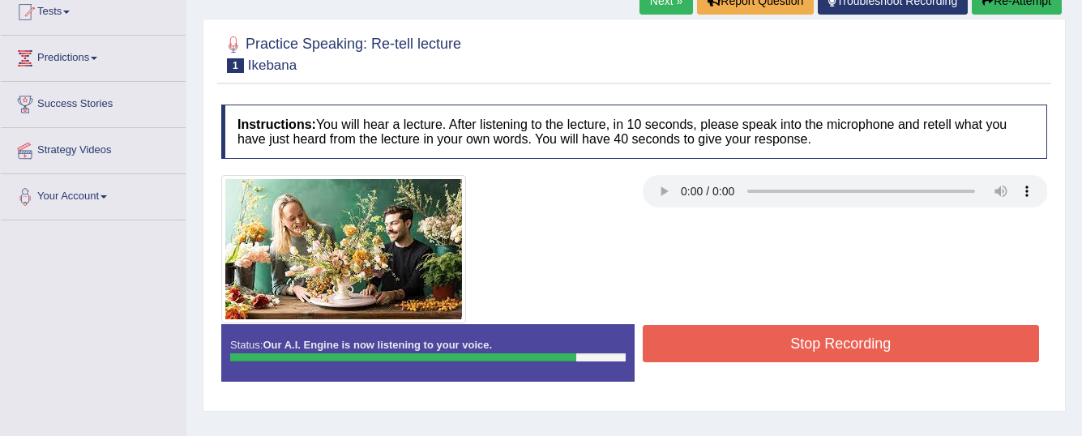
click at [787, 346] on button "Stop Recording" at bounding box center [841, 343] width 397 height 37
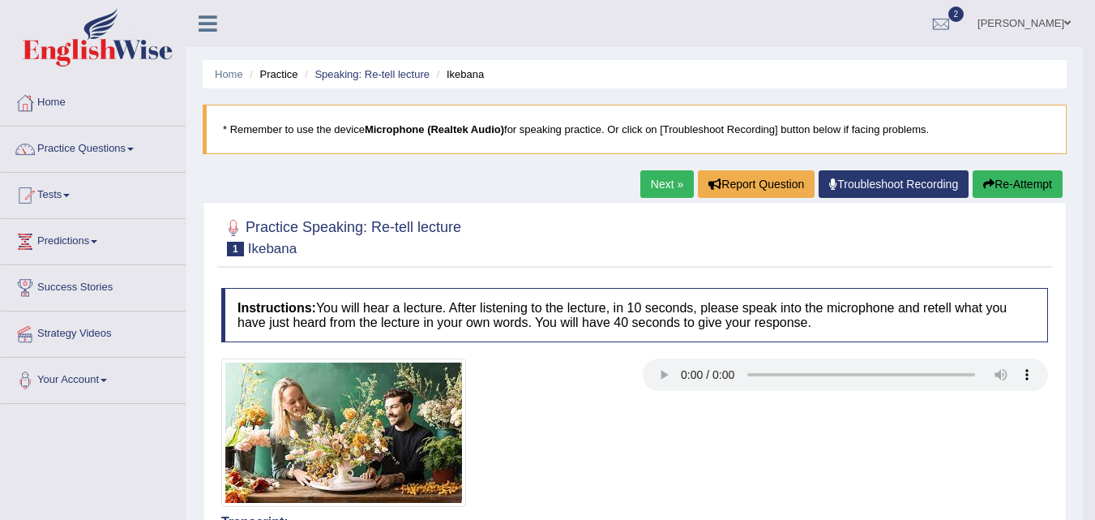
click at [1005, 185] on button "Re-Attempt" at bounding box center [1018, 184] width 90 height 28
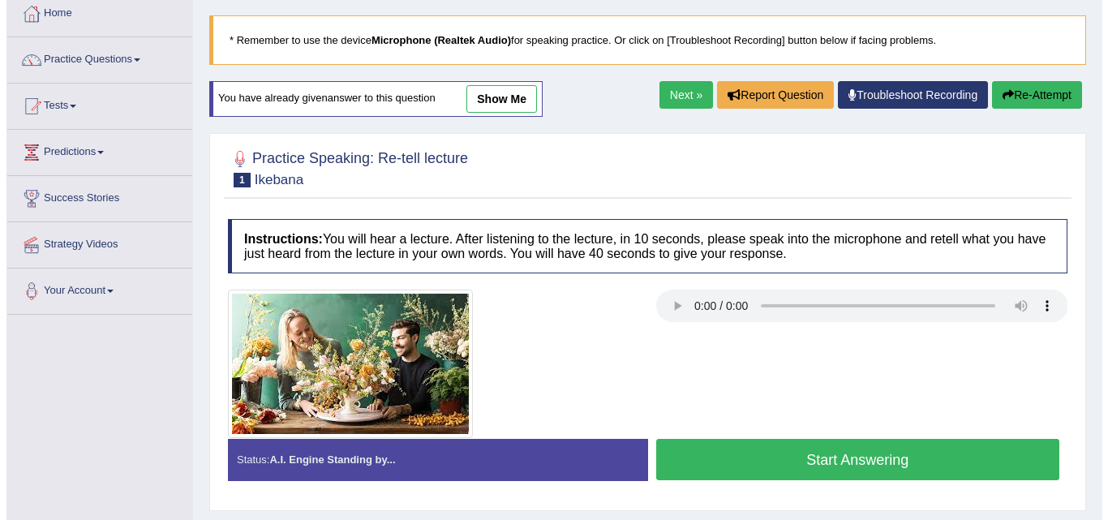
scroll to position [88, 0]
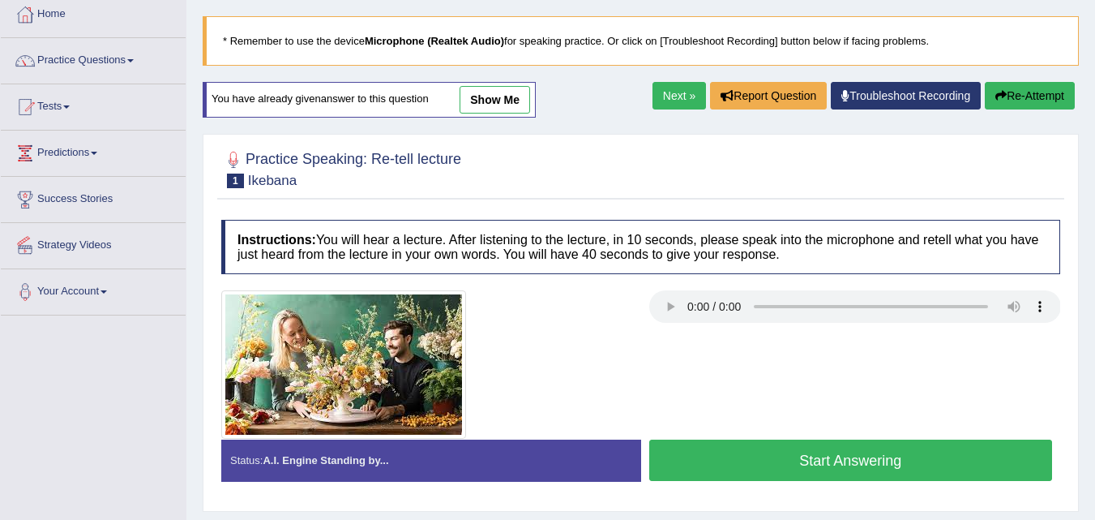
click at [710, 464] on button "Start Answering" at bounding box center [851, 459] width 404 height 41
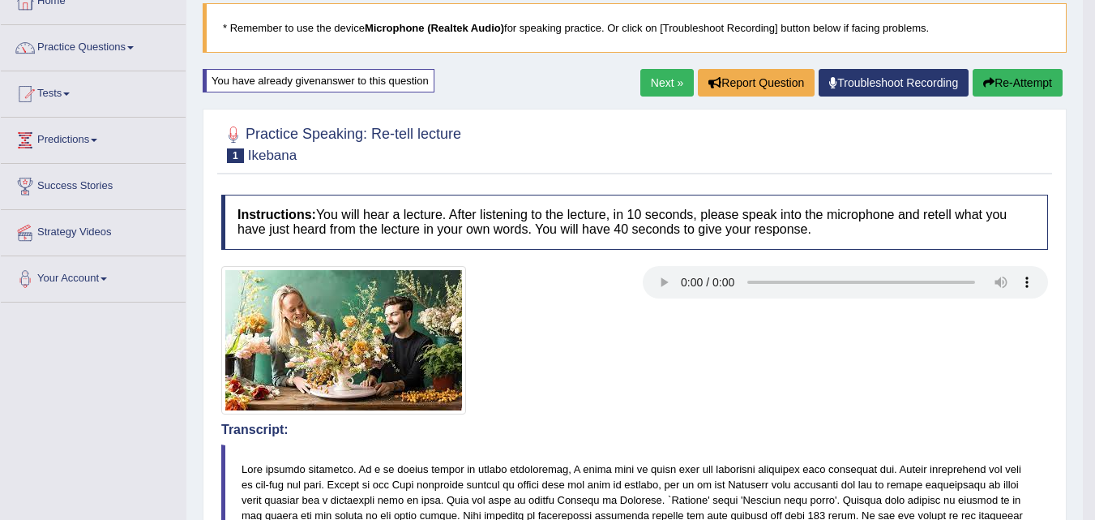
scroll to position [0, 0]
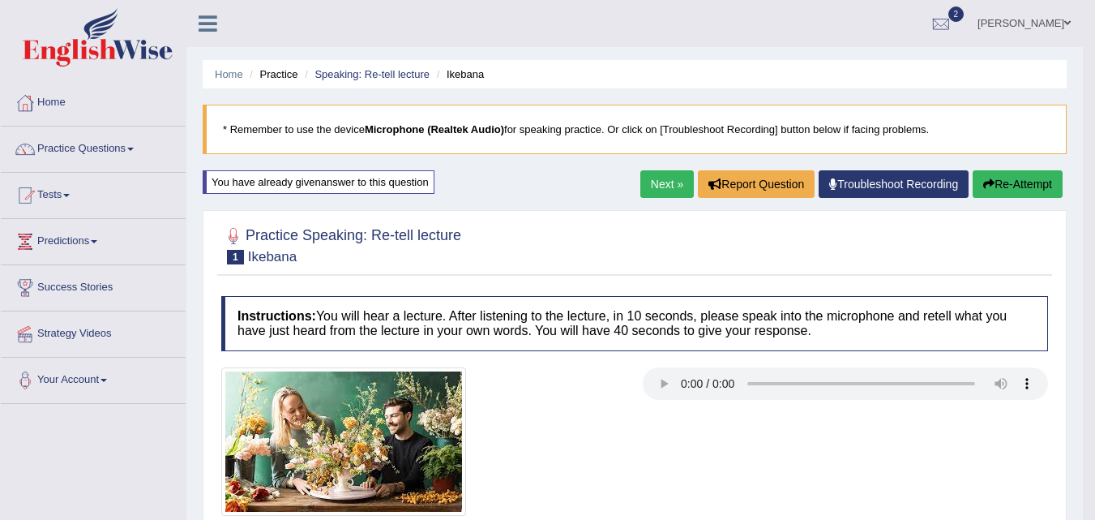
click at [672, 180] on link "Next »" at bounding box center [668, 184] width 54 height 28
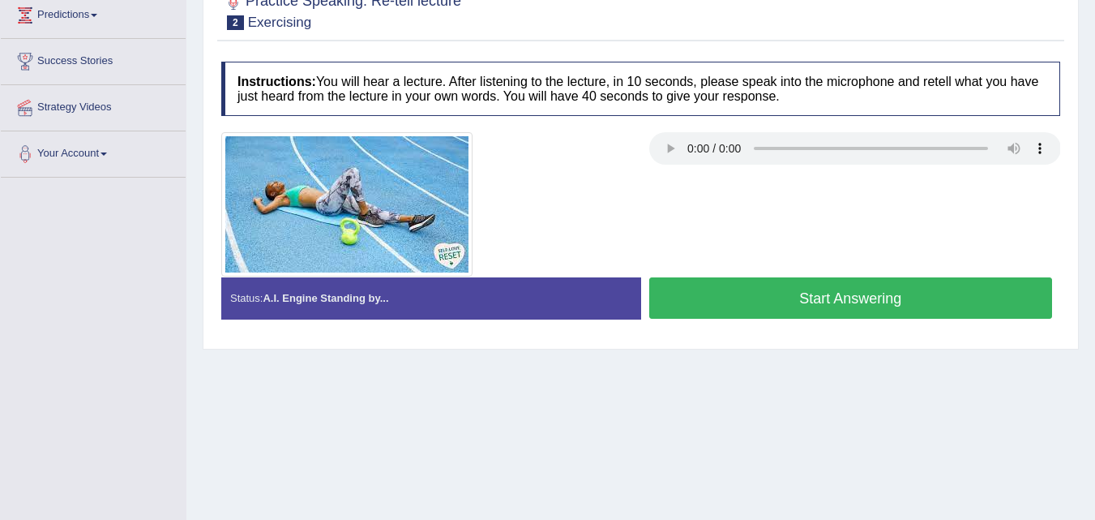
scroll to position [282, 0]
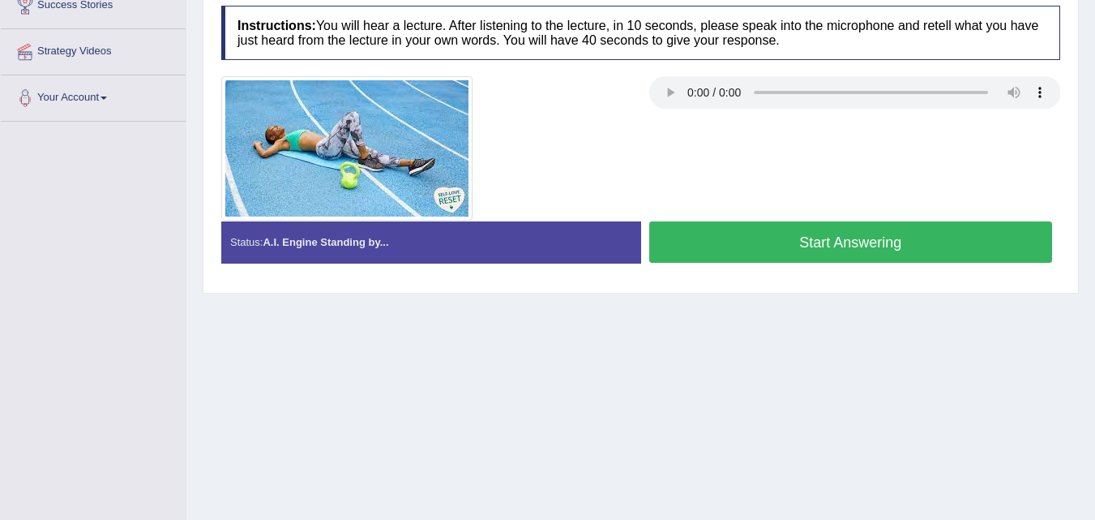
click at [800, 248] on button "Start Answering" at bounding box center [851, 241] width 404 height 41
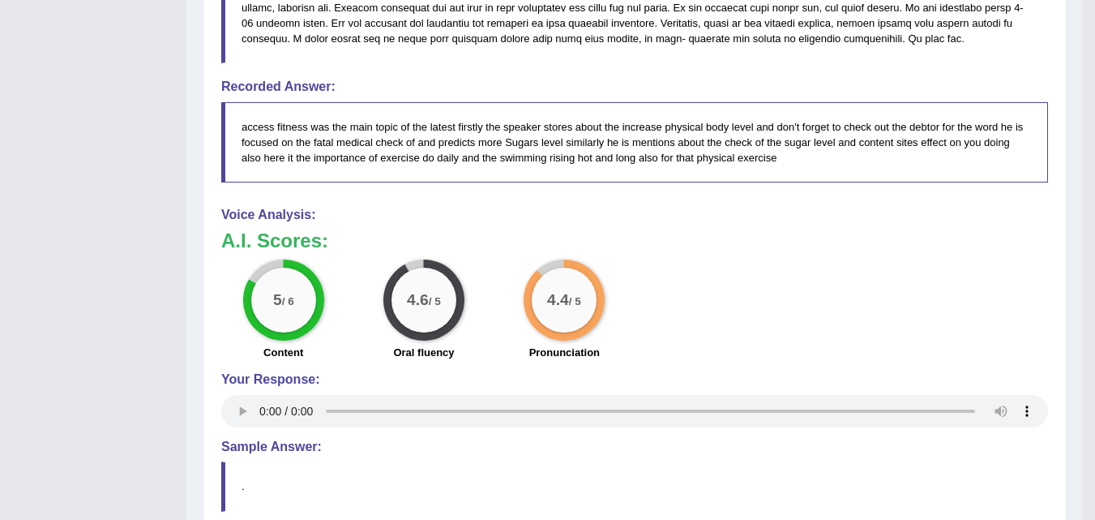
scroll to position [607, 0]
